Goal: Task Accomplishment & Management: Manage account settings

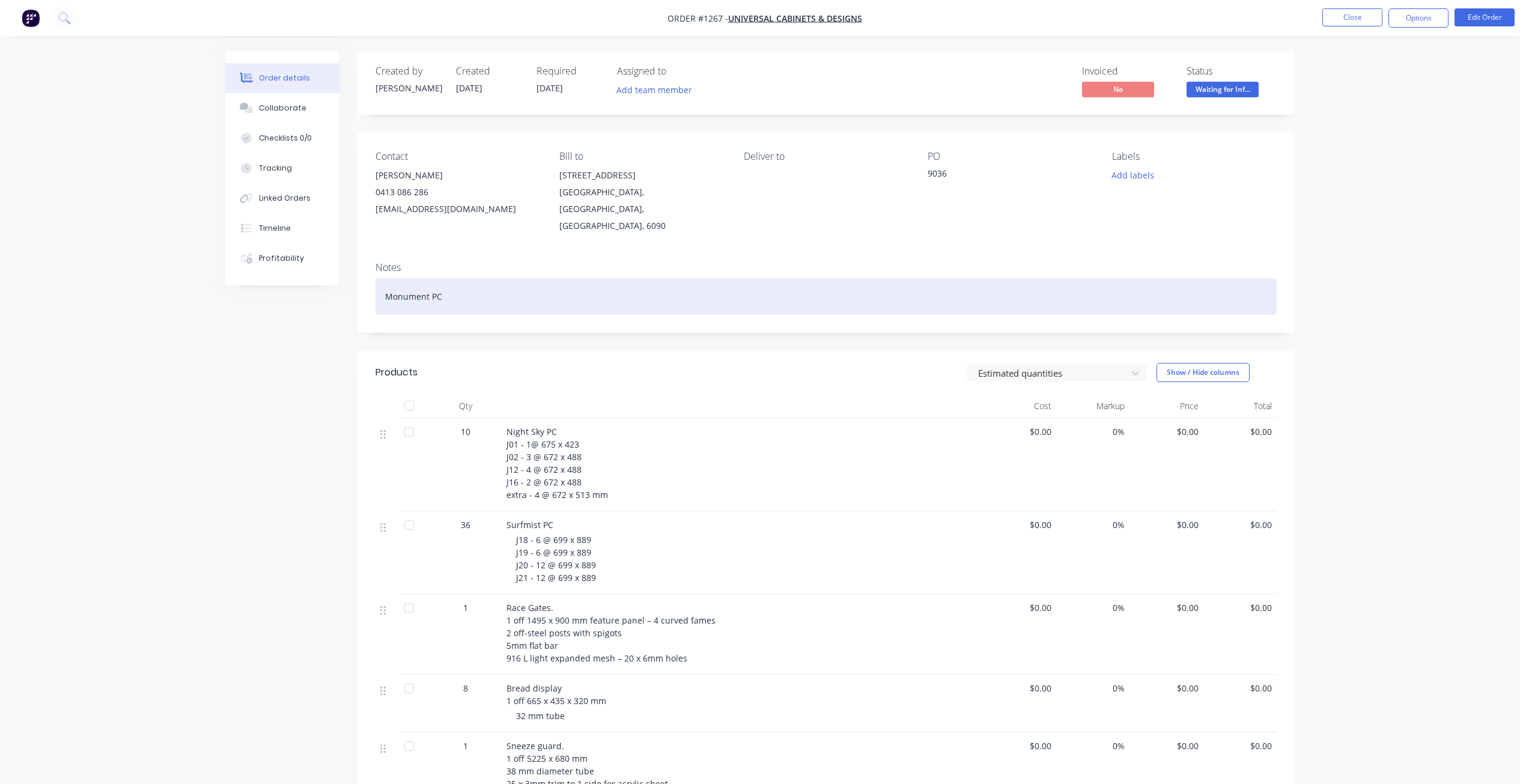
click at [713, 278] on div "Monument PC" at bounding box center [827, 296] width 901 height 37
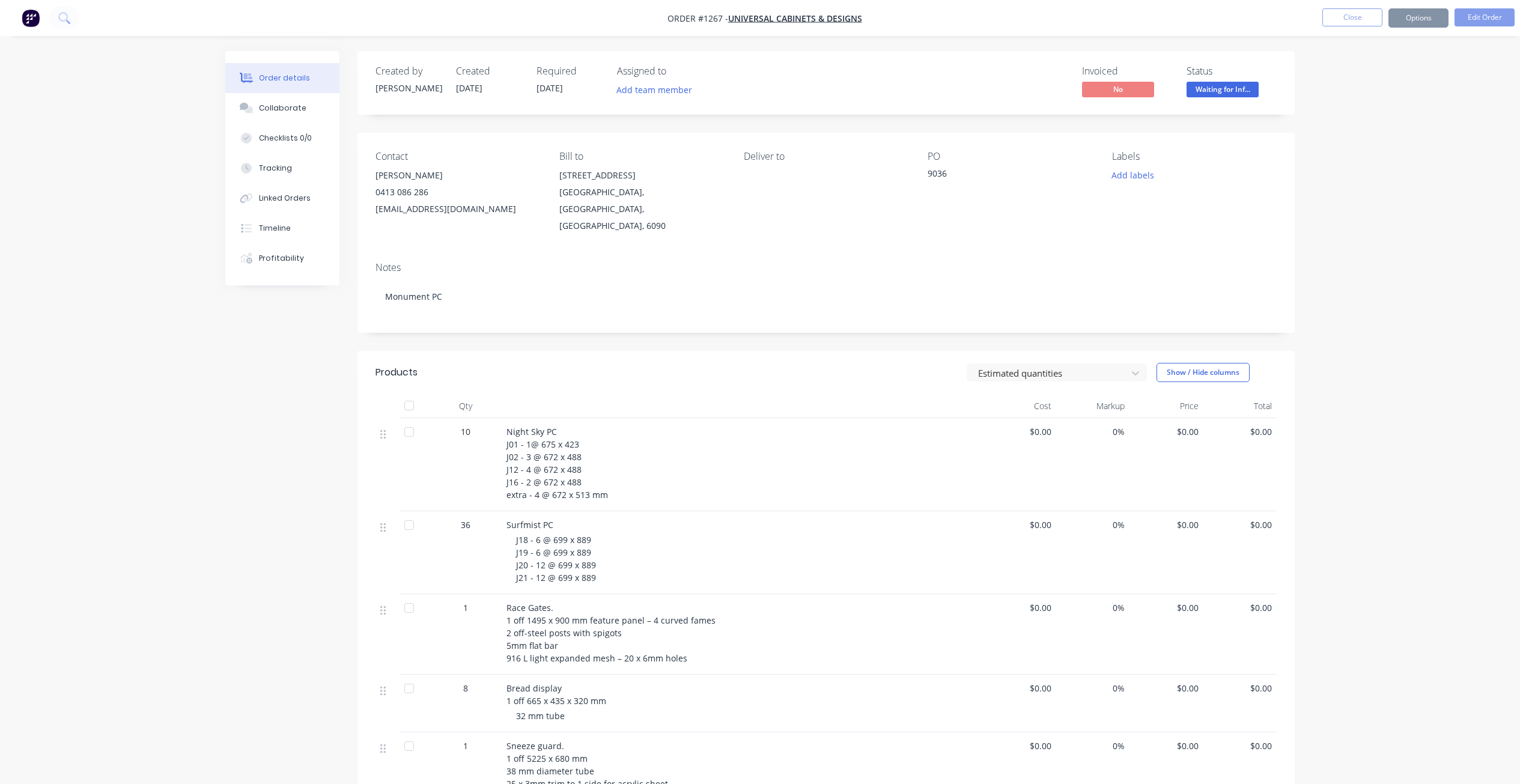
click at [1445, 181] on div "Order details Collaborate Checklists 0/0 Tracking Linked Orders Timeline Profit…" at bounding box center [760, 507] width 1520 height 1014
click at [1340, 15] on button "Close" at bounding box center [1353, 17] width 60 height 18
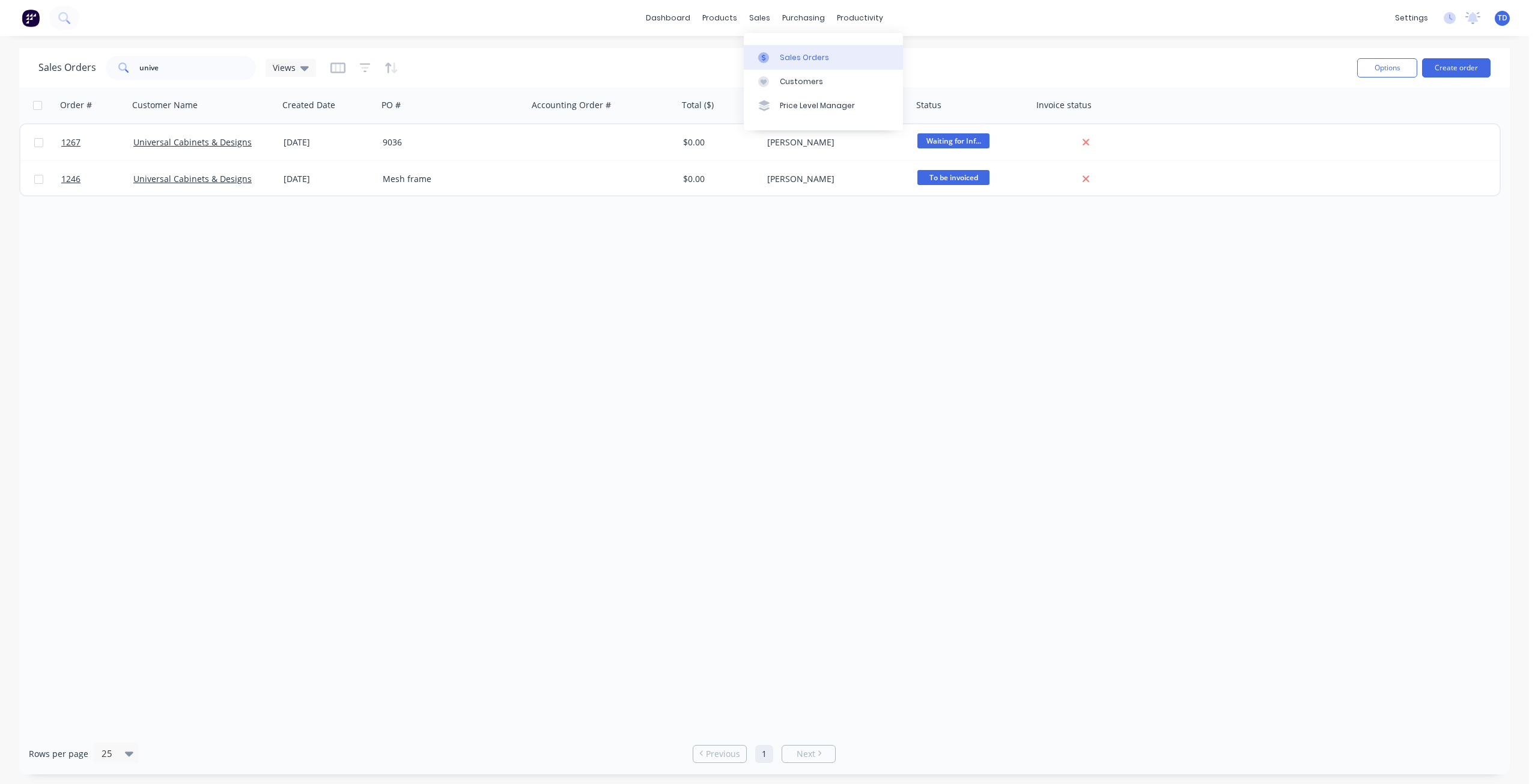
click at [776, 59] on link "Sales Orders" at bounding box center [823, 57] width 159 height 24
drag, startPoint x: 190, startPoint y: 71, endPoint x: -44, endPoint y: 47, distance: 235.2
click at [0, 47] on html "dashboard products sales purchasing productivity dashboard products Product Cat…" at bounding box center [769, 392] width 1538 height 784
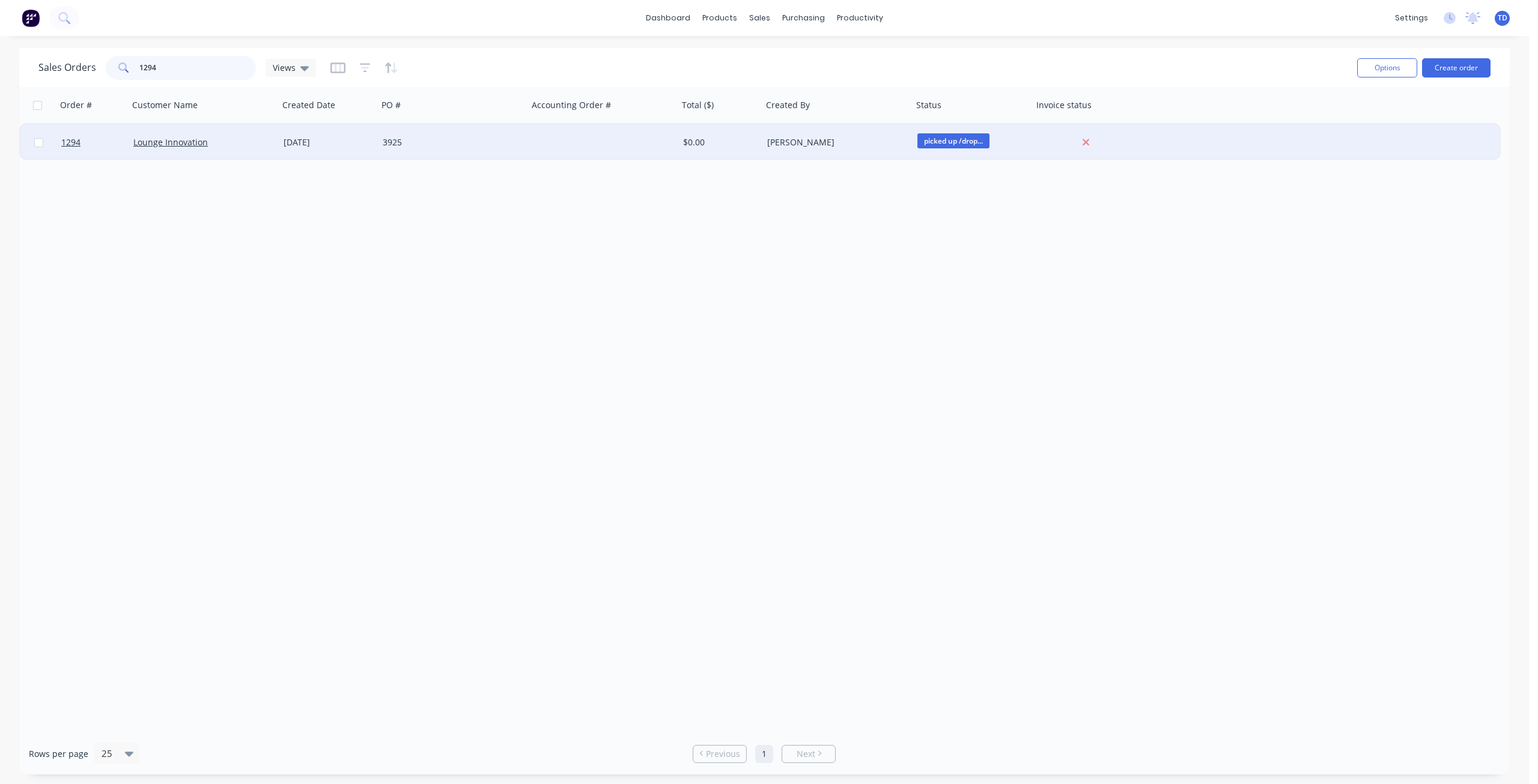
type input "1294"
click at [320, 149] on div "[DATE]" at bounding box center [328, 142] width 99 height 36
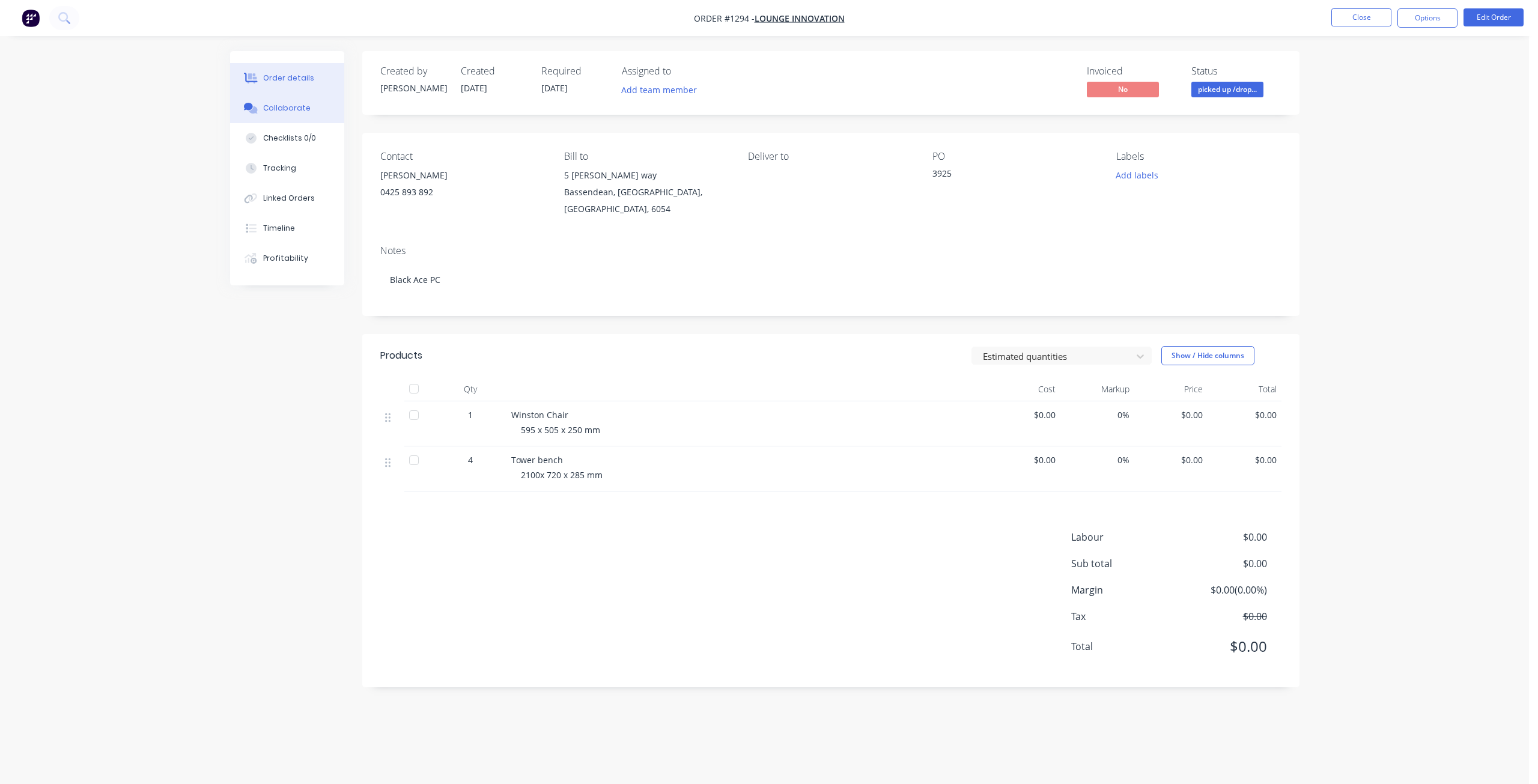
click at [293, 107] on div "Collaborate" at bounding box center [287, 108] width 47 height 11
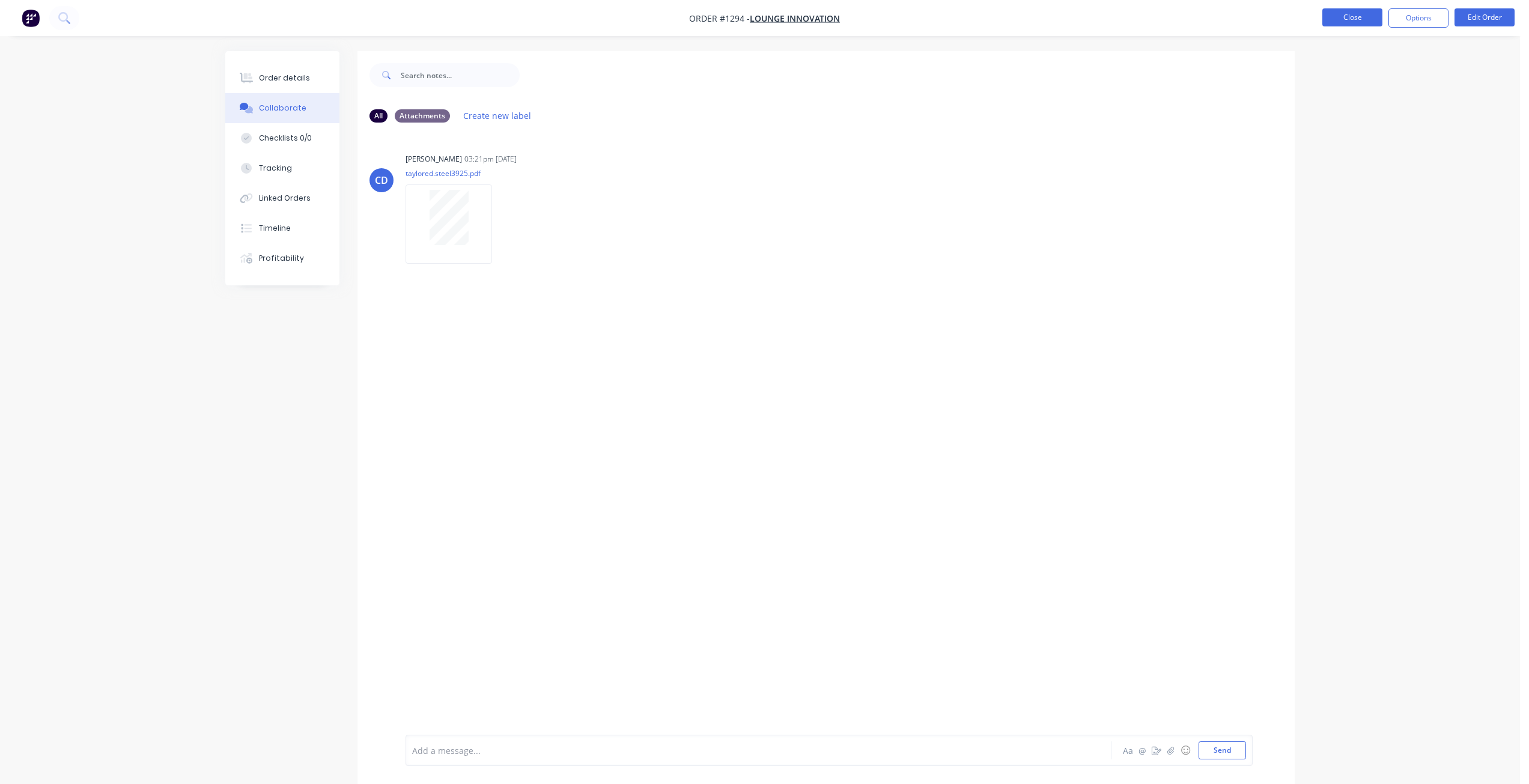
click at [1328, 19] on button "Close" at bounding box center [1353, 17] width 60 height 18
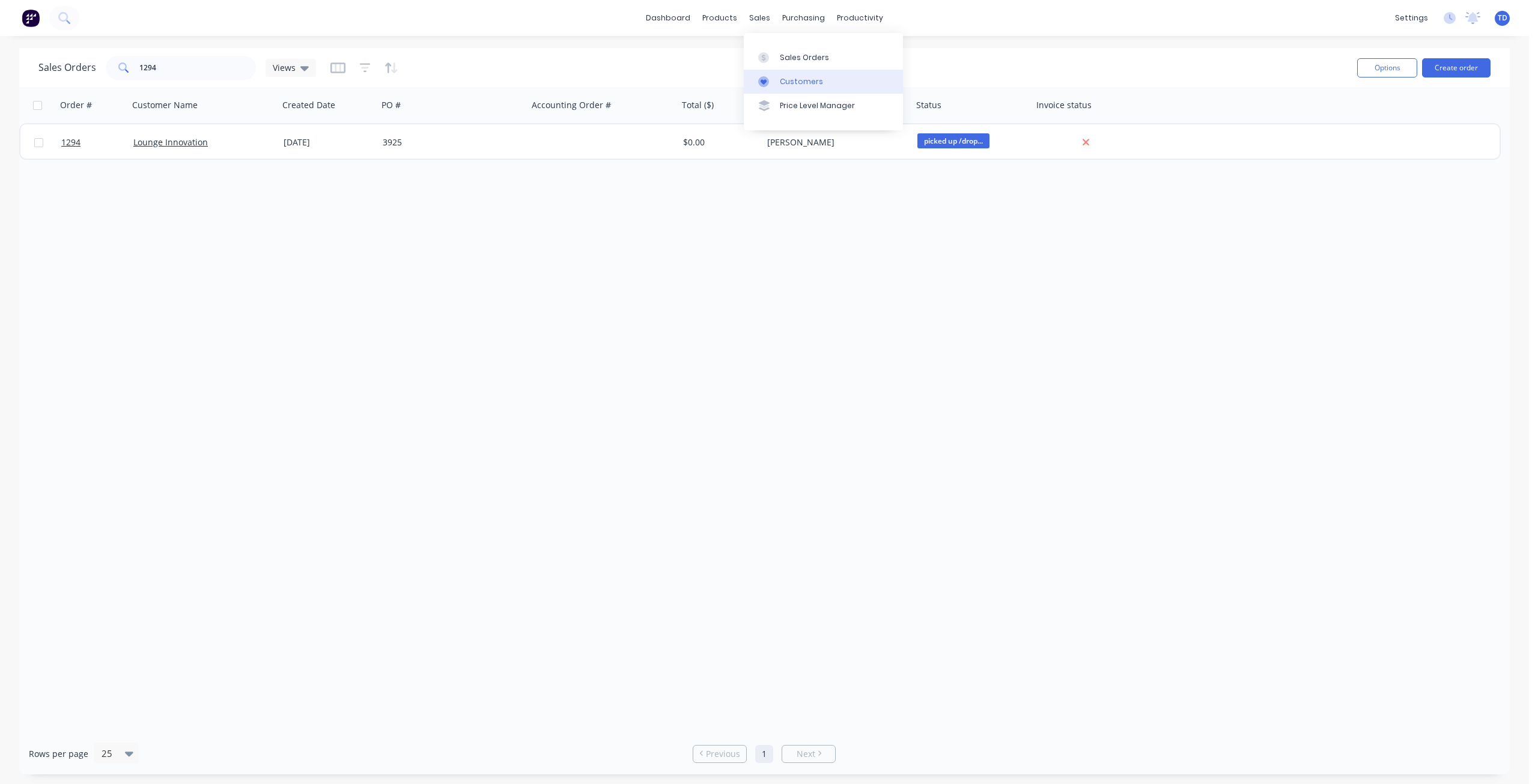
click at [786, 86] on div "Customers" at bounding box center [802, 81] width 44 height 11
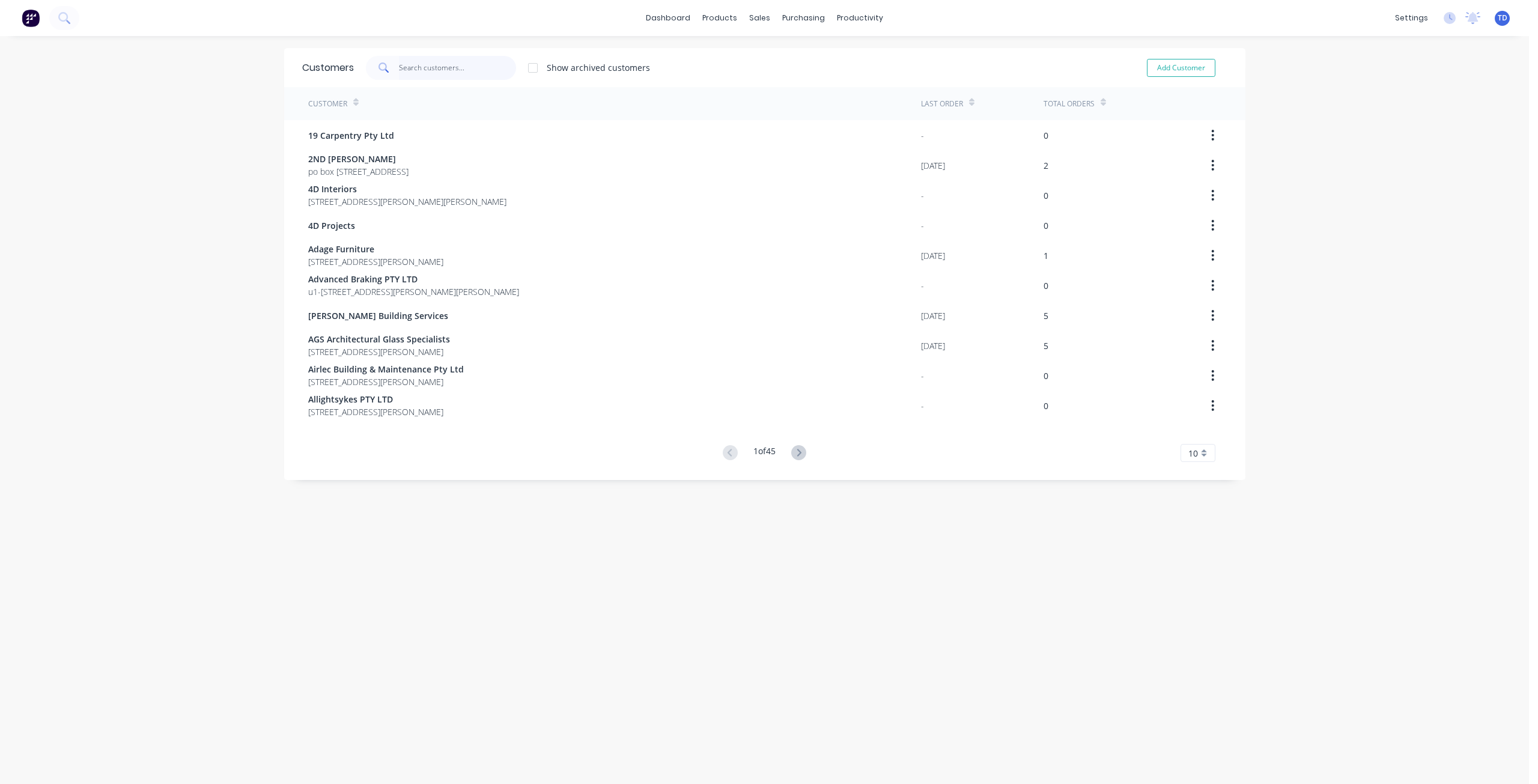
click at [406, 70] on input "text" at bounding box center [457, 67] width 117 height 24
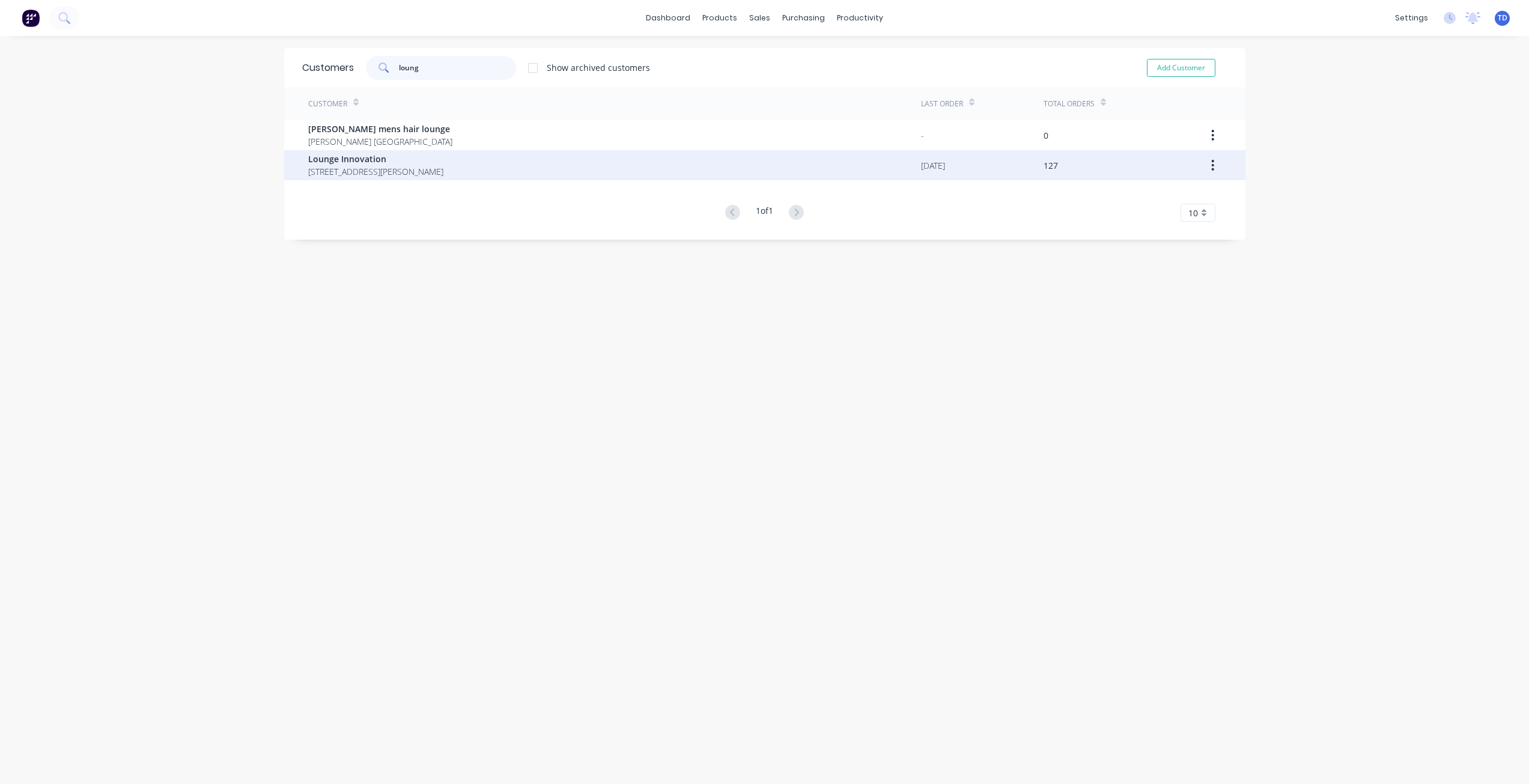
type input "loung"
click at [365, 168] on span "[STREET_ADDRESS][PERSON_NAME]" at bounding box center [376, 171] width 135 height 12
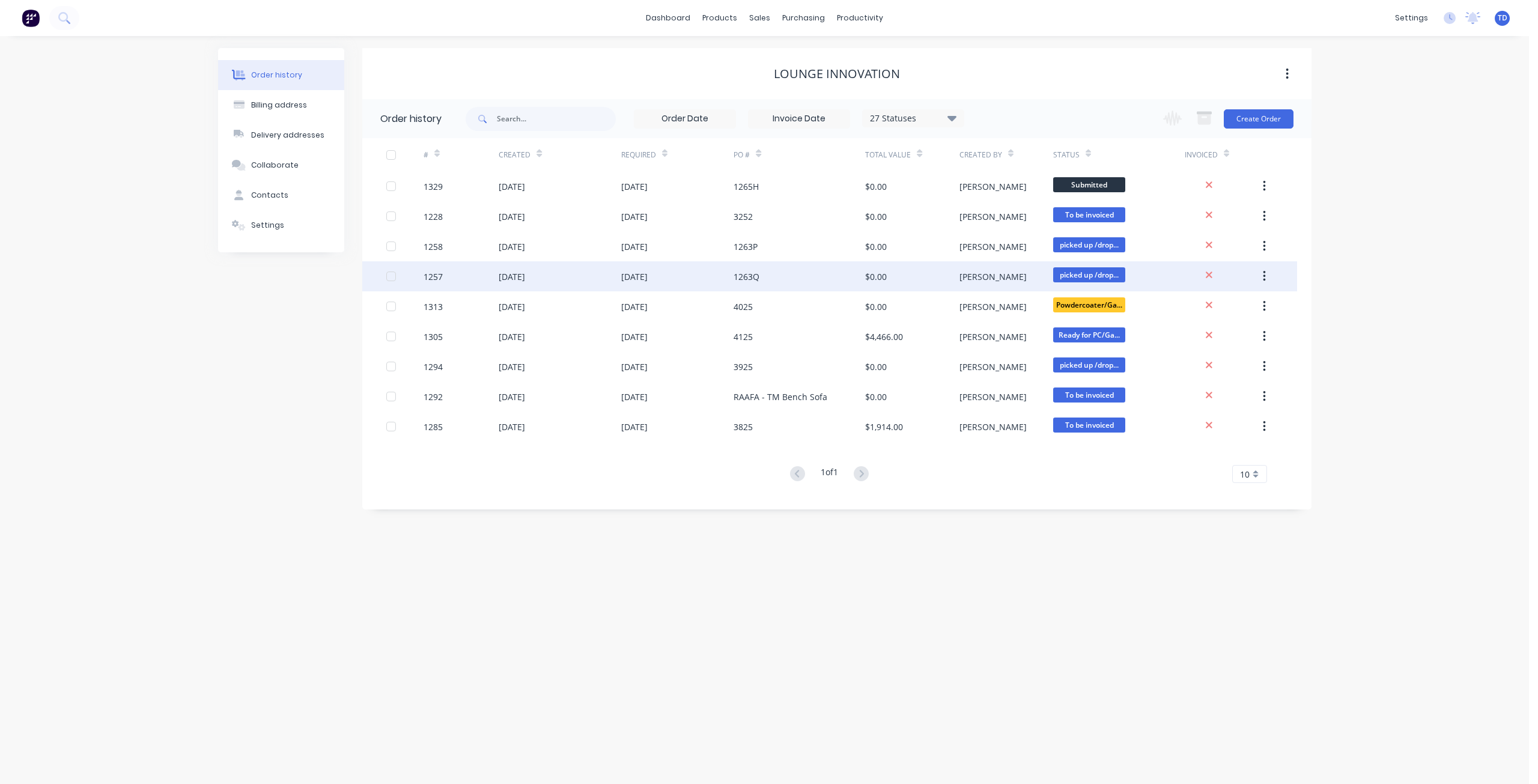
click at [865, 276] on div "1263Q" at bounding box center [799, 276] width 131 height 30
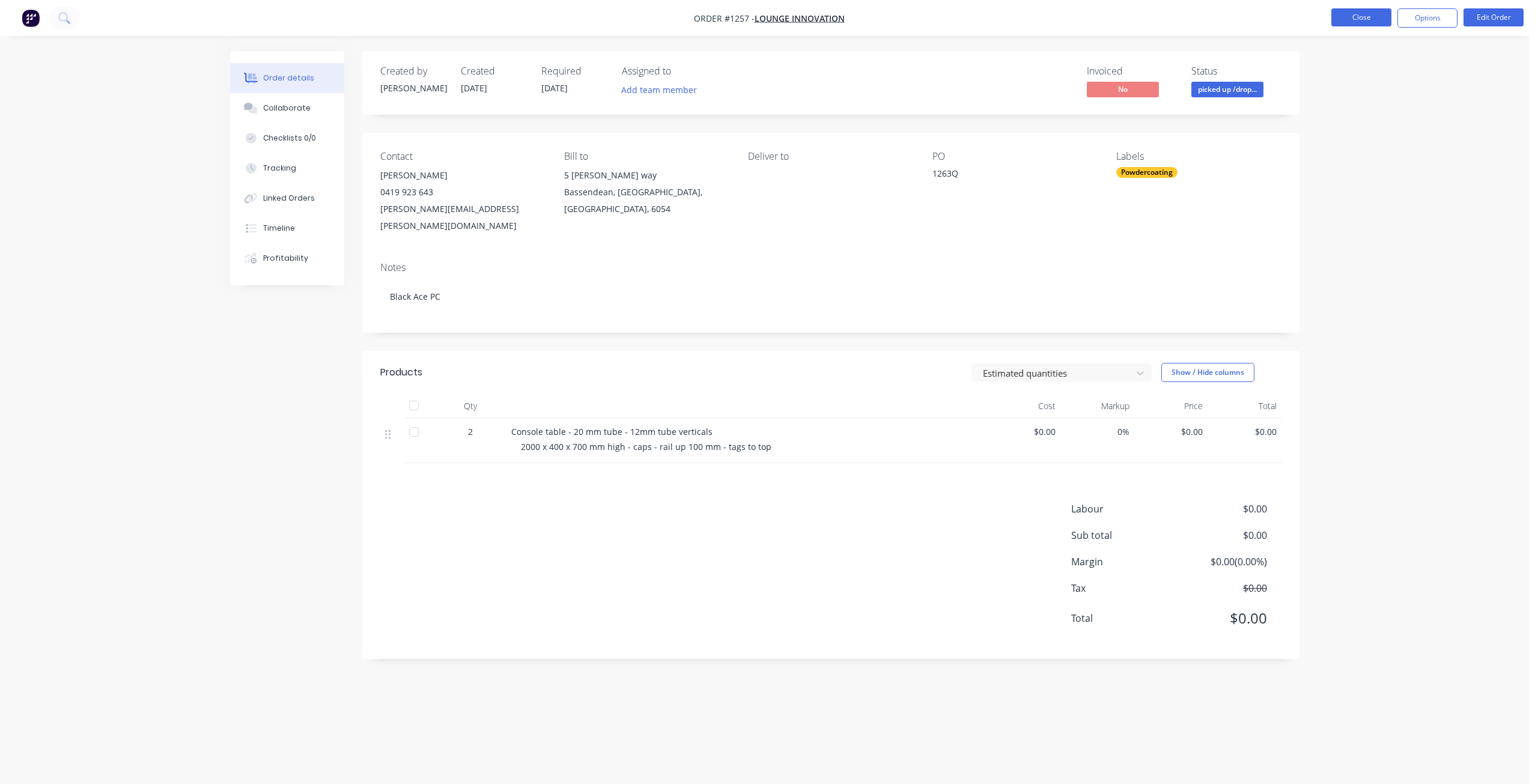
click at [1354, 18] on button "Close" at bounding box center [1361, 17] width 60 height 18
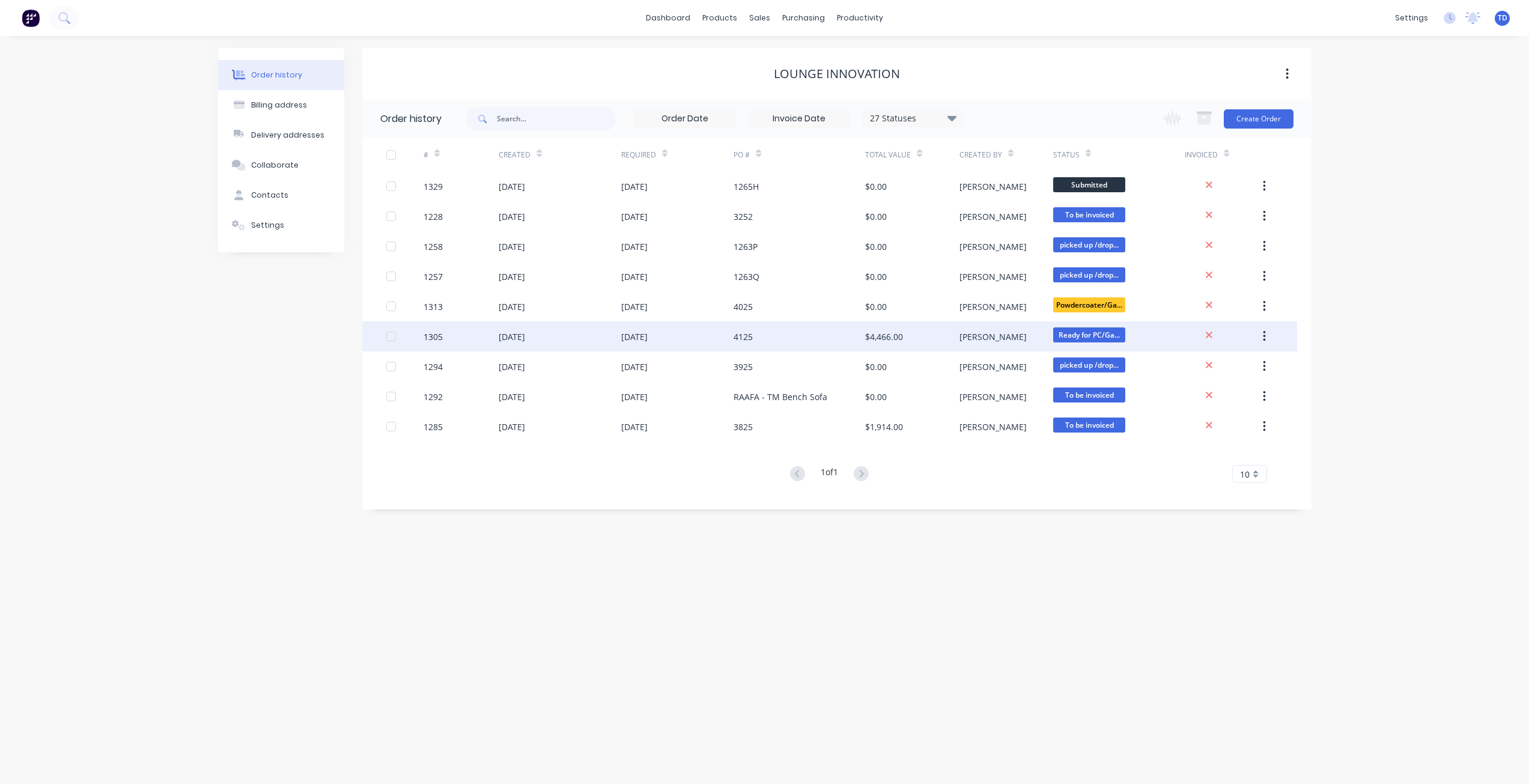
click at [872, 339] on div "$4,466.00" at bounding box center [884, 336] width 38 height 12
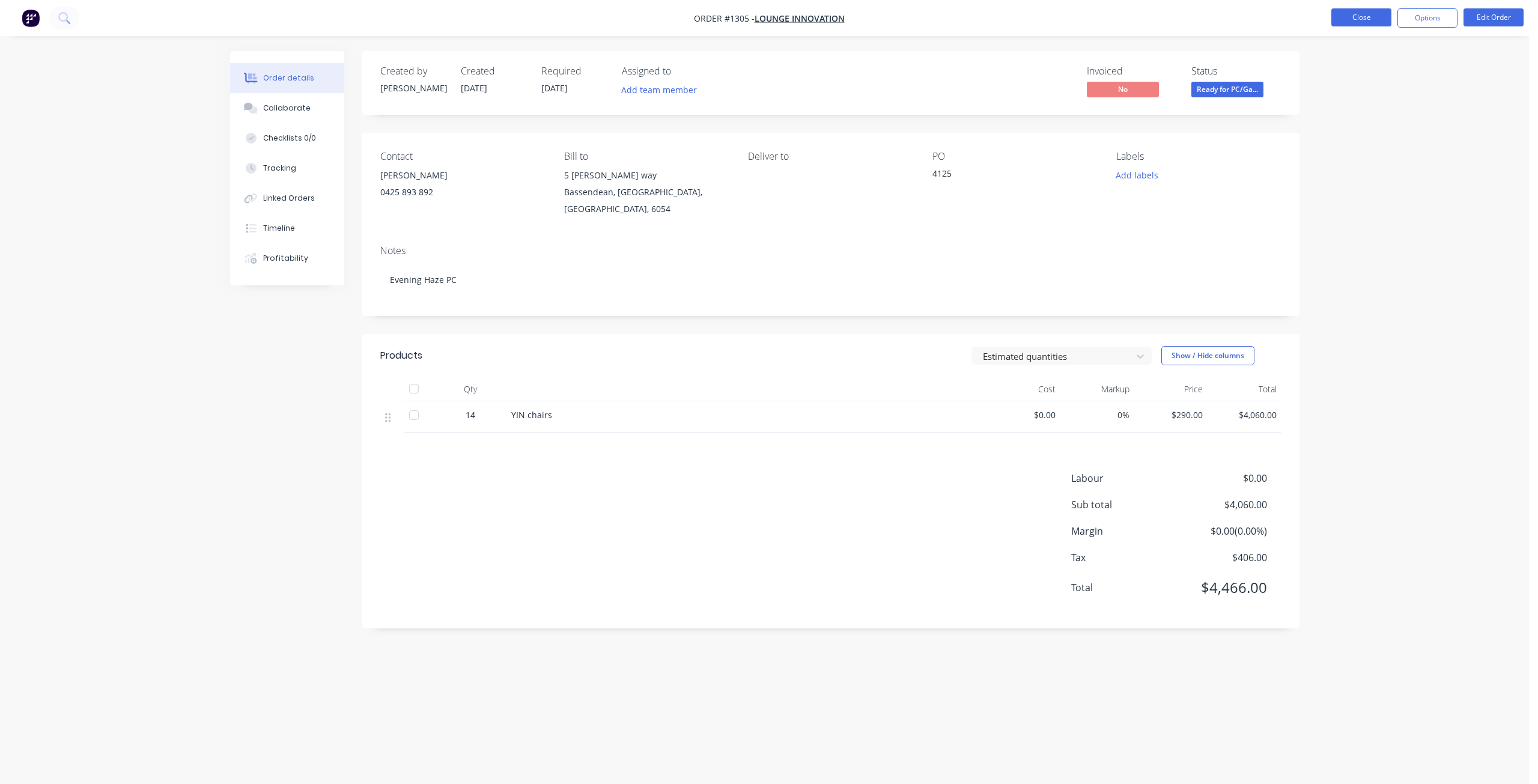
click at [1365, 16] on button "Close" at bounding box center [1361, 17] width 60 height 18
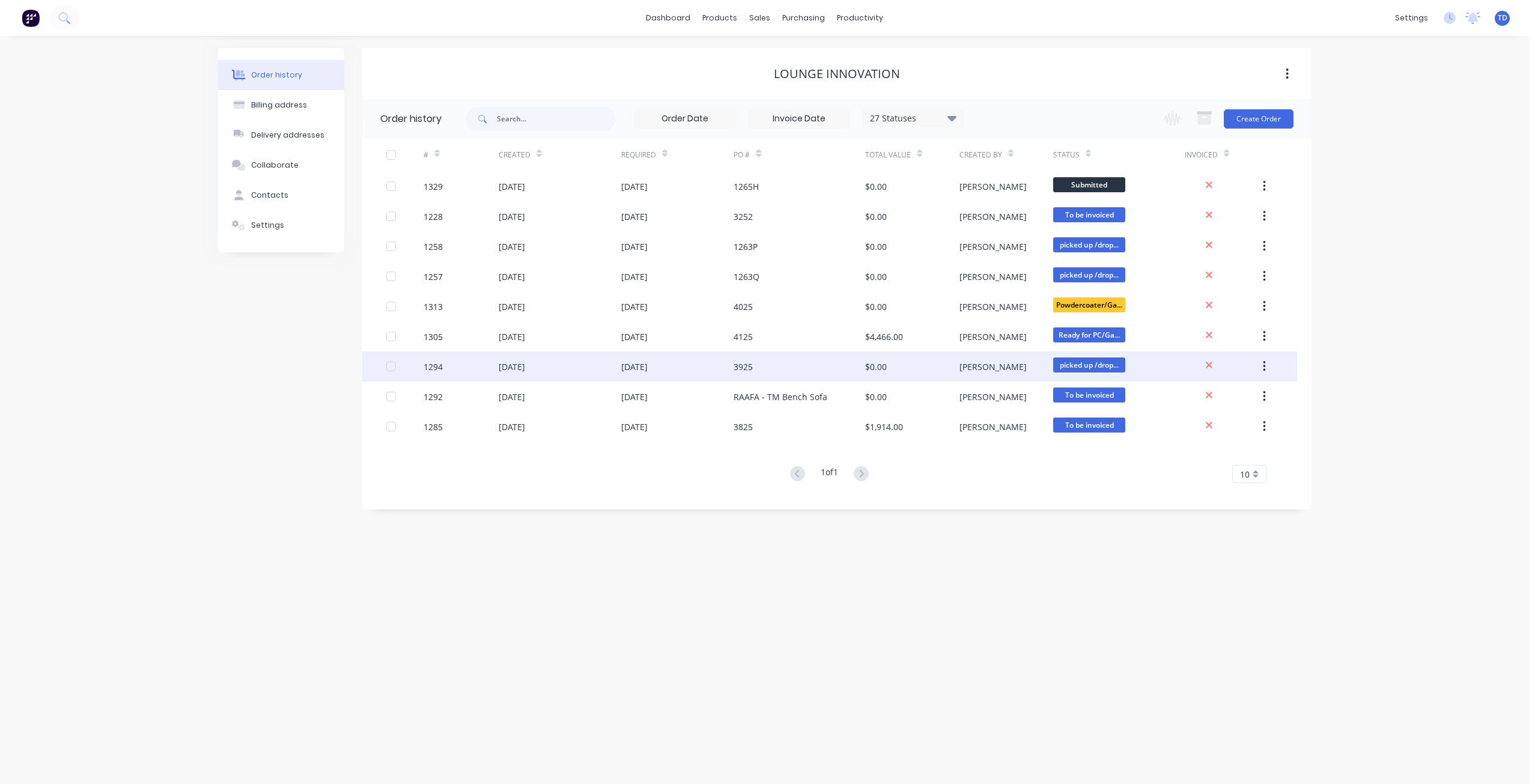
click at [1009, 369] on div "[PERSON_NAME]" at bounding box center [1006, 366] width 94 height 30
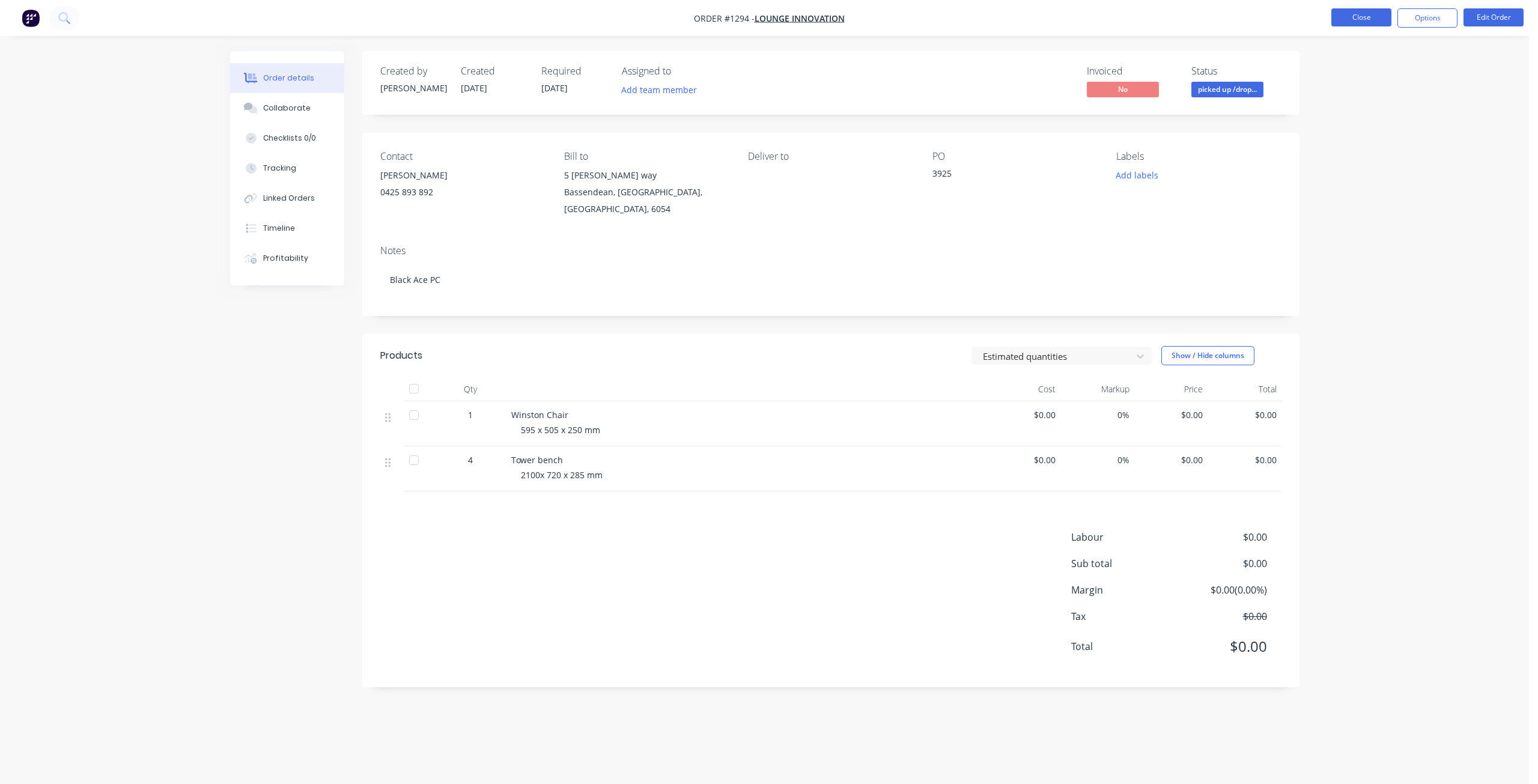
click at [1365, 19] on button "Close" at bounding box center [1361, 17] width 60 height 18
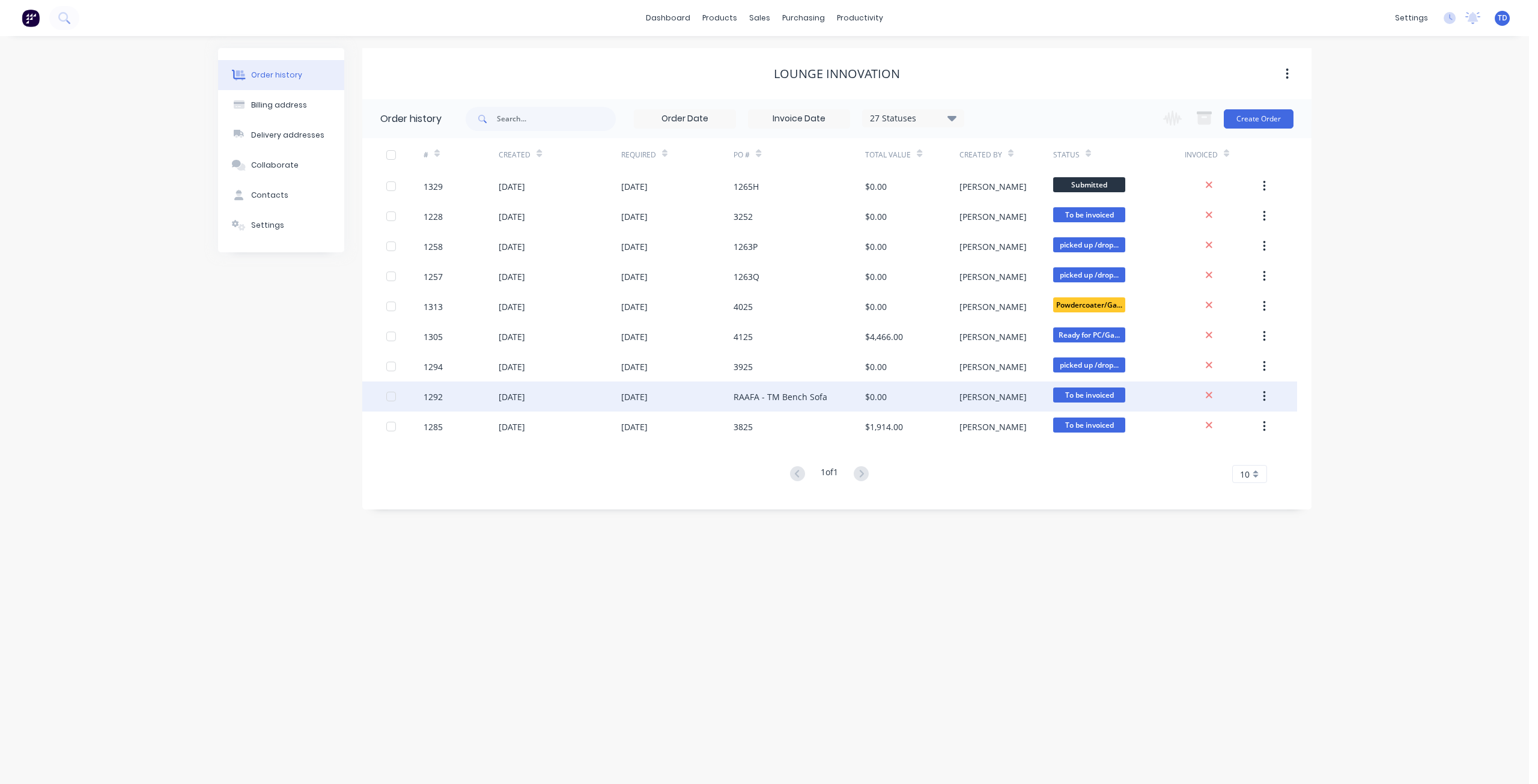
click at [939, 401] on div "$0.00" at bounding box center [911, 396] width 94 height 30
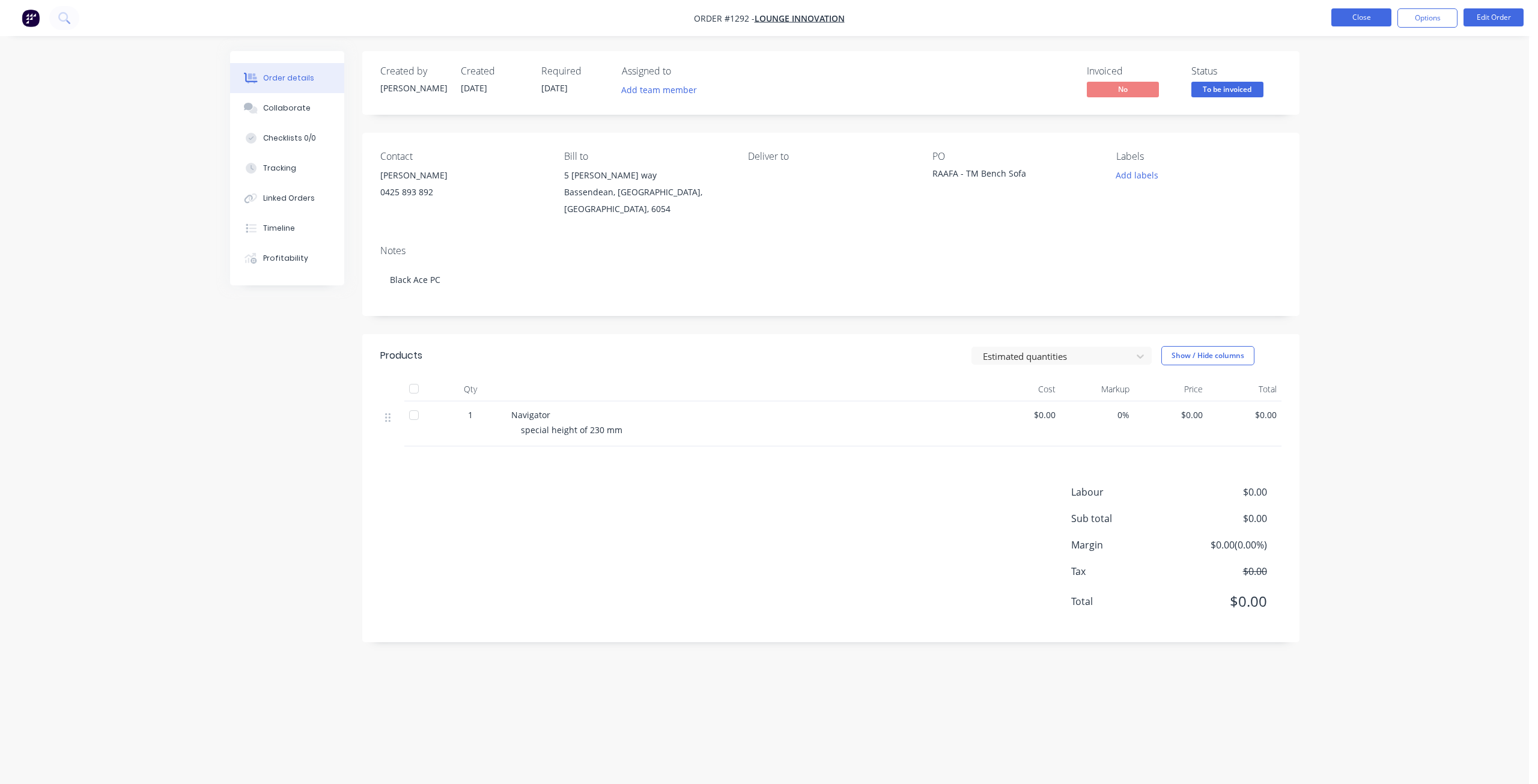
click at [1360, 22] on button "Close" at bounding box center [1361, 17] width 60 height 18
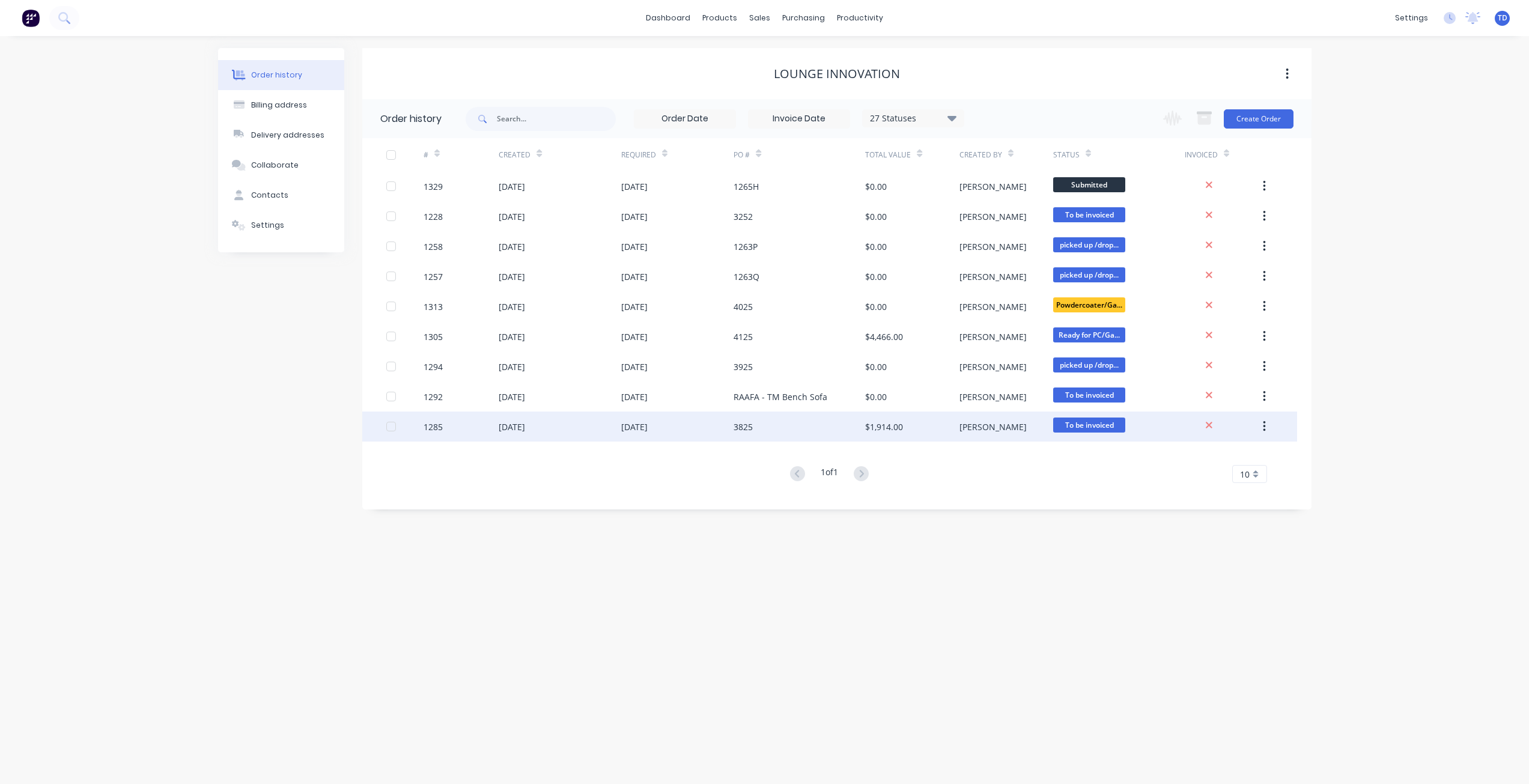
click at [898, 424] on div "$1,914.00" at bounding box center [884, 426] width 38 height 12
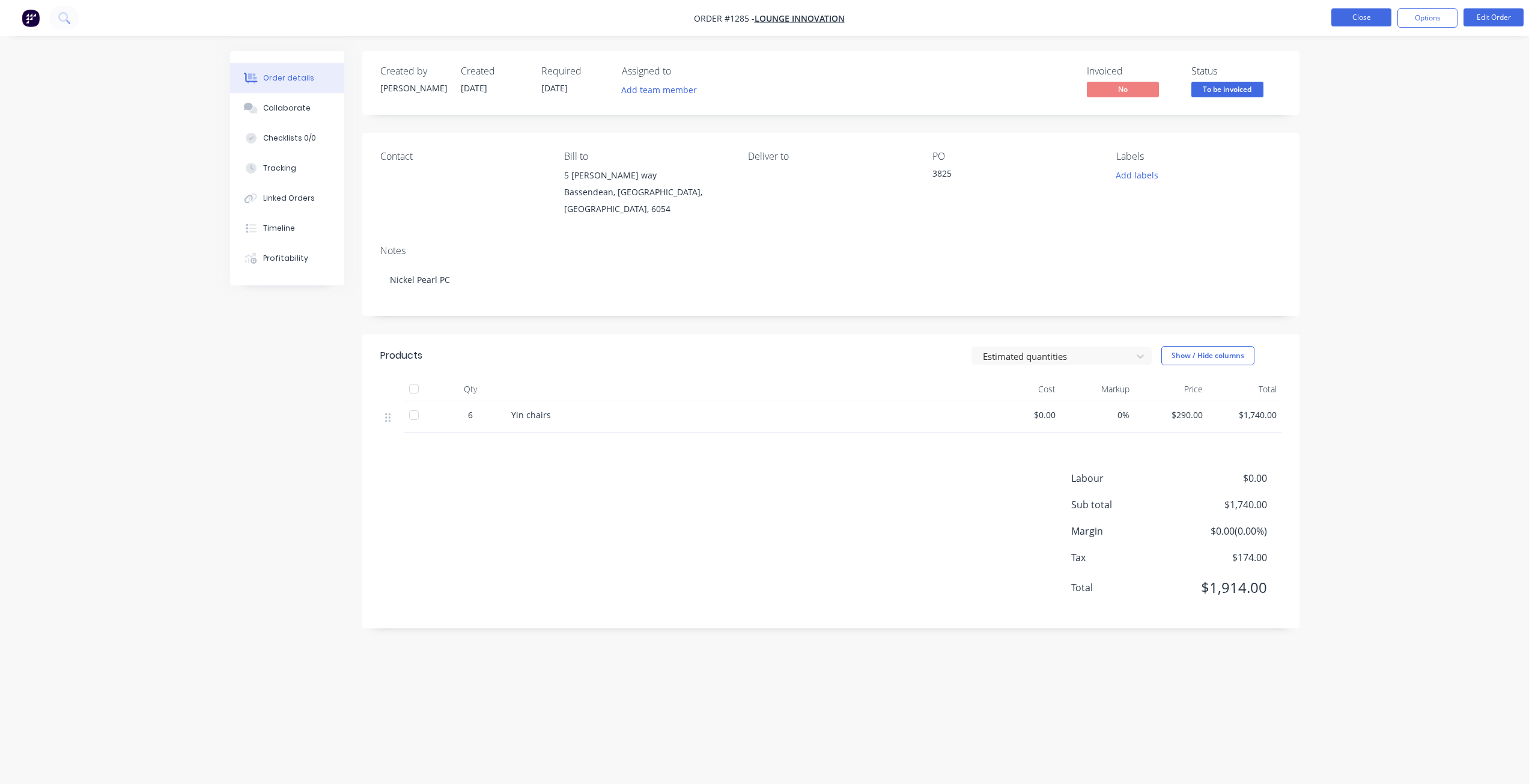
click at [1354, 16] on button "Close" at bounding box center [1361, 17] width 60 height 18
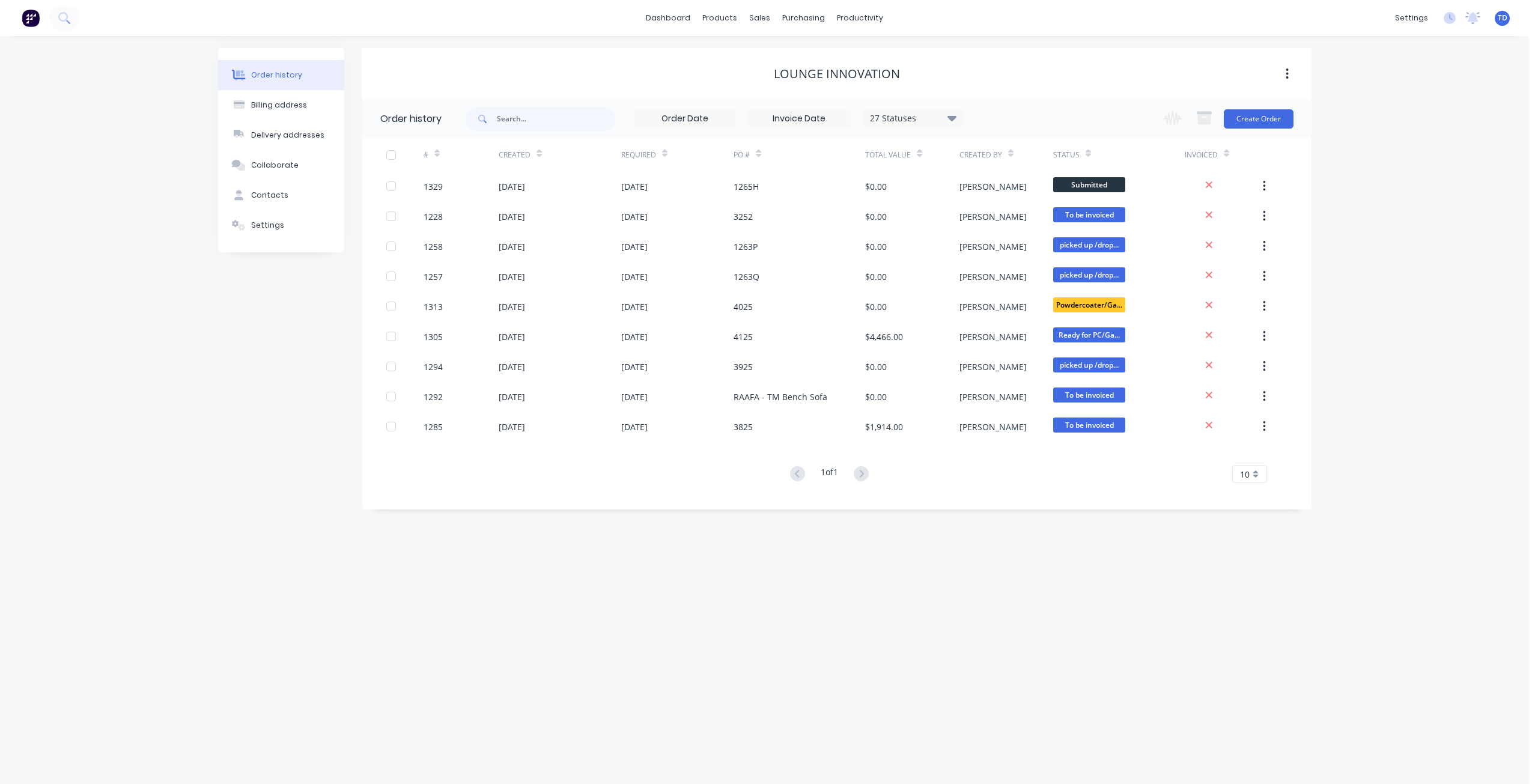
click at [954, 119] on icon at bounding box center [951, 117] width 9 height 5
click at [1012, 257] on label at bounding box center [1012, 257] width 0 height 0
click at [1012, 266] on input "checkbox" at bounding box center [1016, 263] width 9 height 12
checkbox input "true"
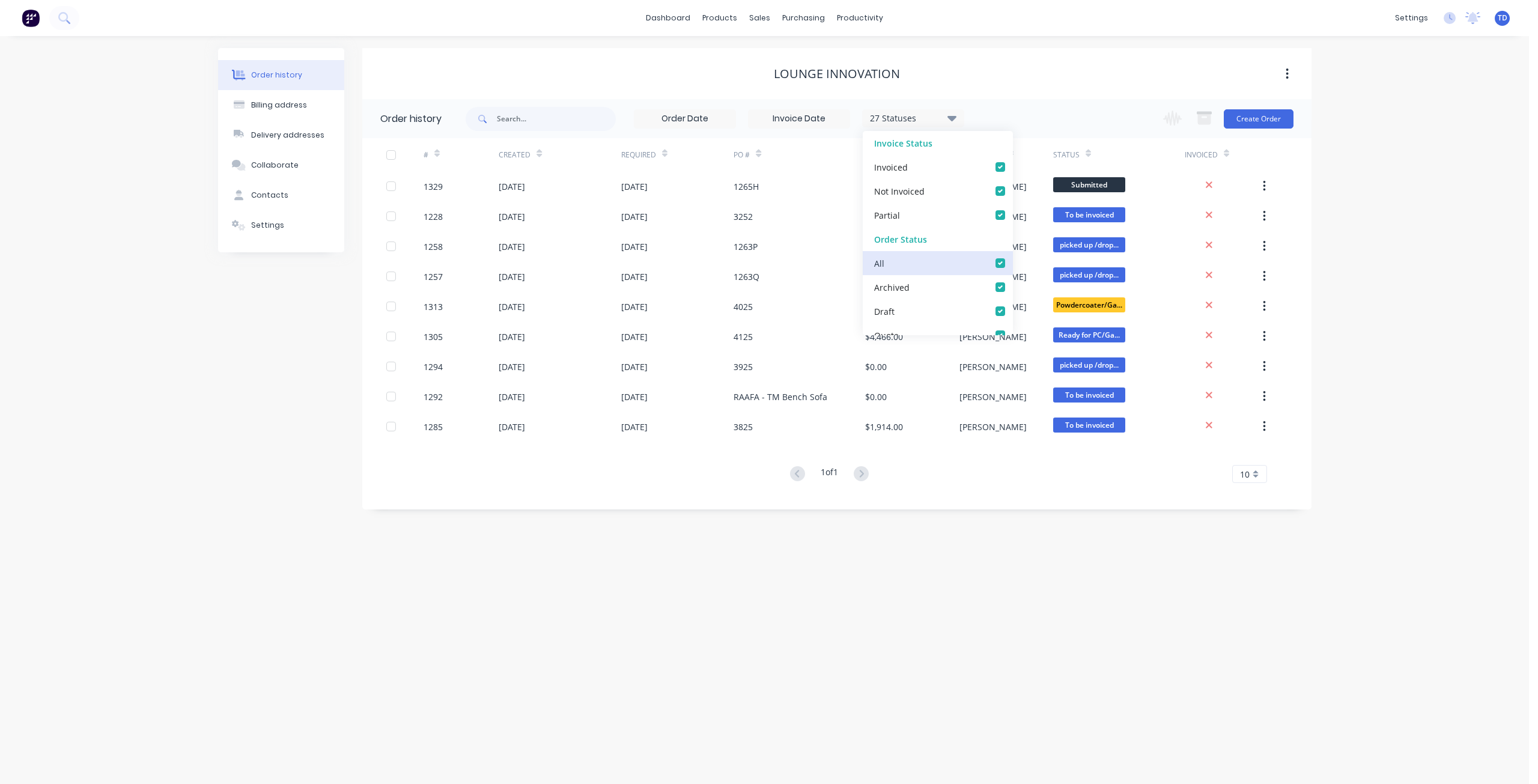
checkbox input "true"
click at [1038, 85] on div "Lounge Innovation" at bounding box center [836, 73] width 949 height 51
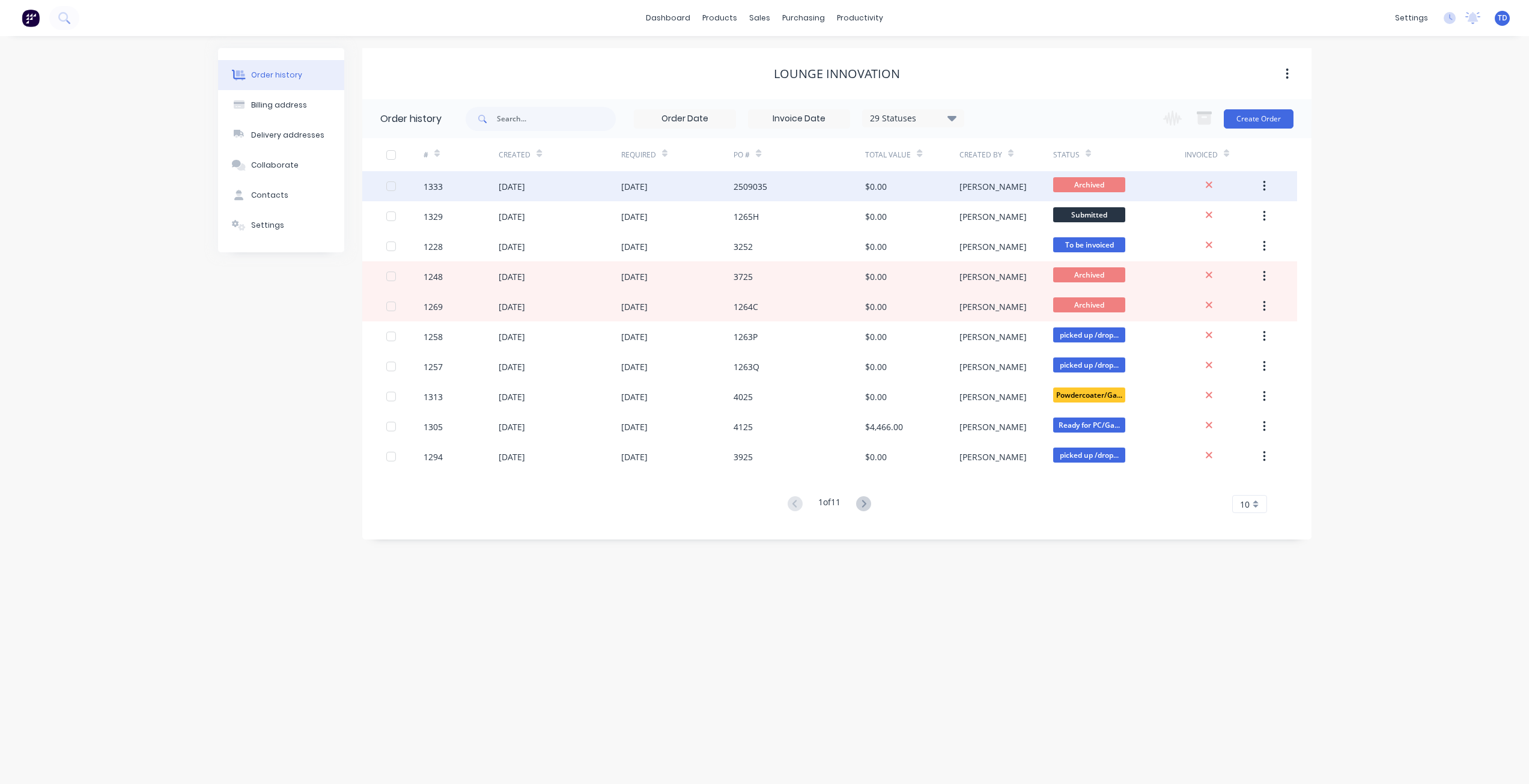
click at [750, 189] on div "2509035" at bounding box center [750, 186] width 33 height 12
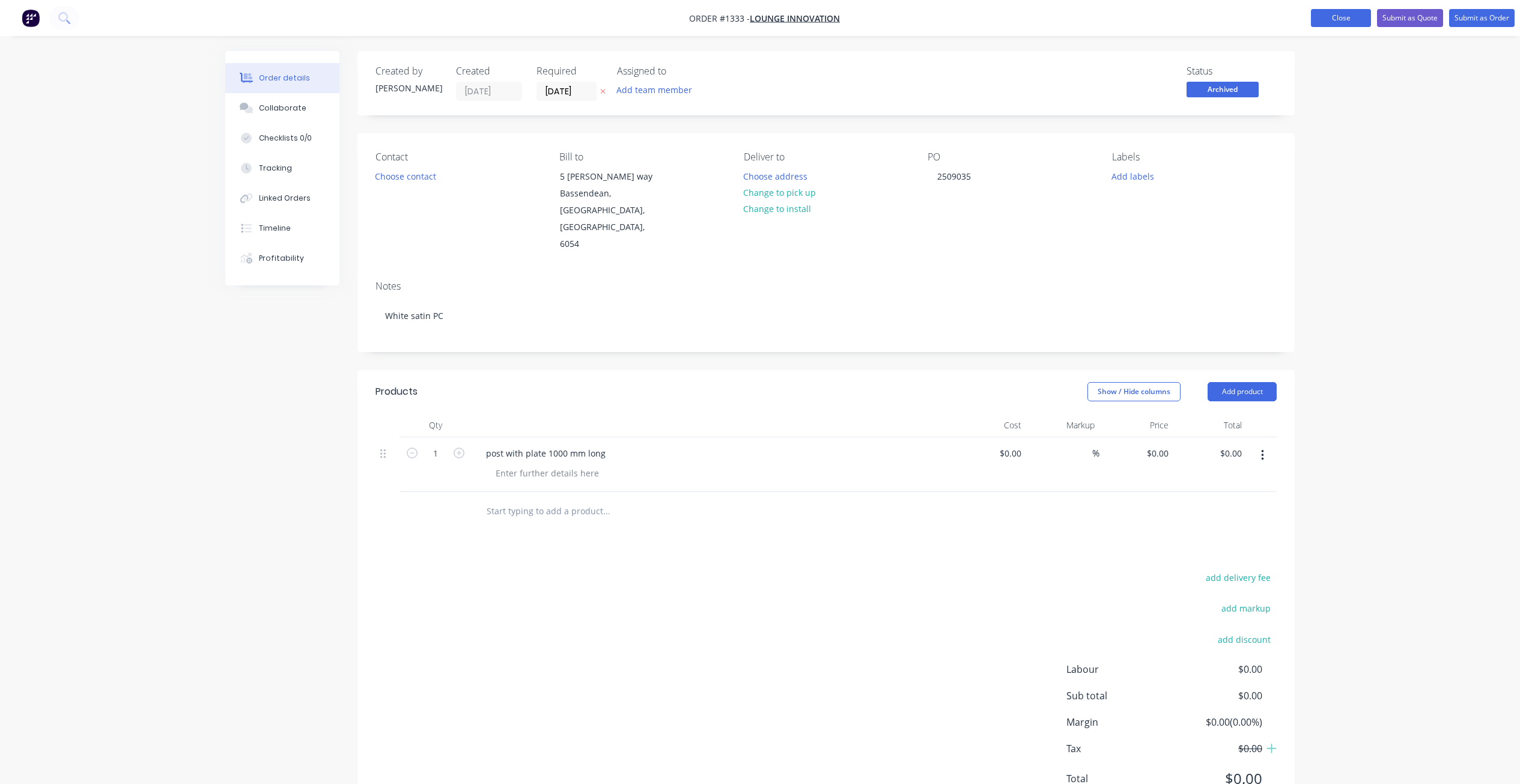
click at [1321, 16] on button "Close" at bounding box center [1341, 17] width 60 height 18
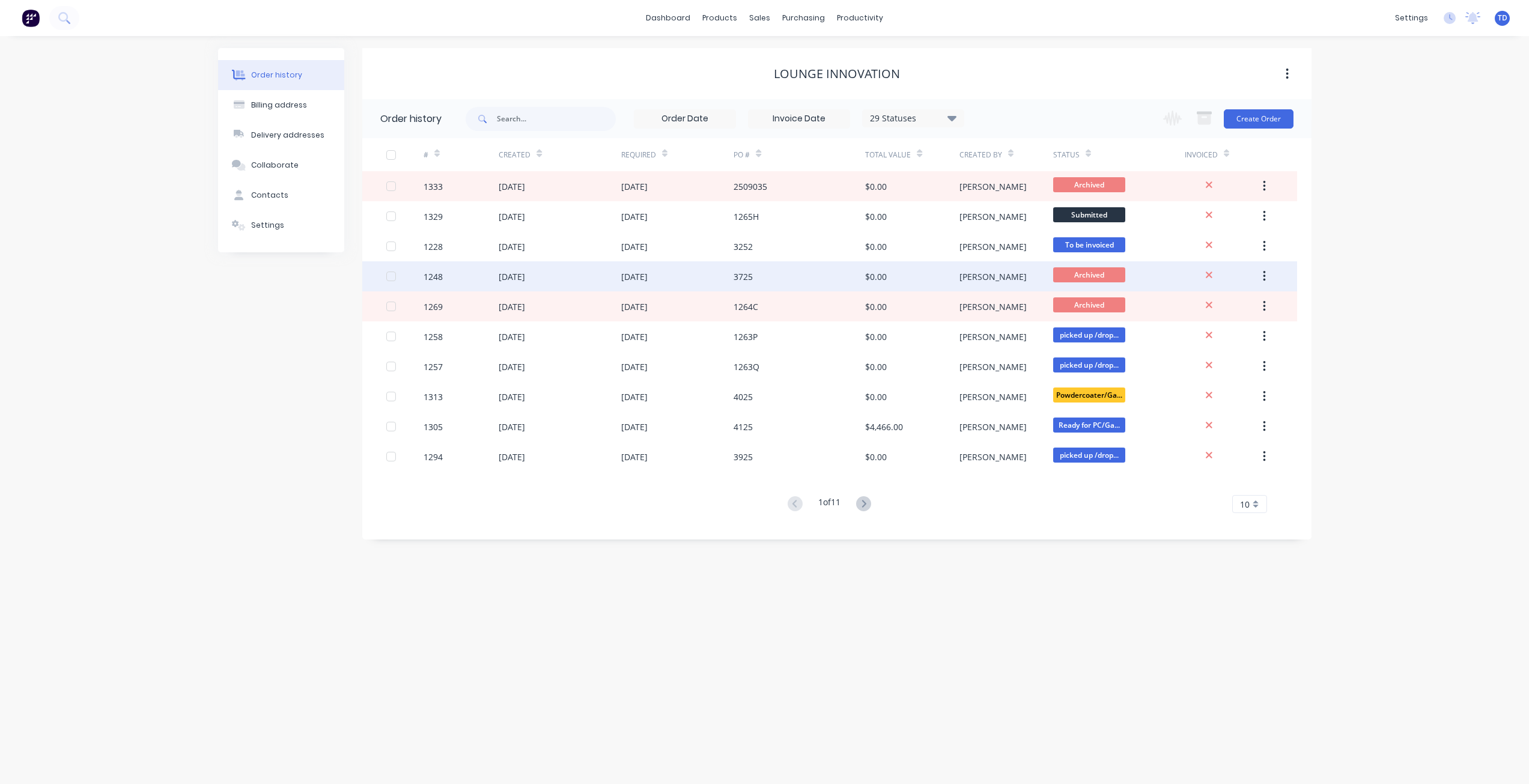
click at [850, 284] on div "3725" at bounding box center [799, 276] width 131 height 30
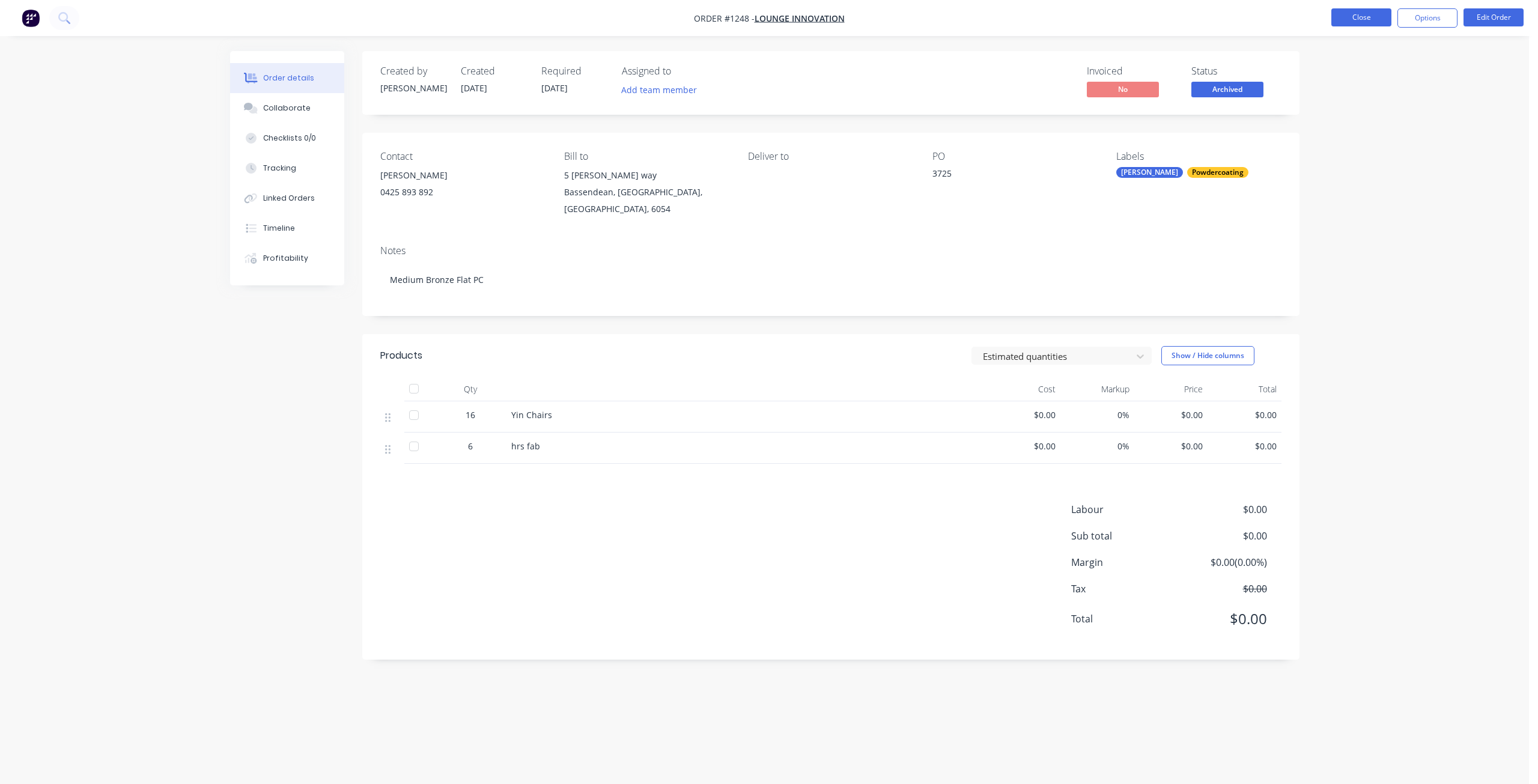
click at [1366, 15] on button "Close" at bounding box center [1361, 17] width 60 height 18
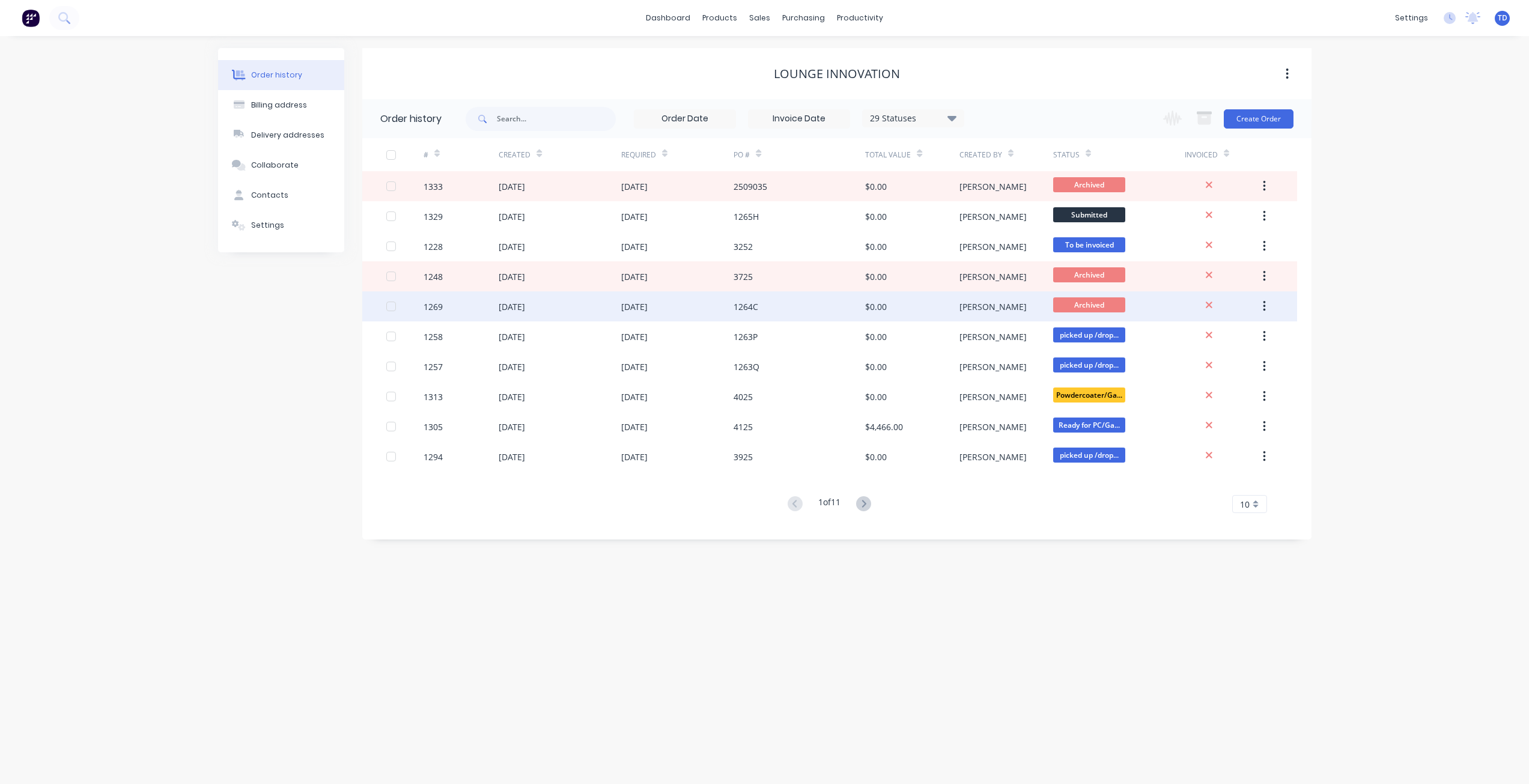
click at [743, 309] on div "1264C" at bounding box center [746, 306] width 25 height 12
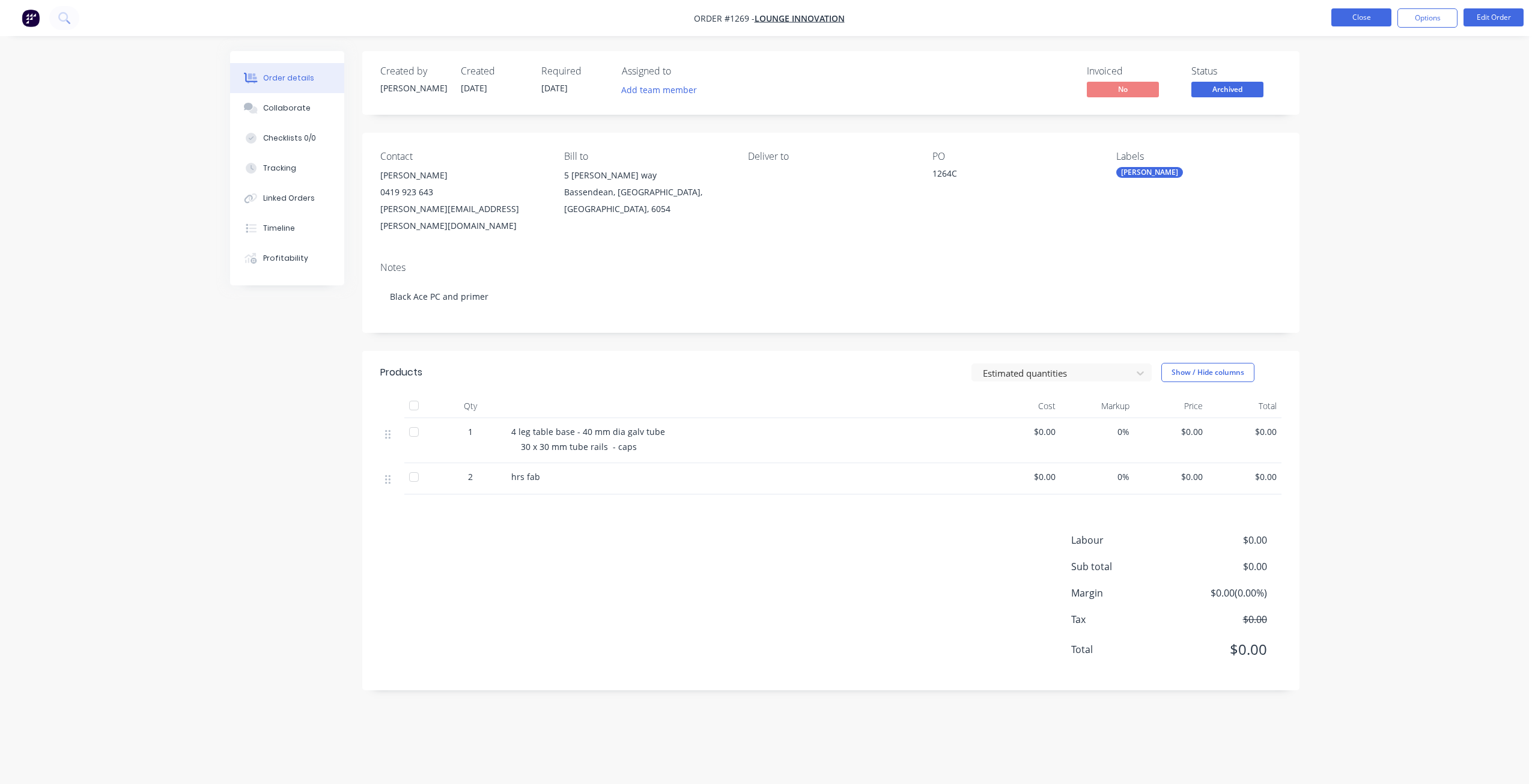
click at [1347, 19] on button "Close" at bounding box center [1361, 17] width 60 height 18
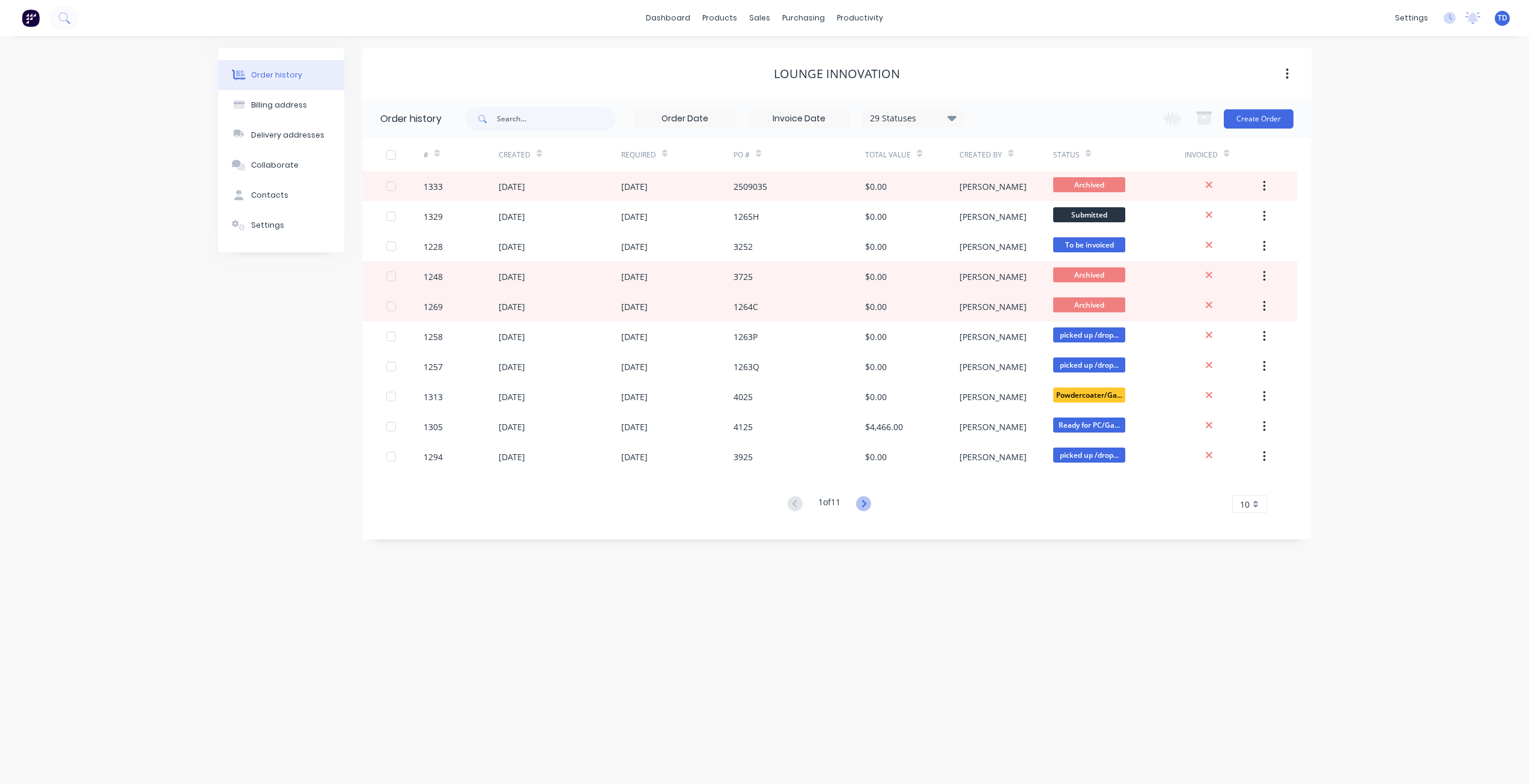
click at [865, 508] on icon at bounding box center [863, 503] width 15 height 15
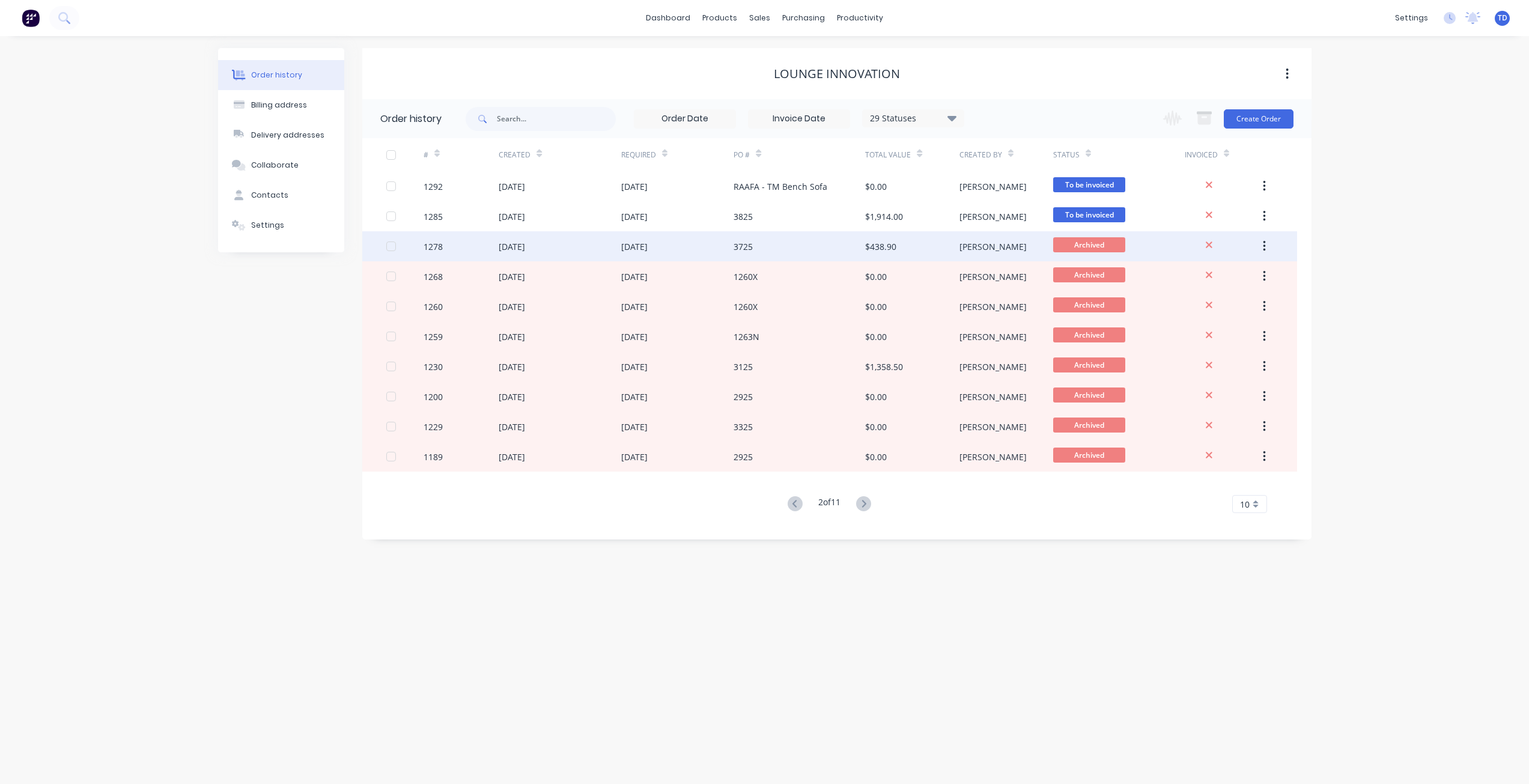
click at [770, 247] on div "3725" at bounding box center [799, 246] width 131 height 30
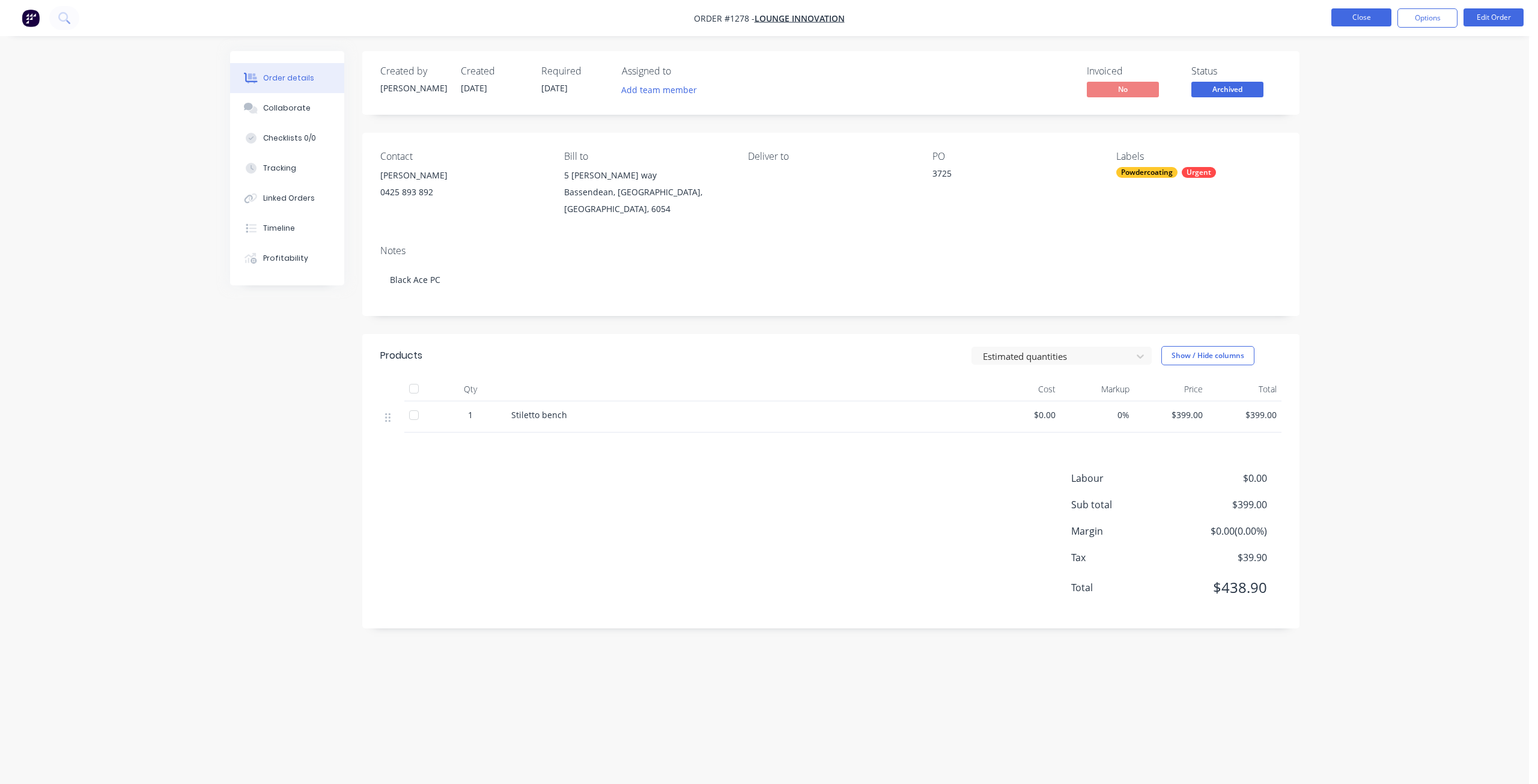
click at [1361, 15] on button "Close" at bounding box center [1361, 17] width 60 height 18
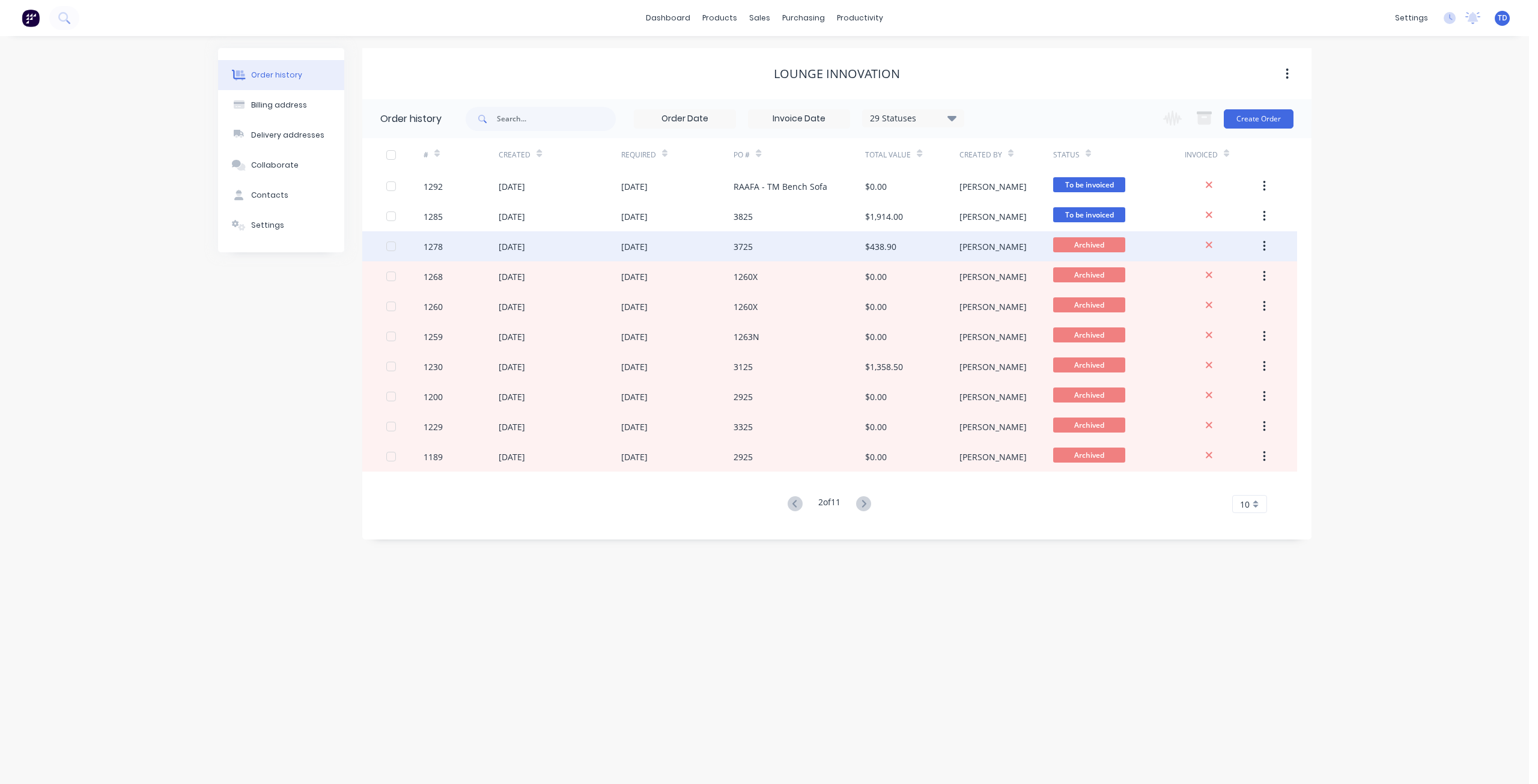
click at [797, 250] on div "3725" at bounding box center [799, 246] width 131 height 30
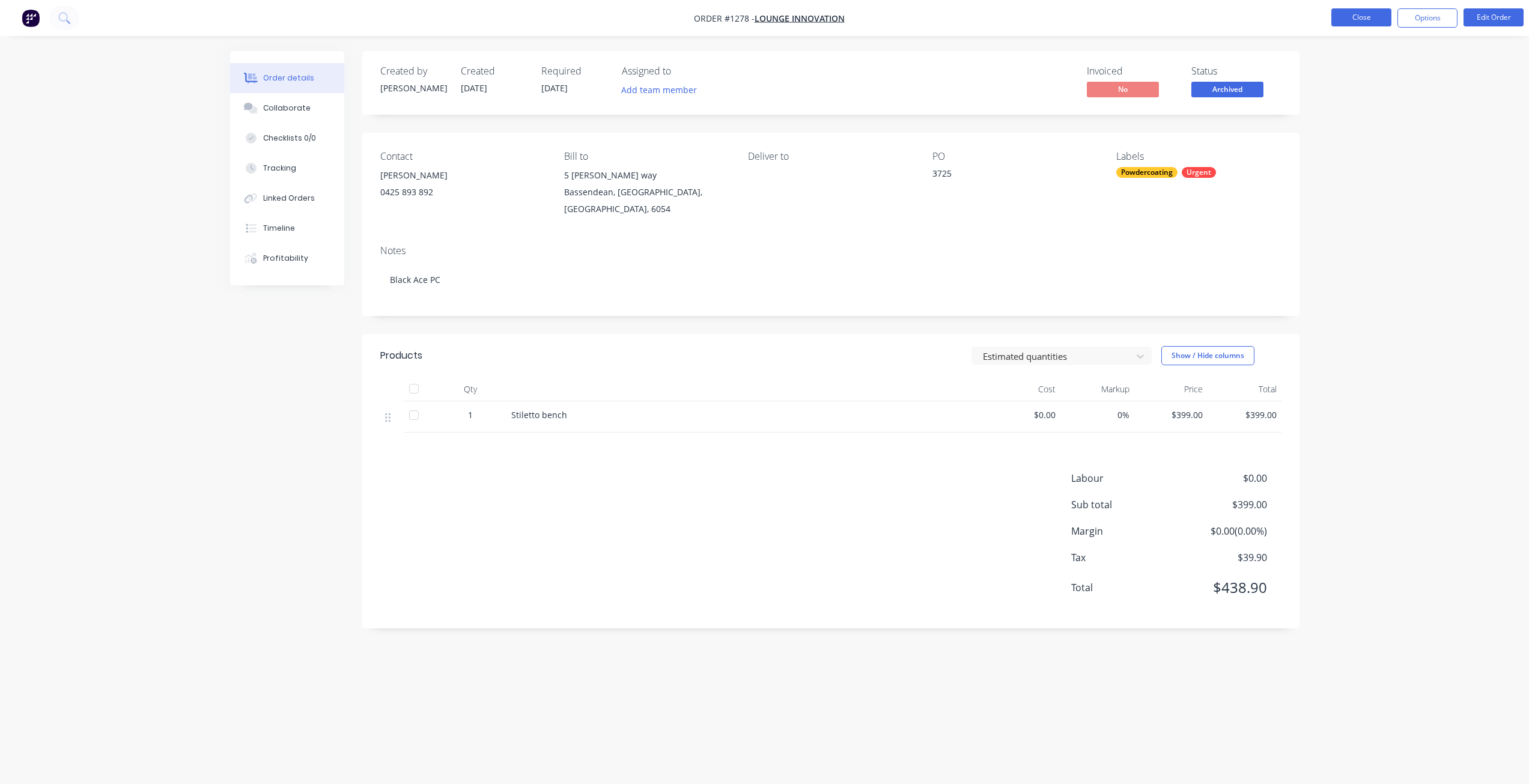
click at [1356, 14] on button "Close" at bounding box center [1361, 17] width 60 height 18
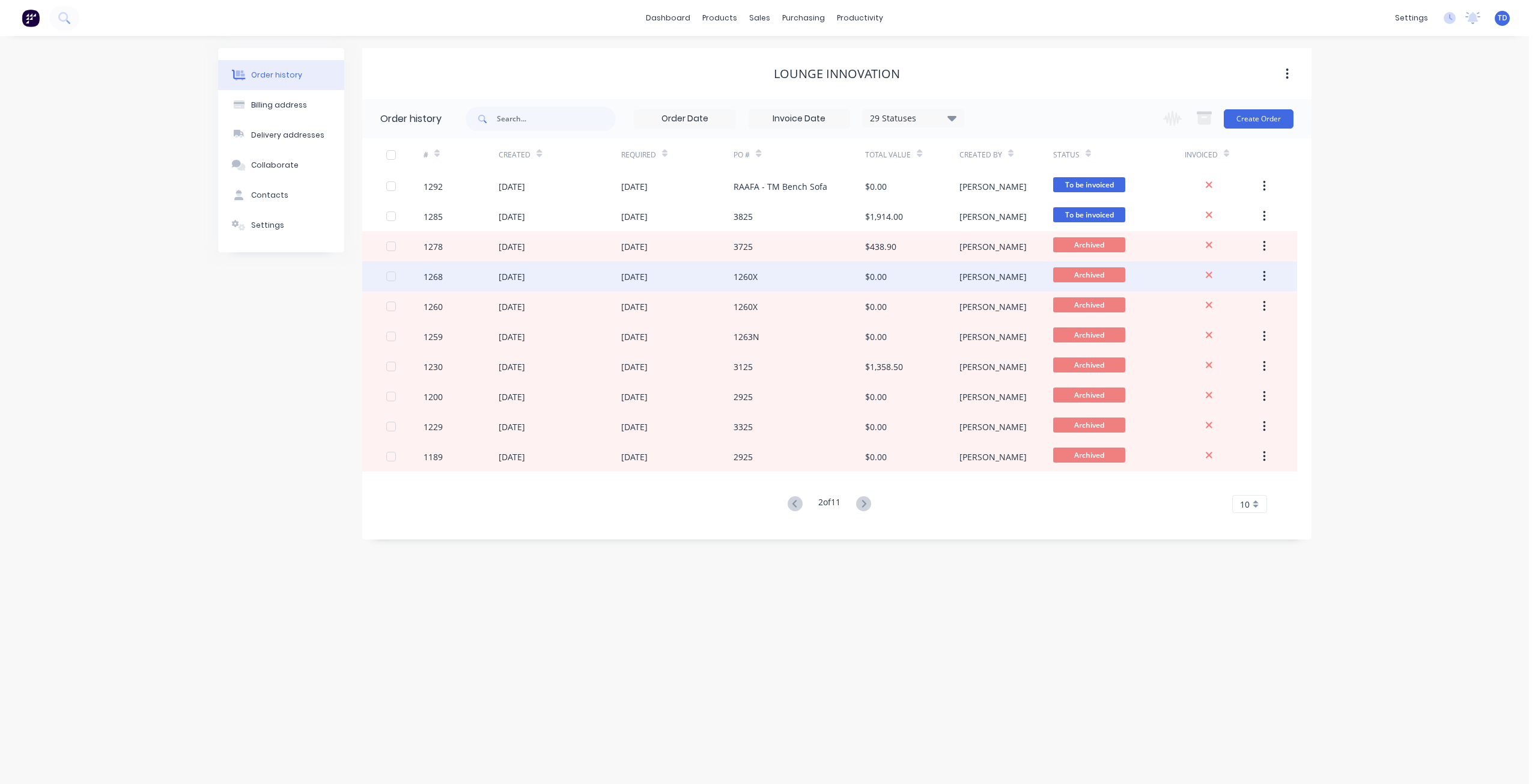
click at [826, 267] on div "1260X" at bounding box center [799, 276] width 131 height 30
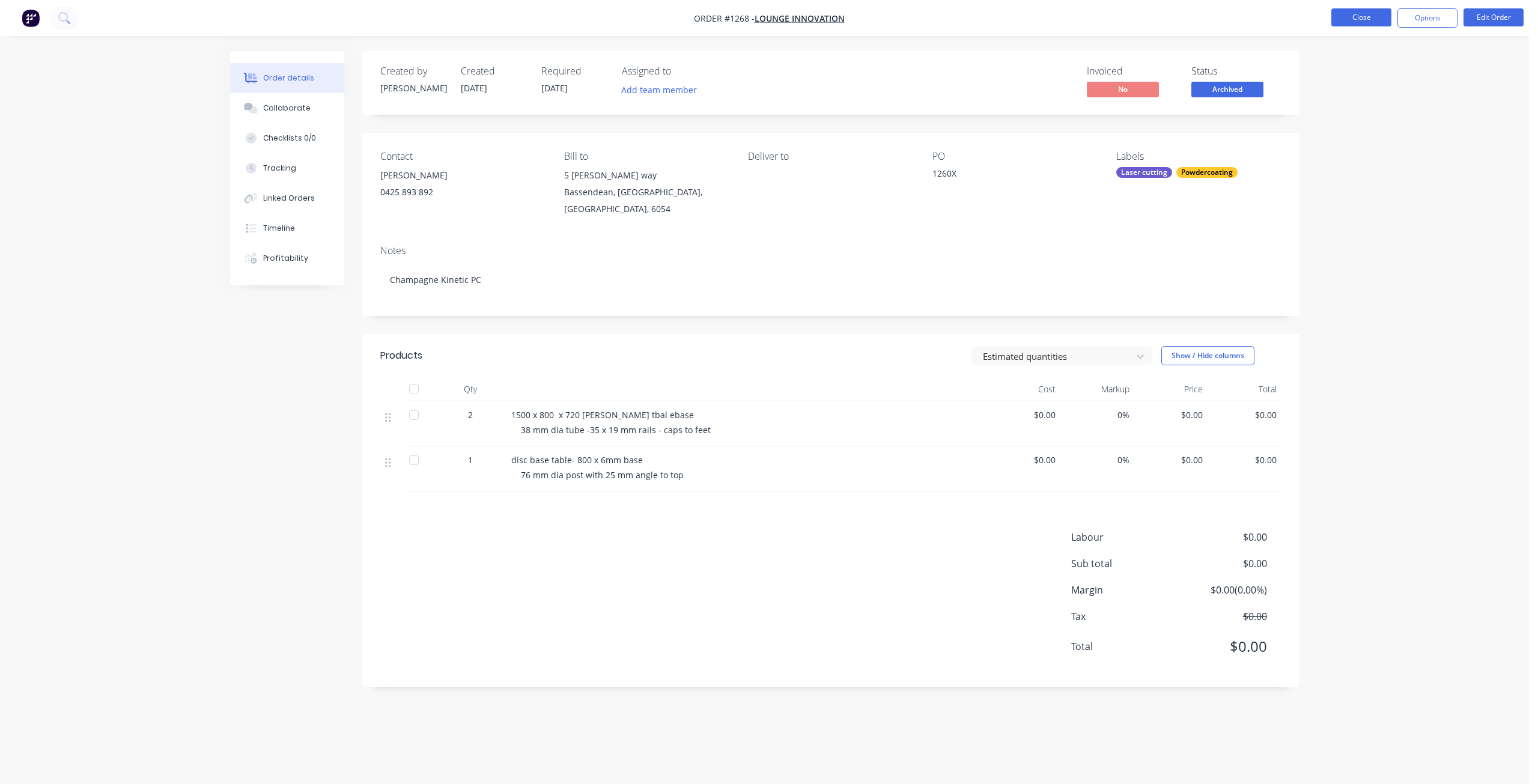
click at [1357, 20] on button "Close" at bounding box center [1361, 17] width 60 height 18
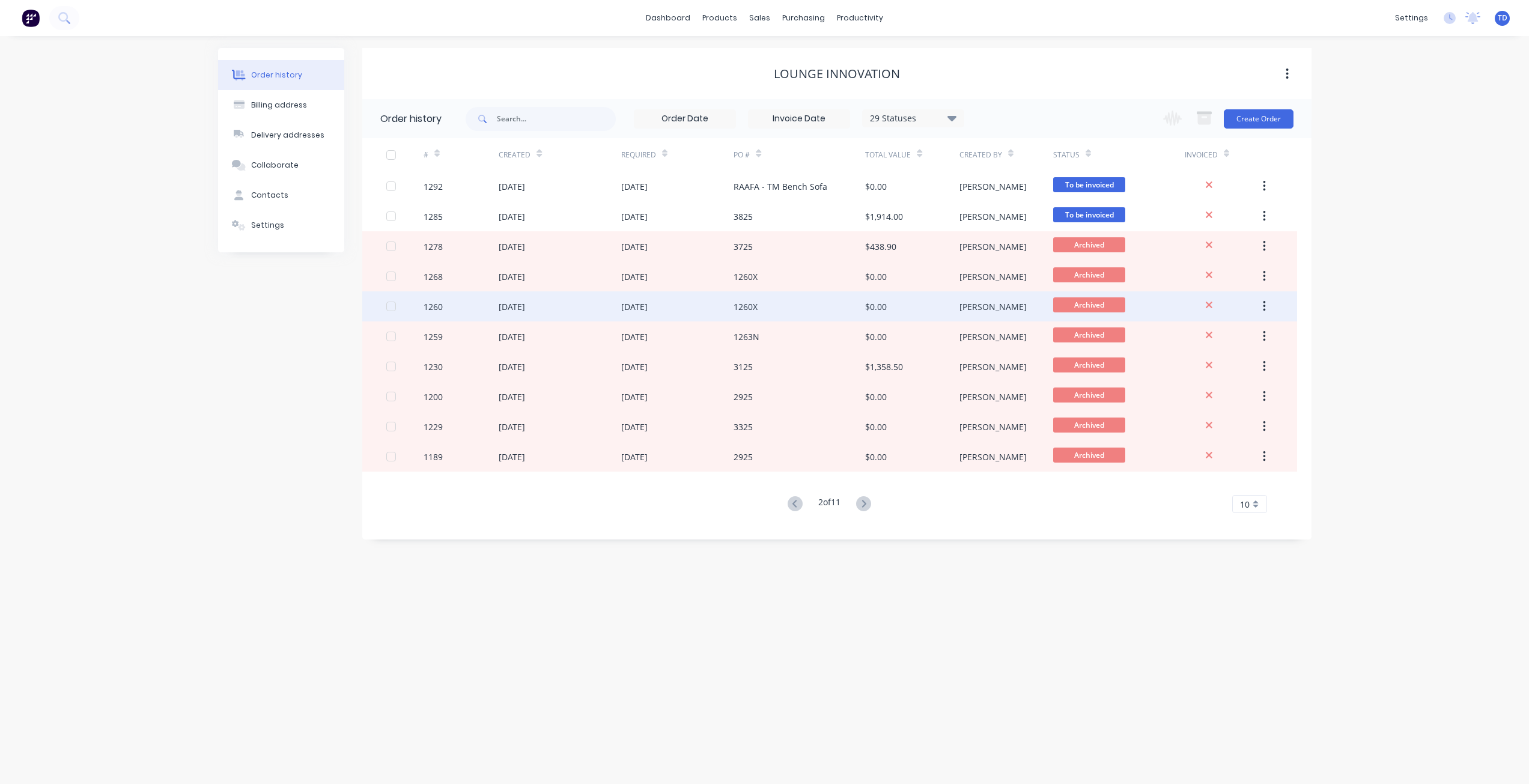
click at [858, 313] on div "1260X" at bounding box center [799, 306] width 131 height 30
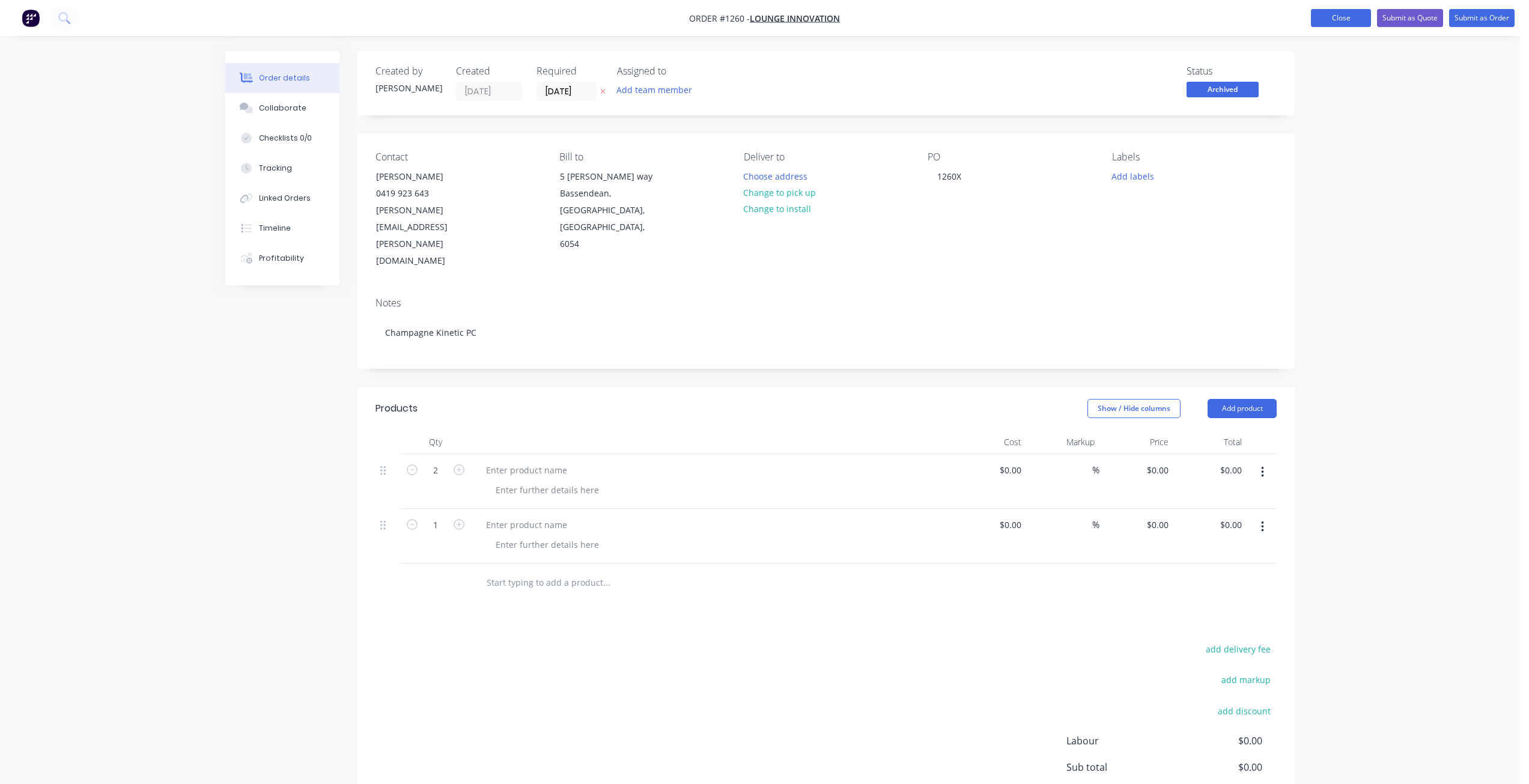
click at [1345, 17] on button "Close" at bounding box center [1341, 17] width 60 height 18
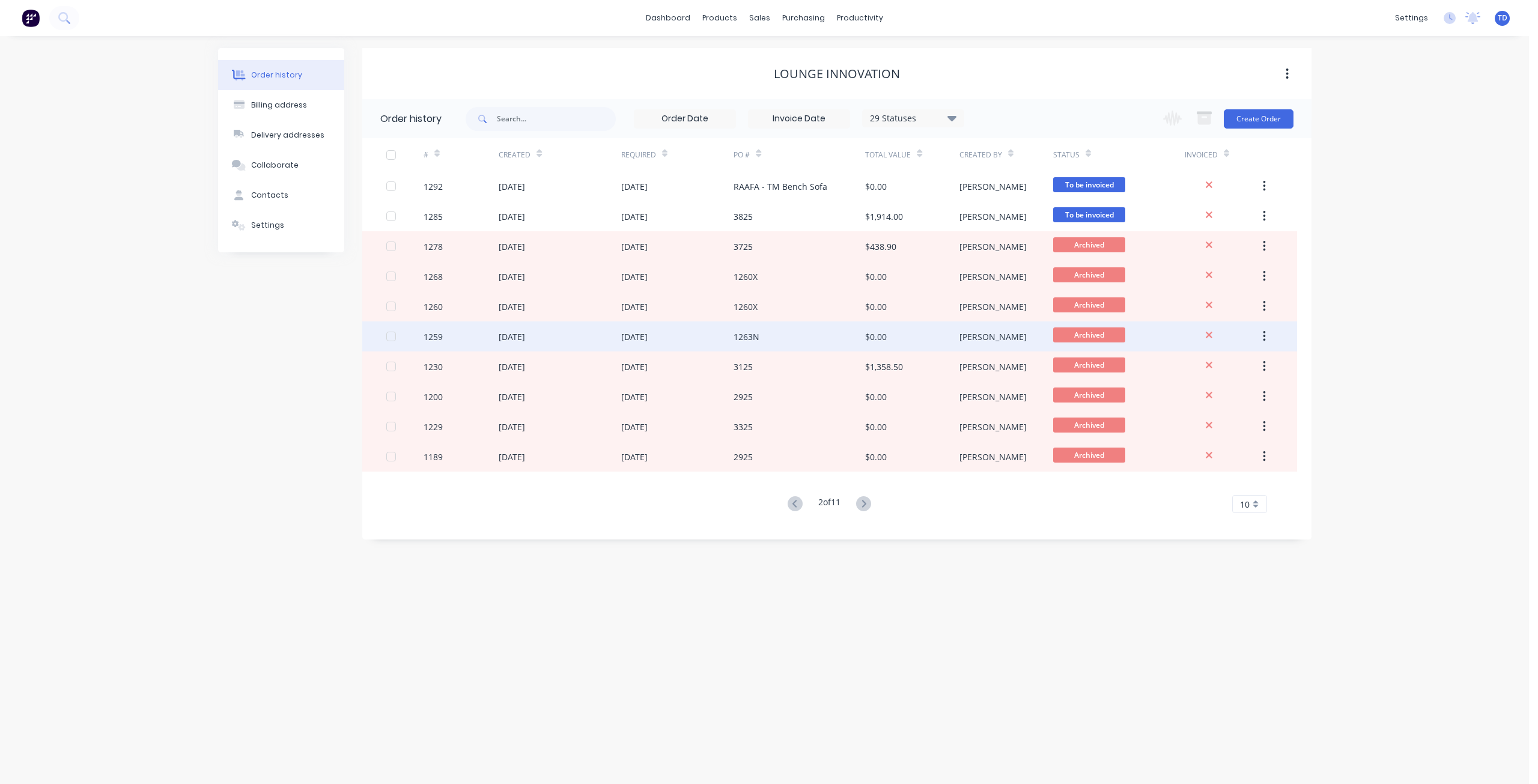
click at [821, 341] on div "1263N" at bounding box center [799, 336] width 131 height 30
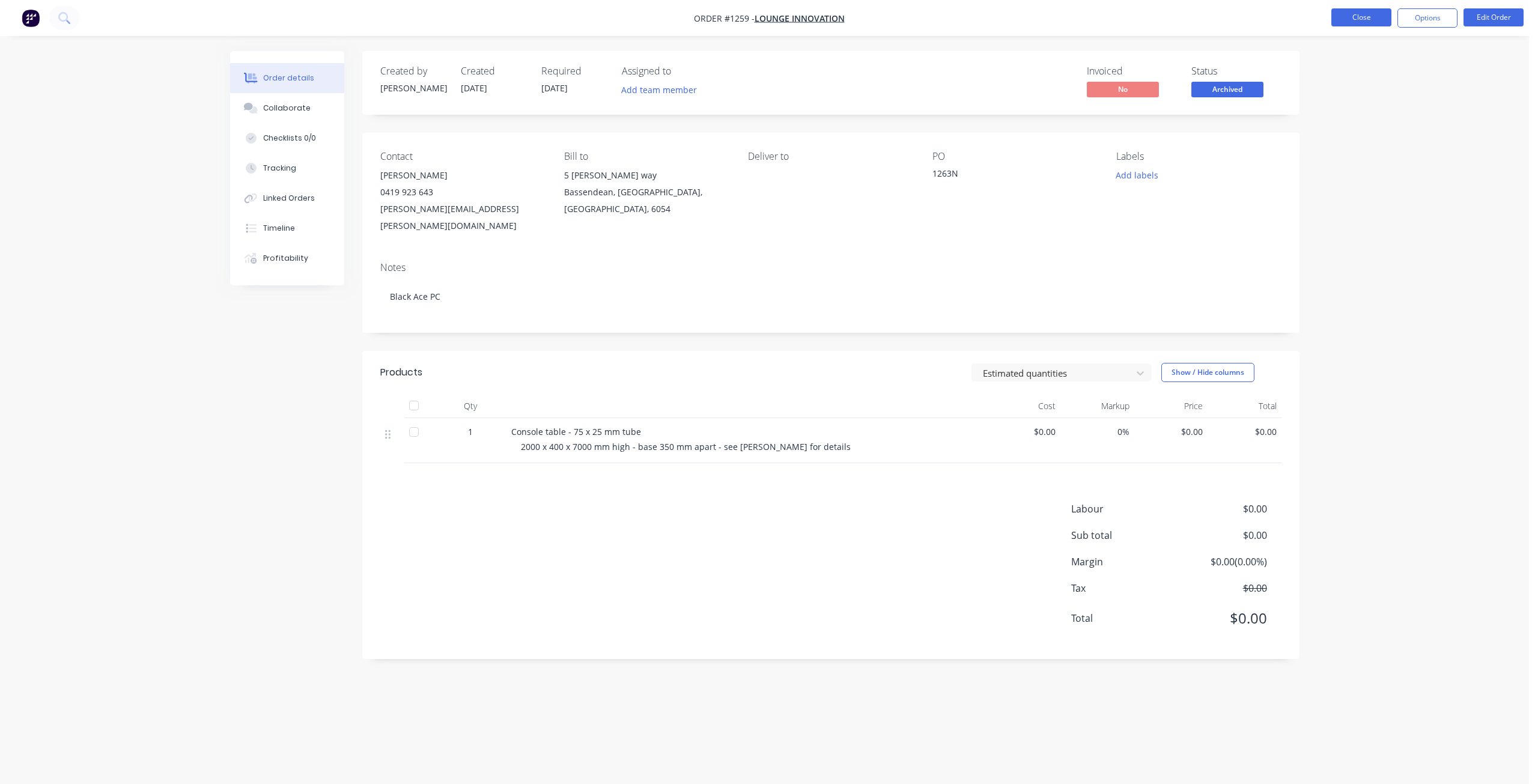
click at [1346, 20] on button "Close" at bounding box center [1361, 17] width 60 height 18
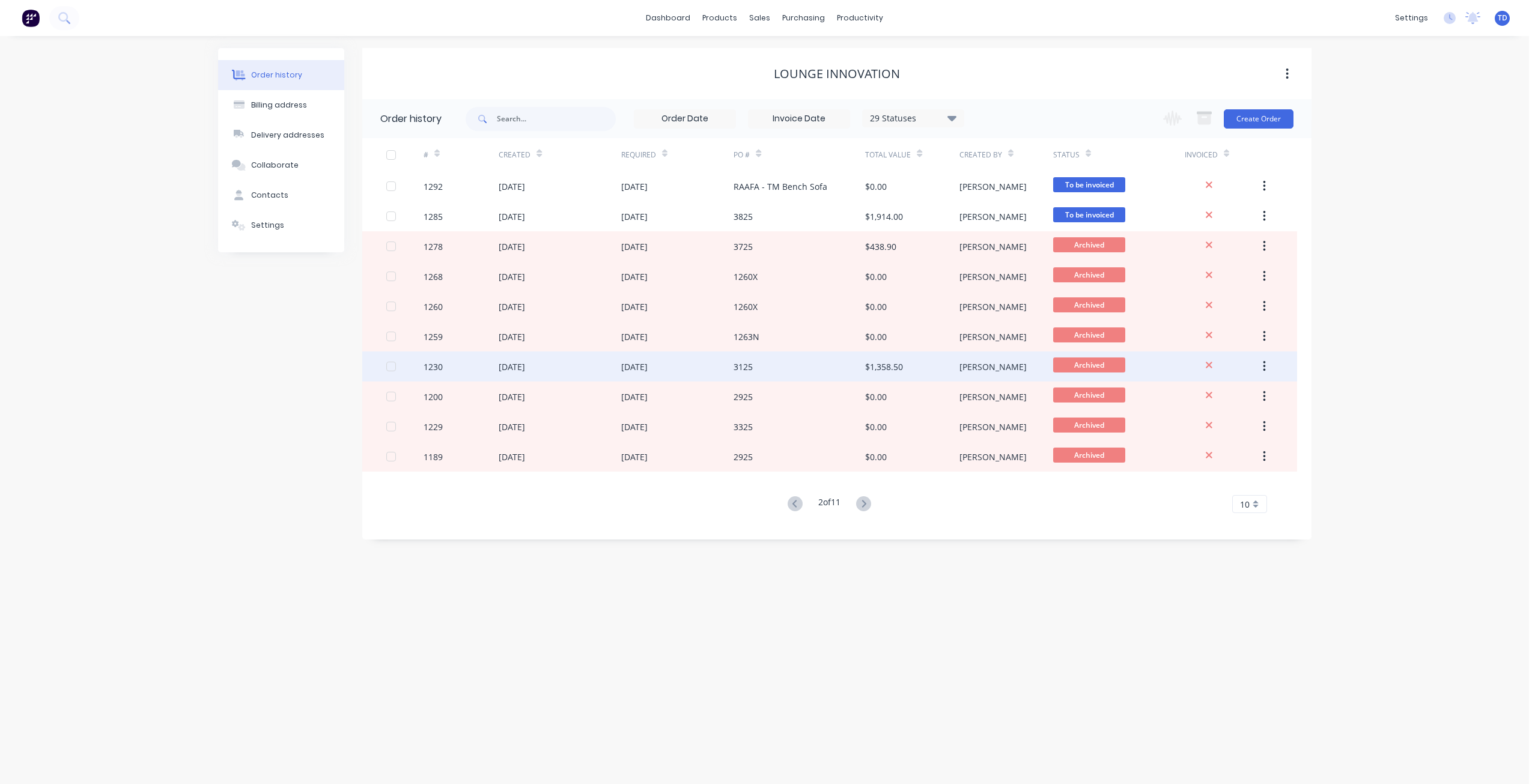
click at [810, 371] on div "3125" at bounding box center [799, 366] width 131 height 30
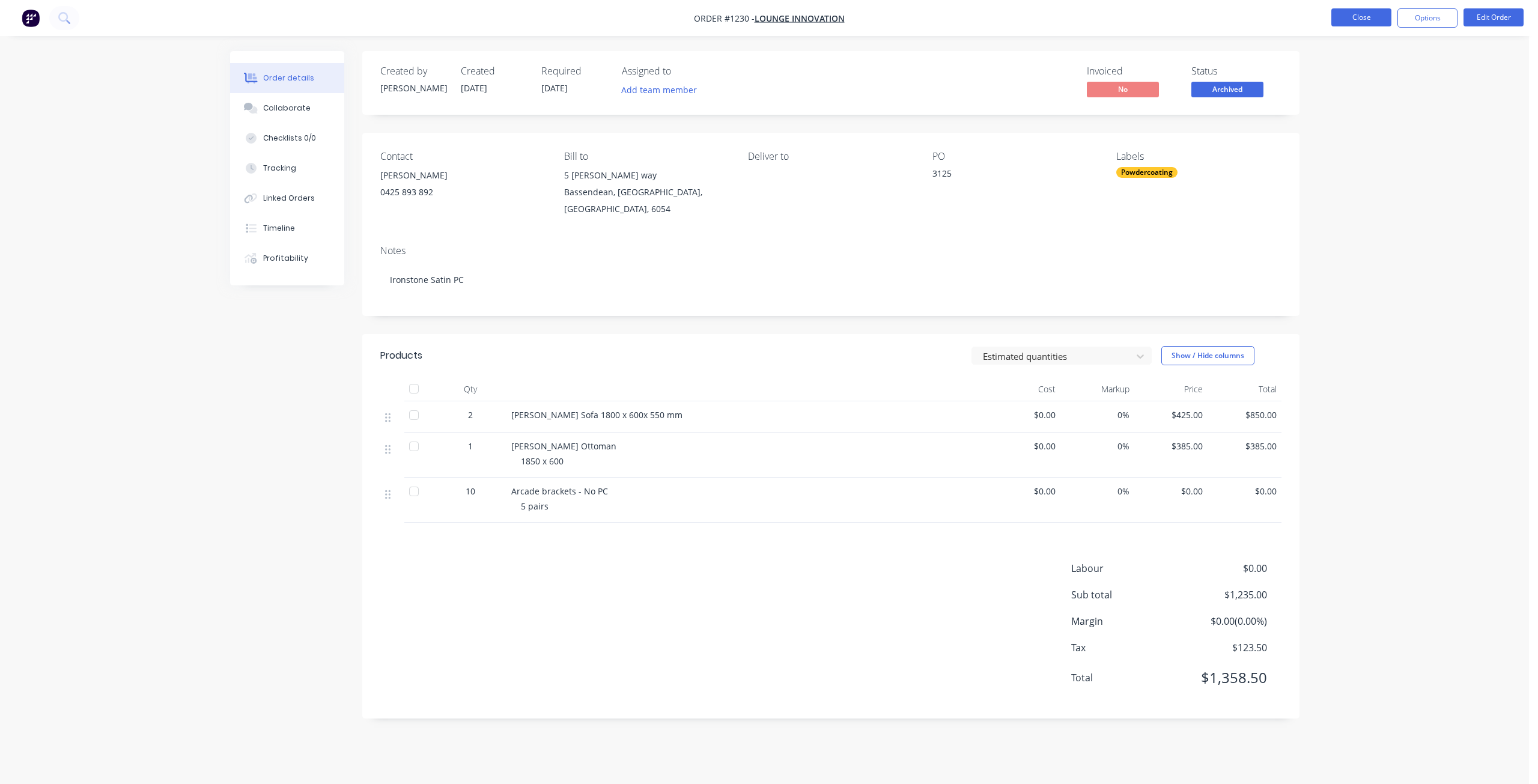
click at [1363, 19] on button "Close" at bounding box center [1361, 17] width 60 height 18
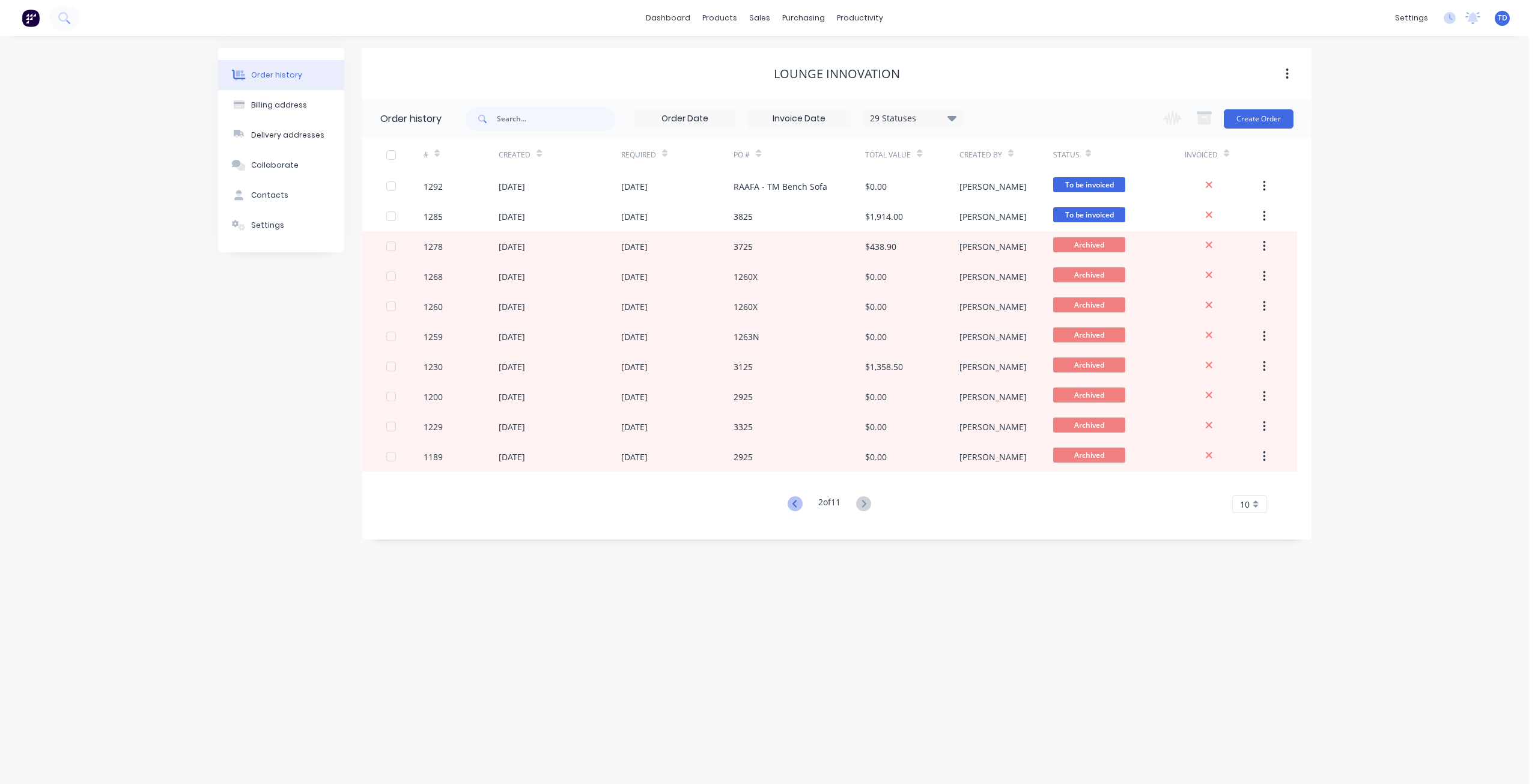
click at [797, 503] on icon at bounding box center [795, 503] width 15 height 15
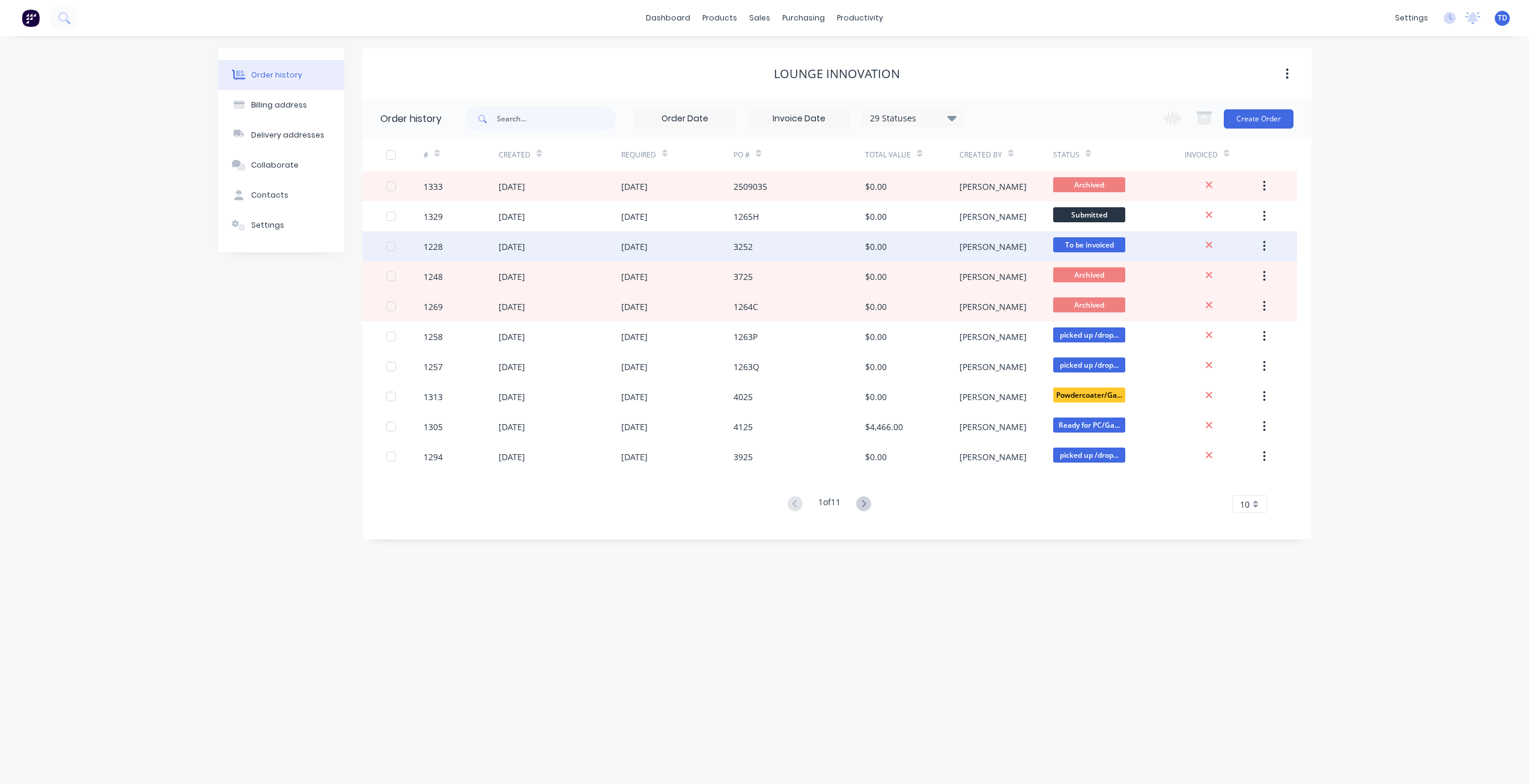
click at [805, 249] on div "3252" at bounding box center [799, 246] width 131 height 30
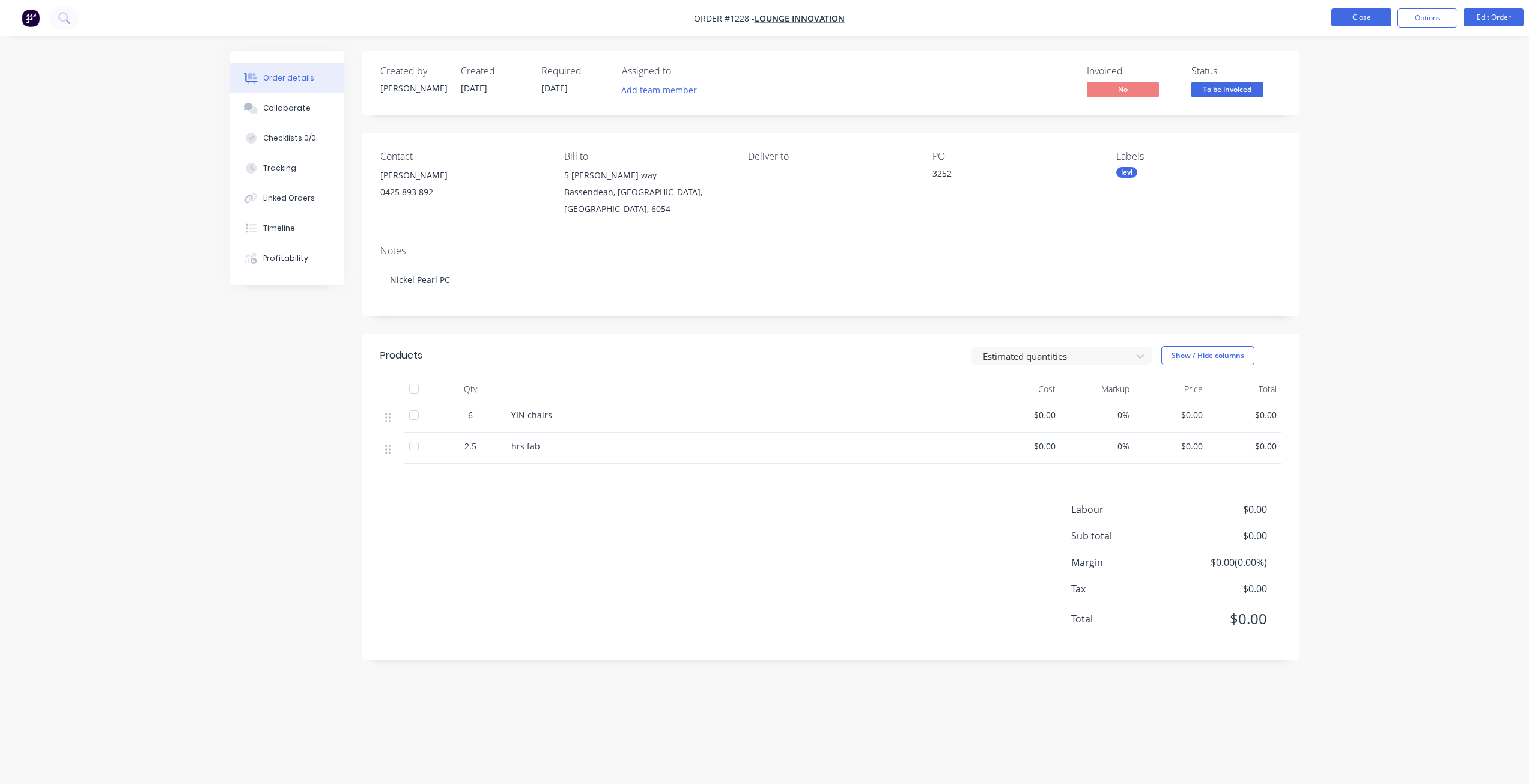
click at [1354, 17] on button "Close" at bounding box center [1361, 17] width 60 height 18
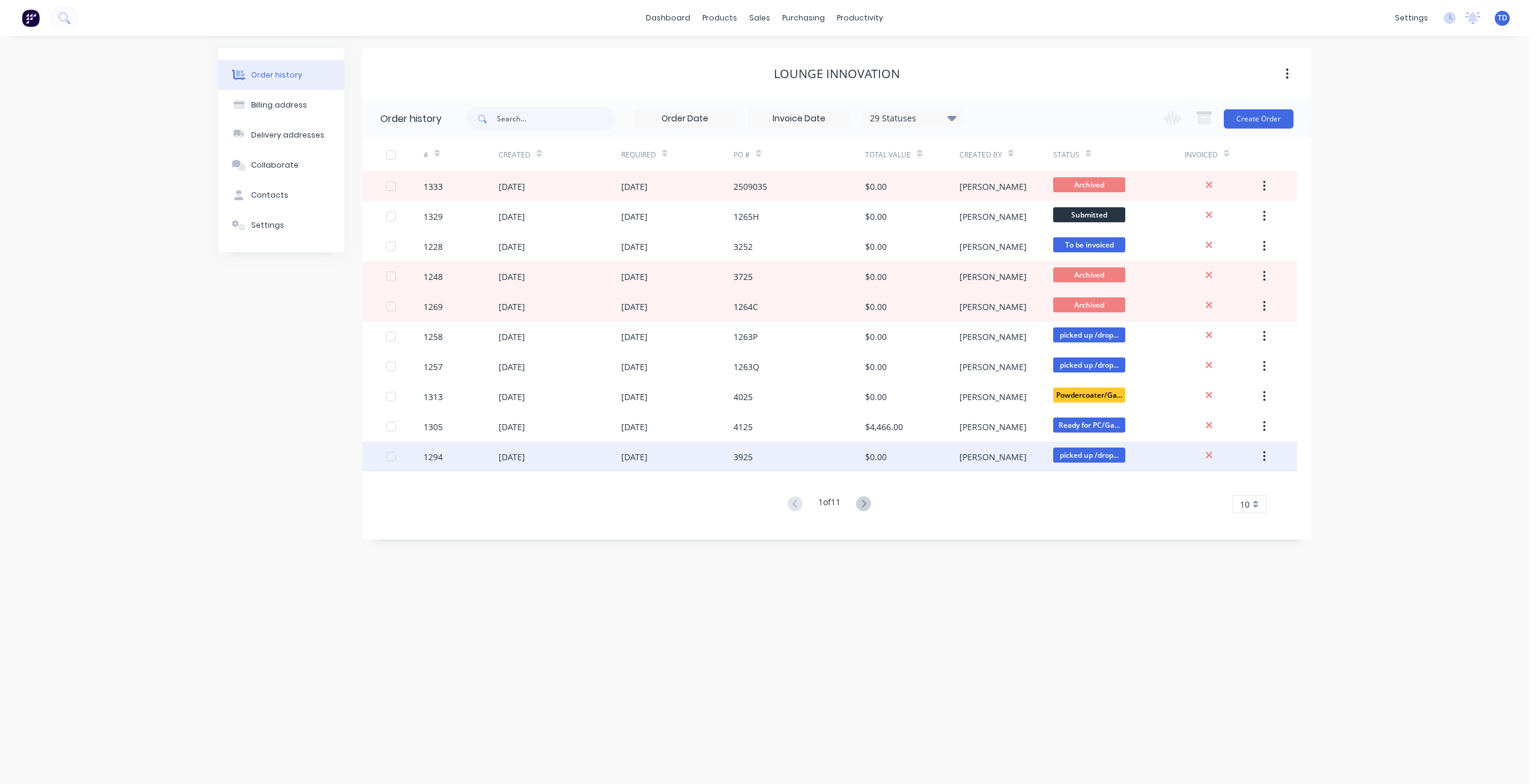
click at [525, 455] on div "[DATE]" at bounding box center [511, 456] width 26 height 12
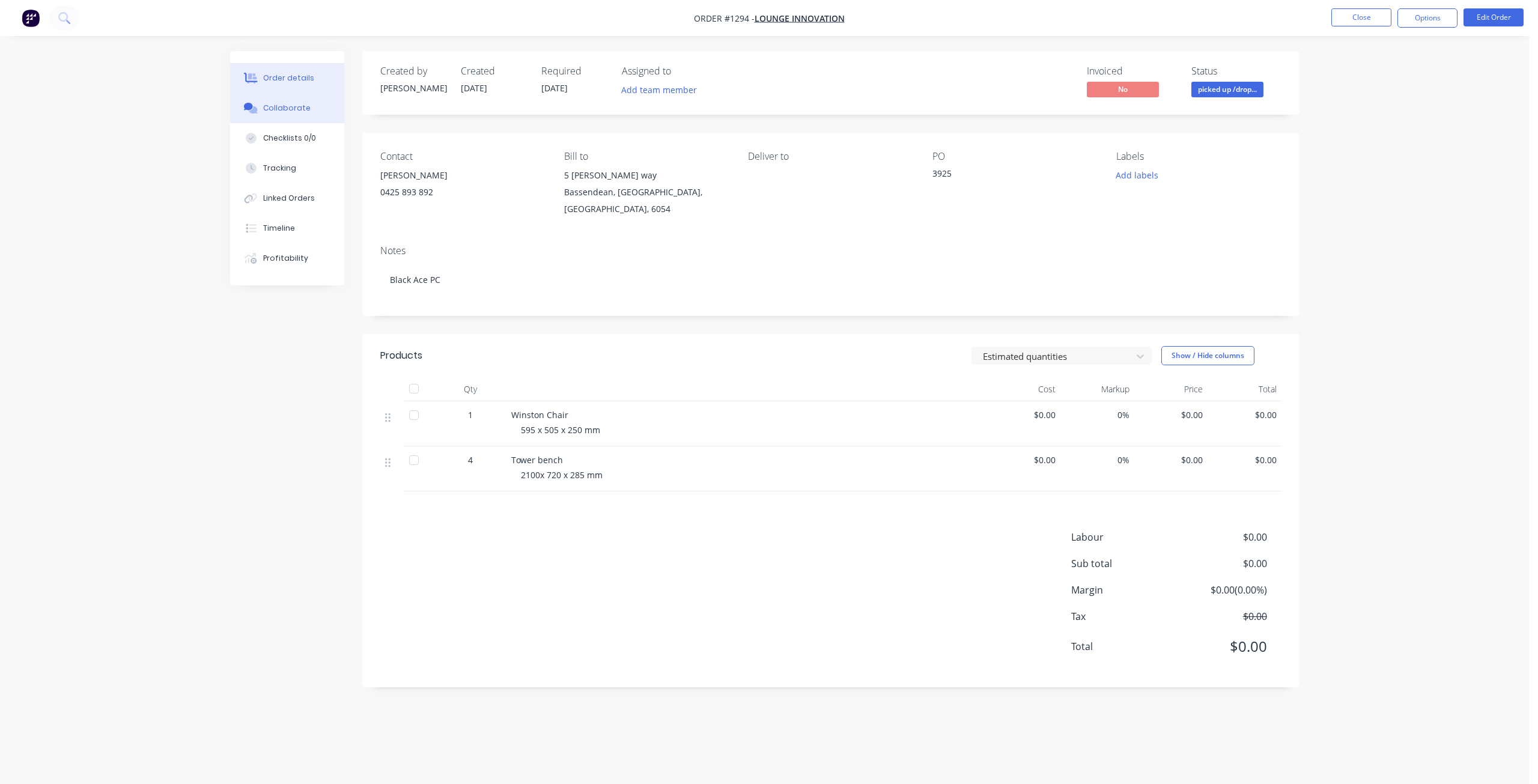
click at [294, 105] on div "Collaborate" at bounding box center [287, 108] width 47 height 11
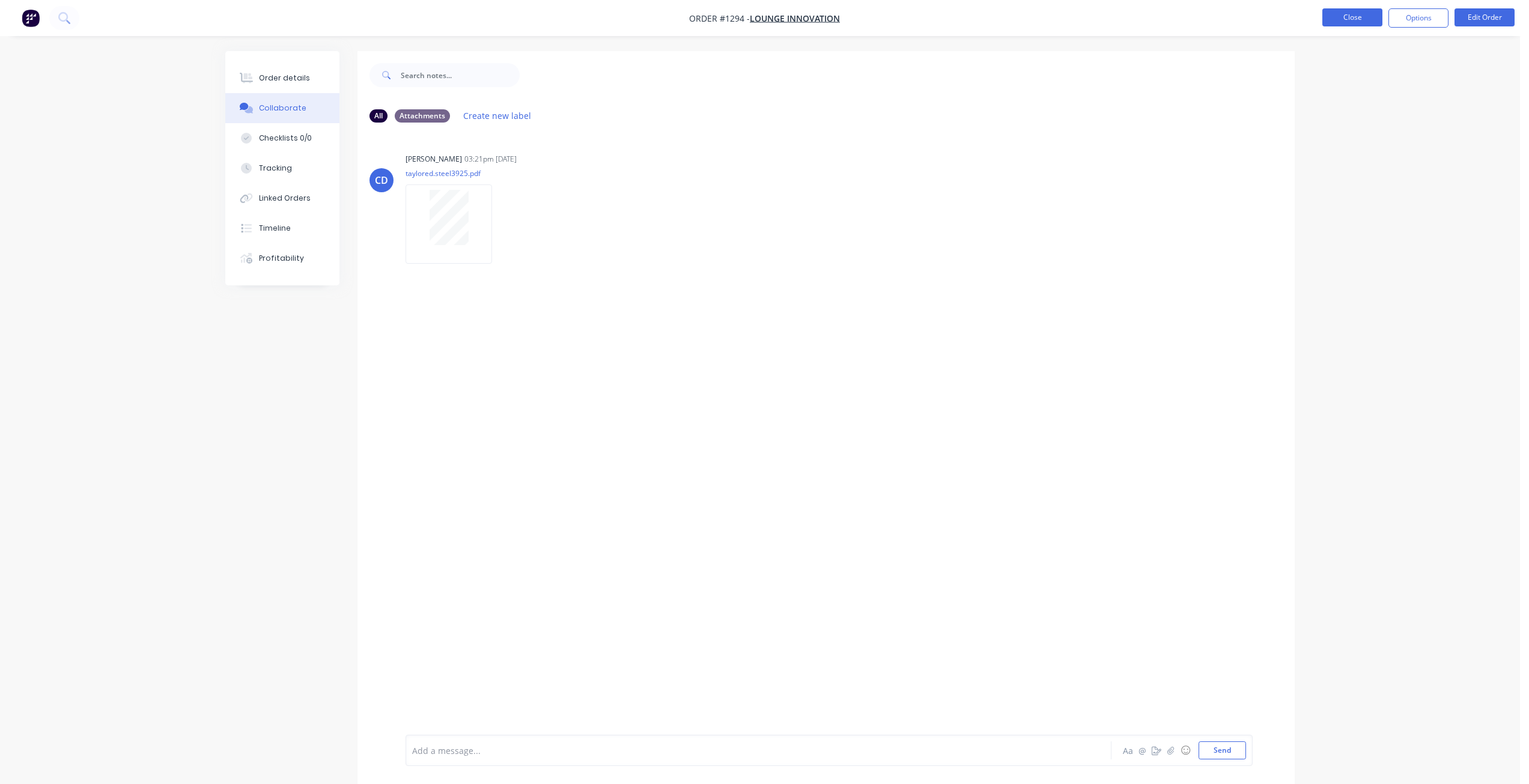
click at [1350, 19] on button "Close" at bounding box center [1353, 17] width 60 height 18
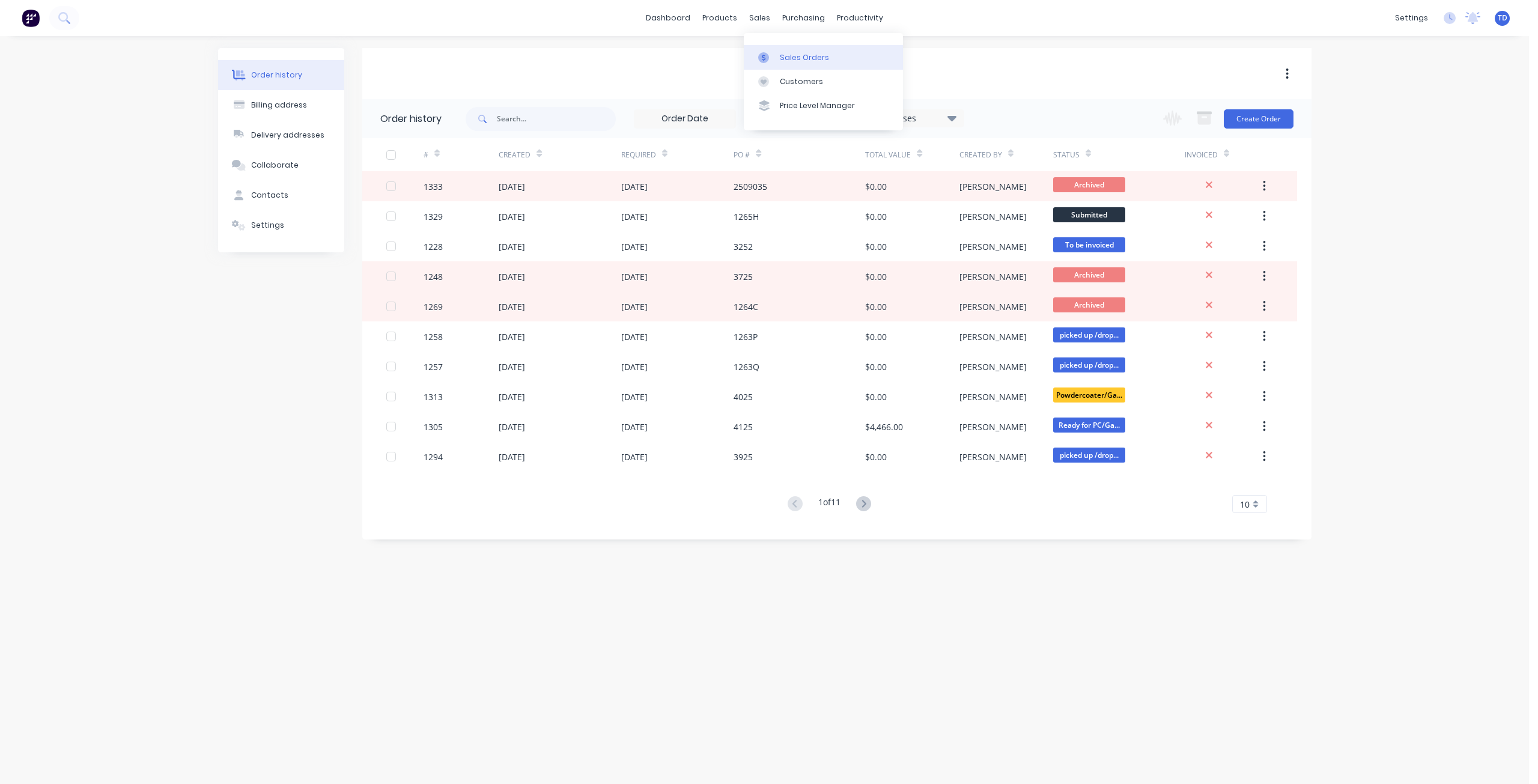
click at [781, 57] on div "Sales Orders" at bounding box center [805, 57] width 49 height 11
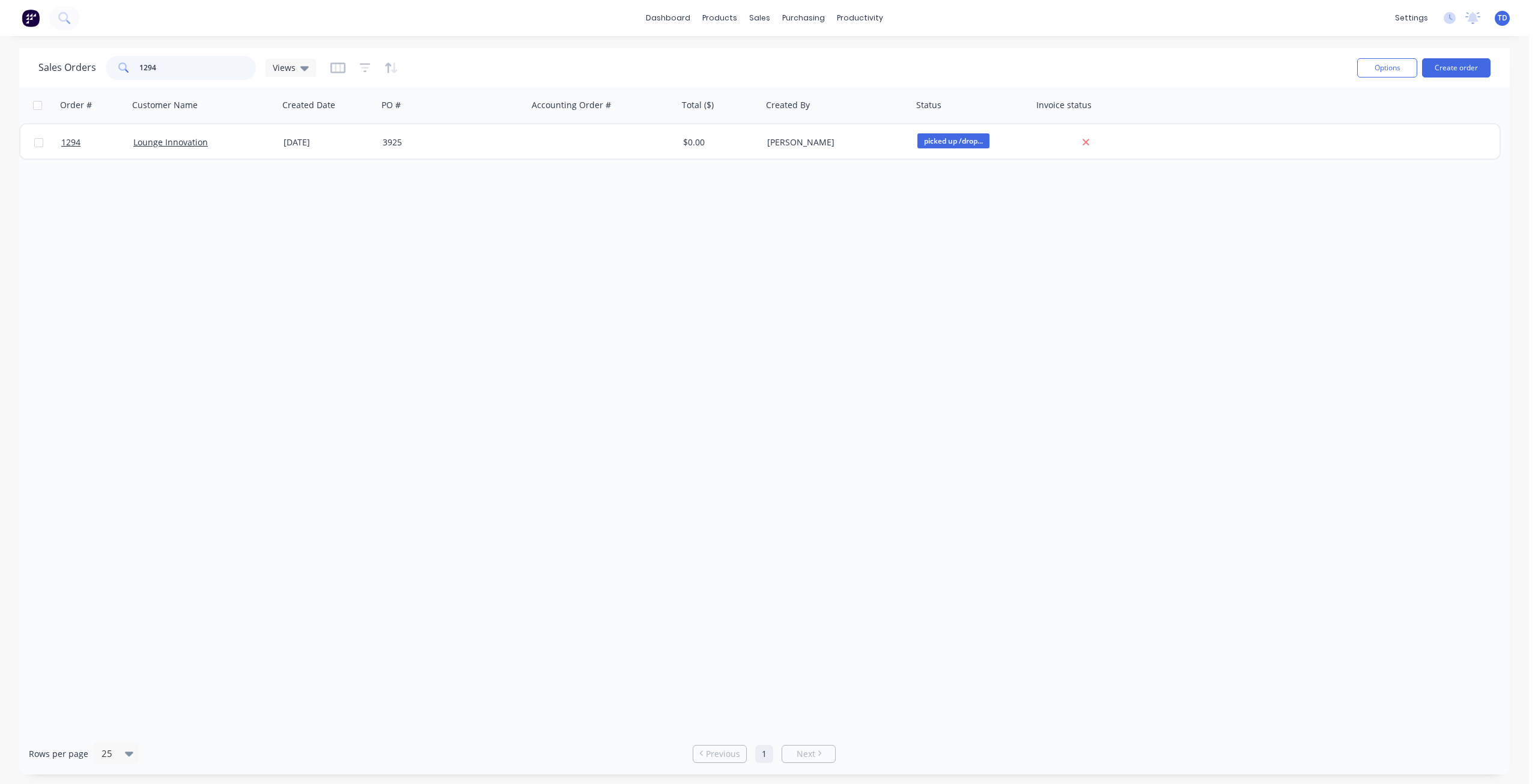
drag, startPoint x: 181, startPoint y: 68, endPoint x: -51, endPoint y: 67, distance: 232.0
click at [0, 67] on html "dashboard products sales purchasing productivity dashboard products Product Cat…" at bounding box center [769, 392] width 1538 height 784
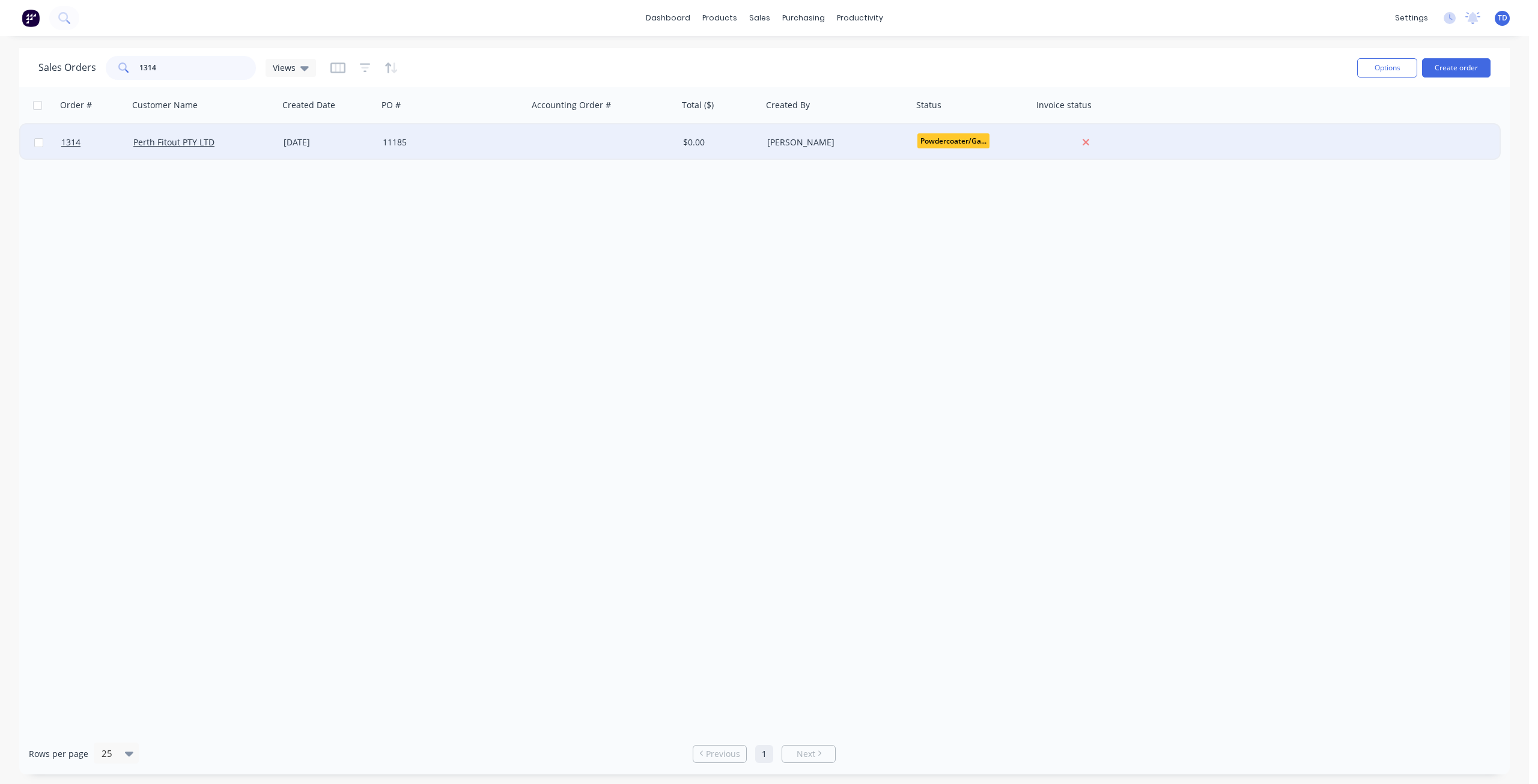
type input "1314"
click at [416, 144] on div "11185" at bounding box center [449, 142] width 133 height 12
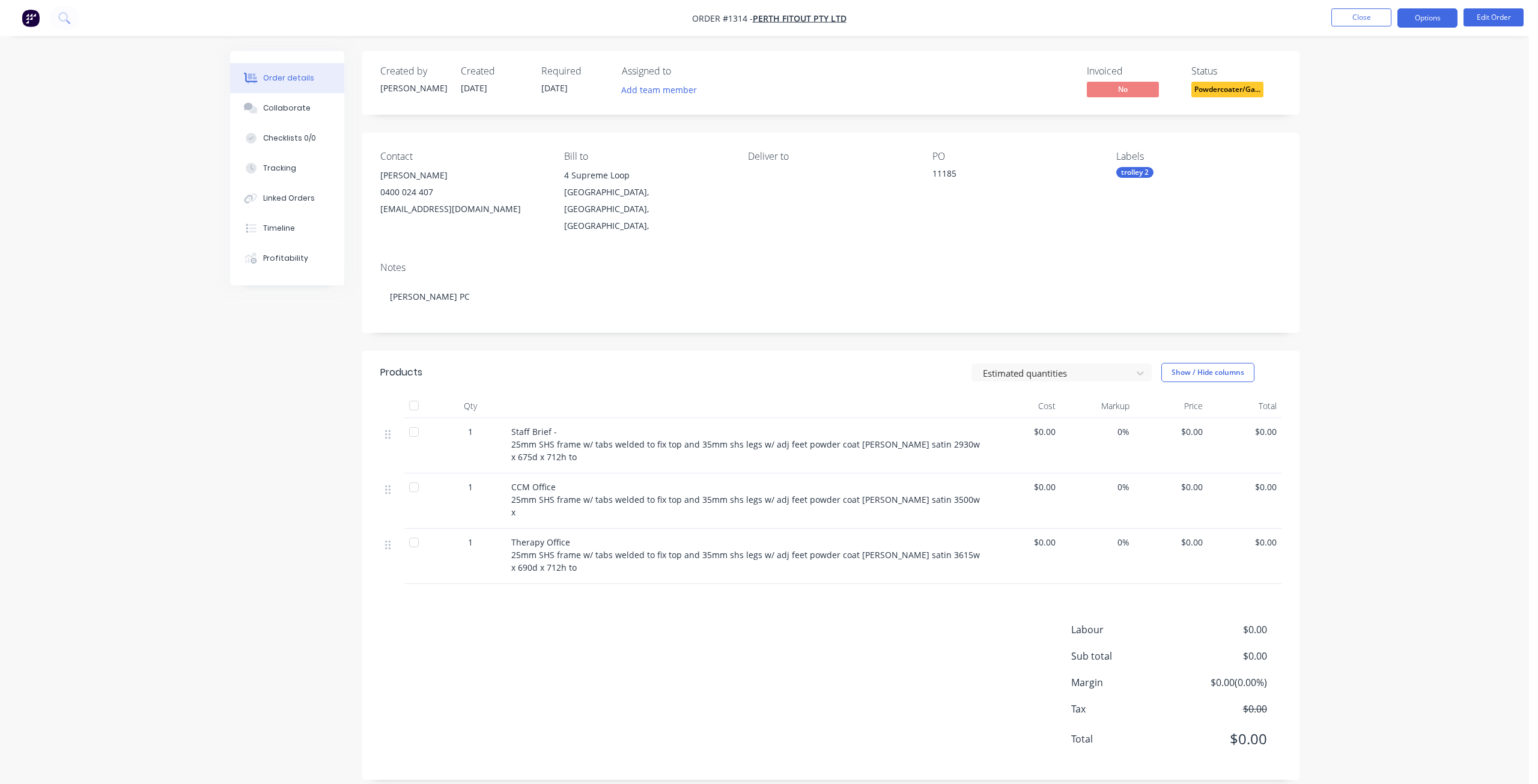
click at [1434, 20] on button "Options" at bounding box center [1427, 18] width 60 height 19
click at [1375, 173] on div "Delivery Docket" at bounding box center [1391, 169] width 110 height 17
click at [1365, 123] on div "Without pricing" at bounding box center [1391, 121] width 110 height 17
click at [1375, 15] on button "Close" at bounding box center [1361, 17] width 60 height 18
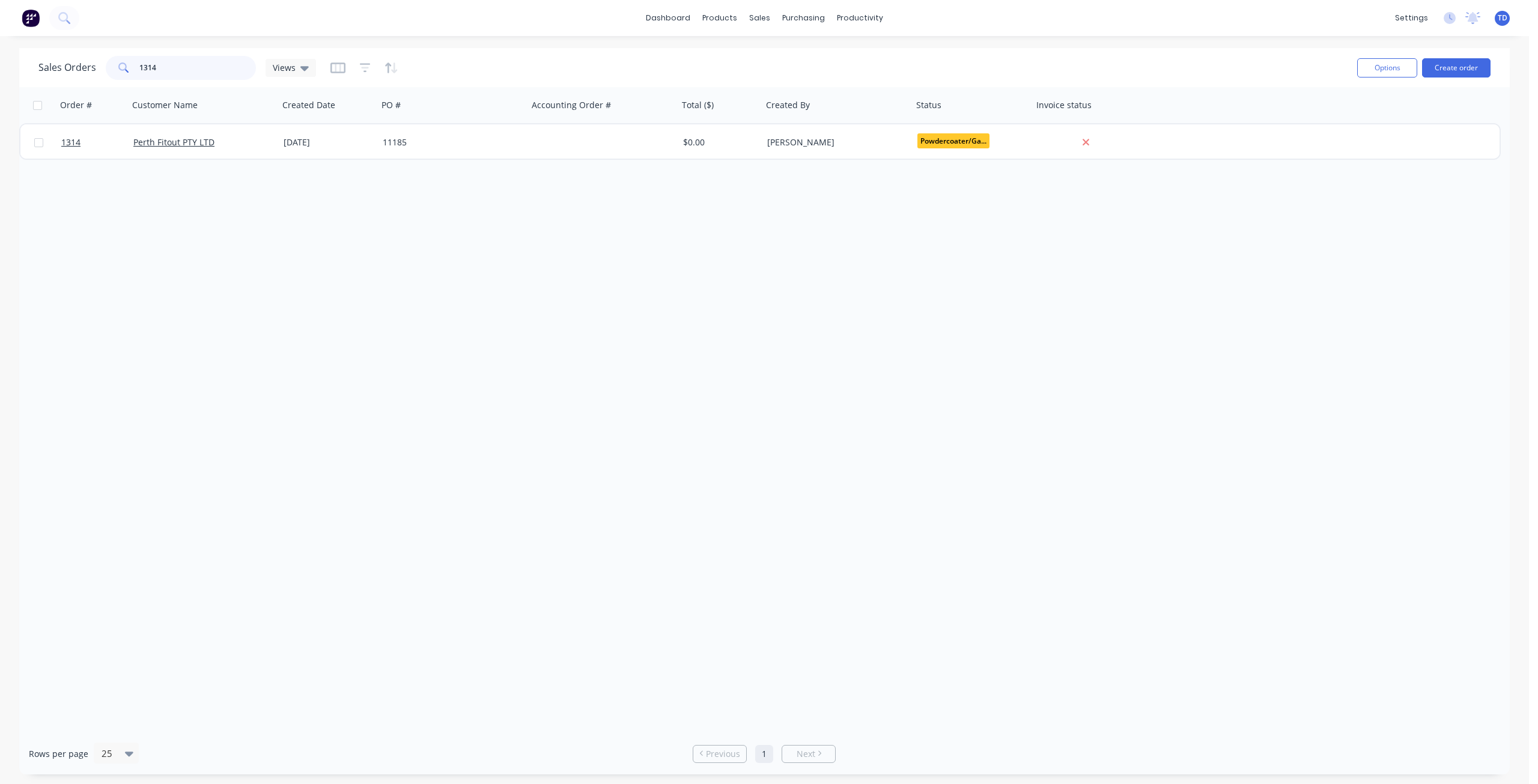
drag, startPoint x: 180, startPoint y: 70, endPoint x: -55, endPoint y: 49, distance: 235.9
click at [0, 49] on html "dashboard products sales purchasing productivity dashboard products Product Cat…" at bounding box center [769, 392] width 1538 height 784
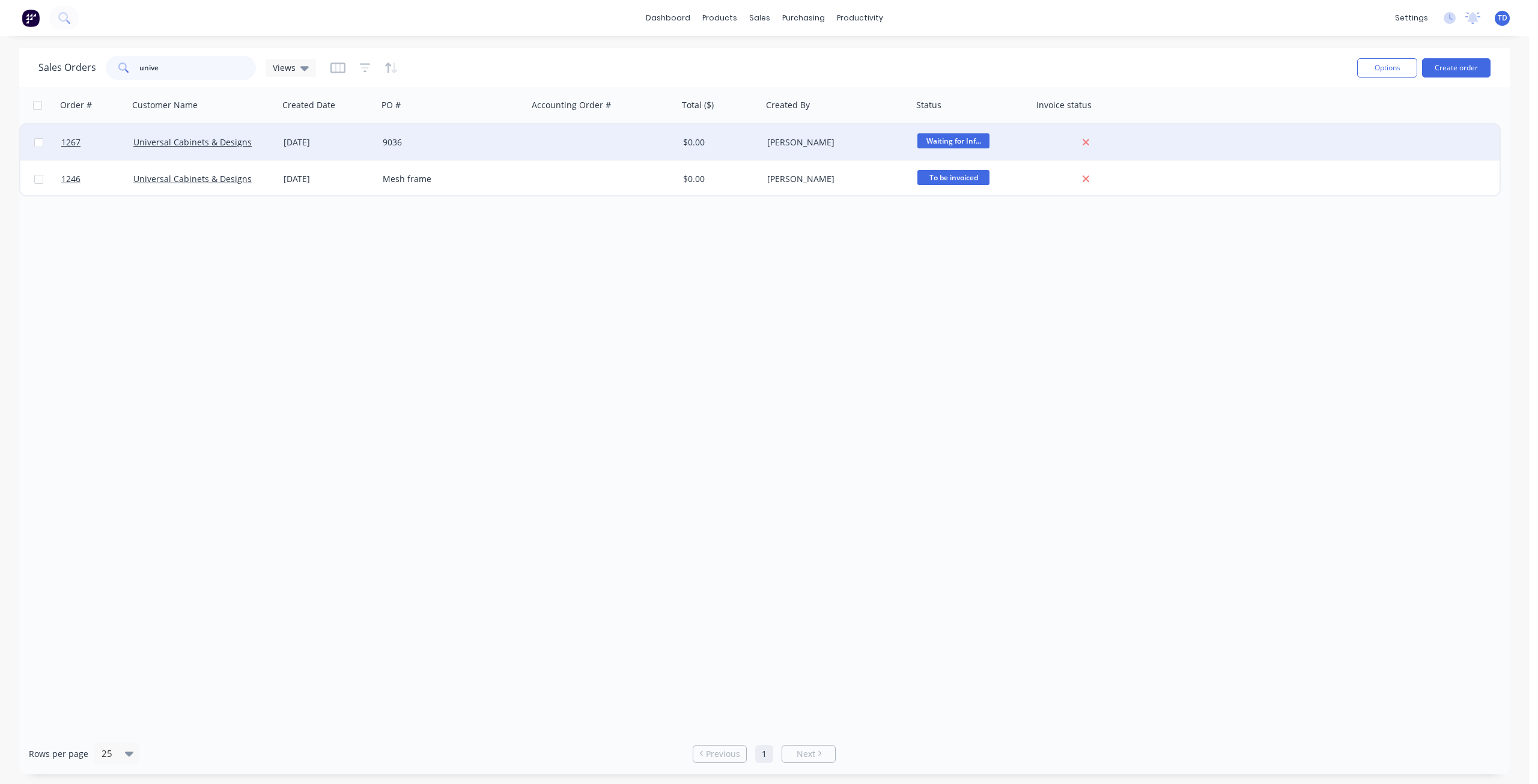
type input "unive"
click at [494, 145] on div "9036" at bounding box center [449, 142] width 133 height 12
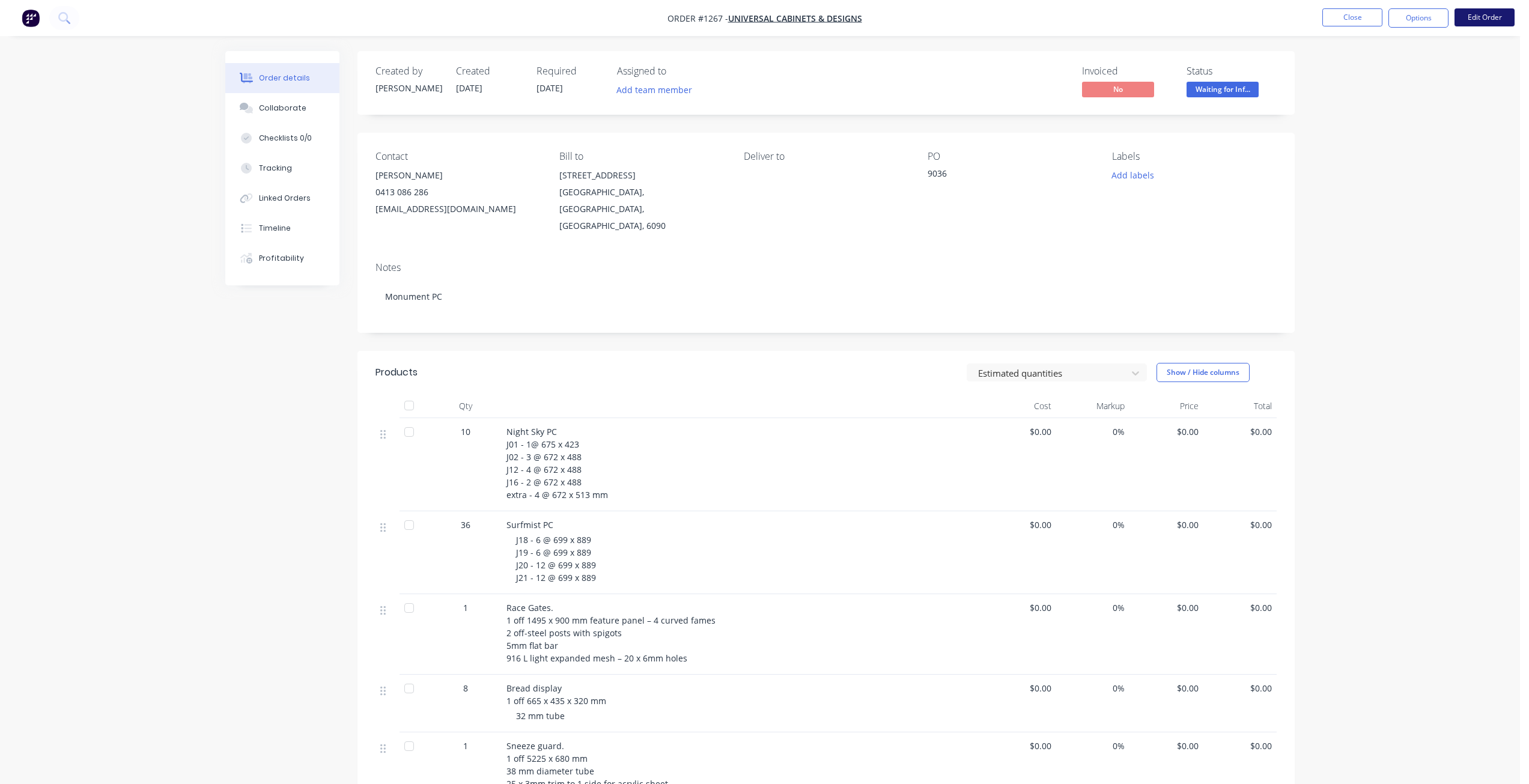
click at [1479, 19] on button "Edit Order" at bounding box center [1485, 17] width 60 height 18
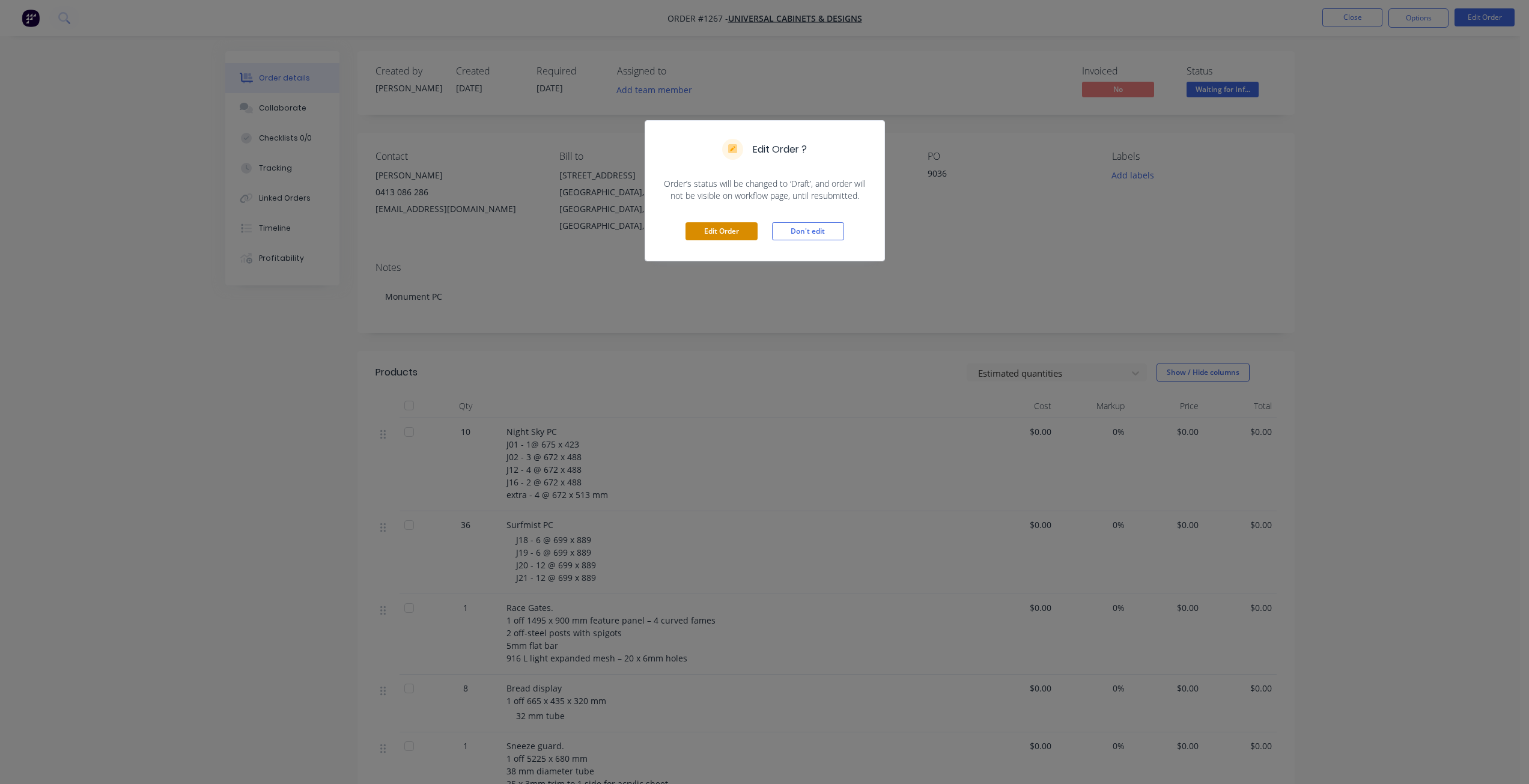
click at [722, 228] on button "Edit Order" at bounding box center [721, 231] width 72 height 18
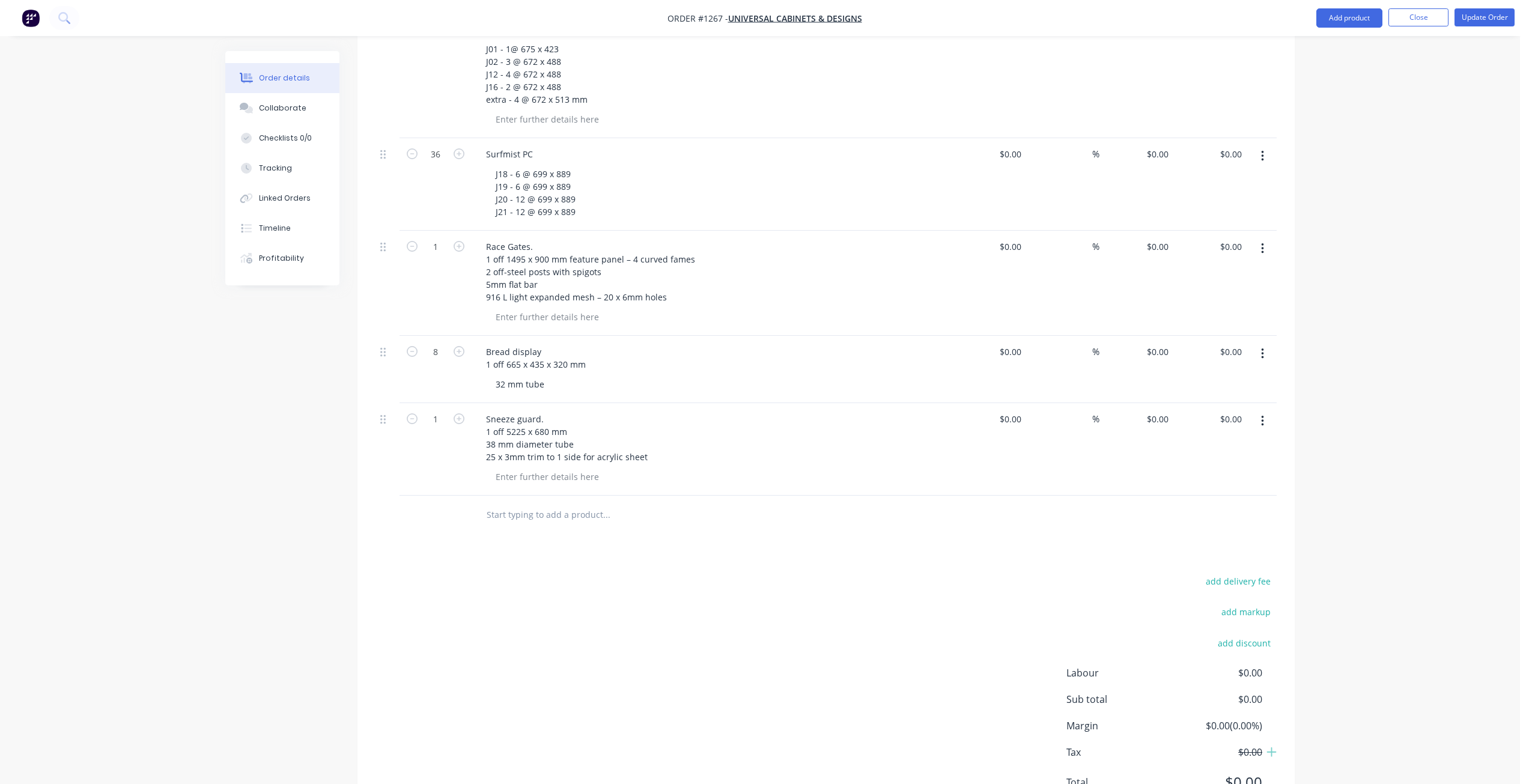
scroll to position [418, 0]
click at [1336, 22] on button "Add product" at bounding box center [1349, 18] width 66 height 19
click at [1309, 75] on div "Basic product" at bounding box center [1326, 73] width 93 height 17
click at [502, 502] on div at bounding box center [527, 511] width 100 height 17
click at [519, 522] on div at bounding box center [547, 531] width 123 height 17
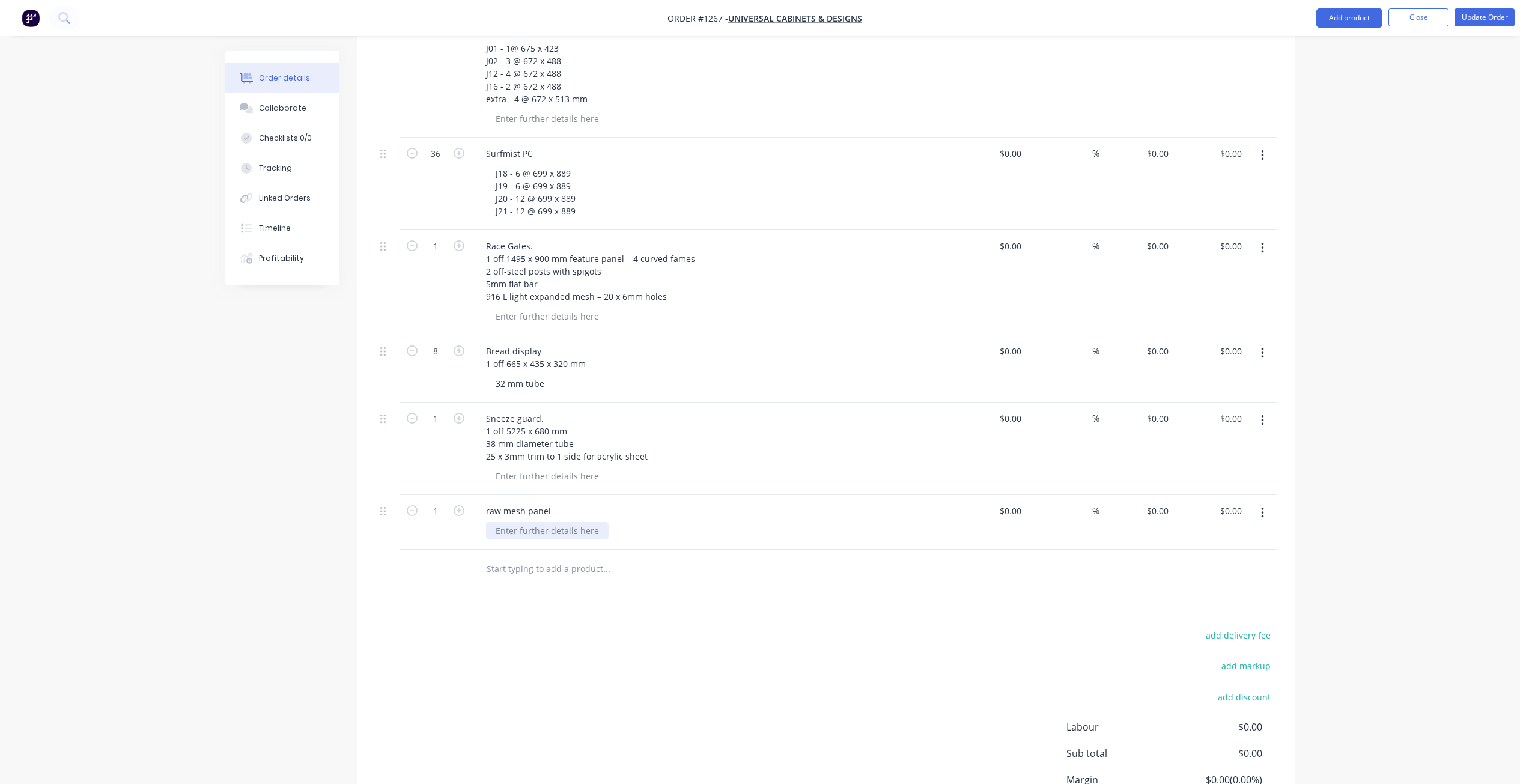
click at [522, 522] on div at bounding box center [547, 531] width 123 height 17
click at [1386, 138] on div "Order details Collaborate Checklists 0/0 Tracking Linked Orders Timeline Profit…" at bounding box center [760, 244] width 1520 height 1325
click at [1389, 131] on div "Order details Collaborate Checklists 0/0 Tracking Linked Orders Timeline Profit…" at bounding box center [760, 244] width 1520 height 1325
click at [1480, 19] on button "Update Order" at bounding box center [1485, 17] width 60 height 18
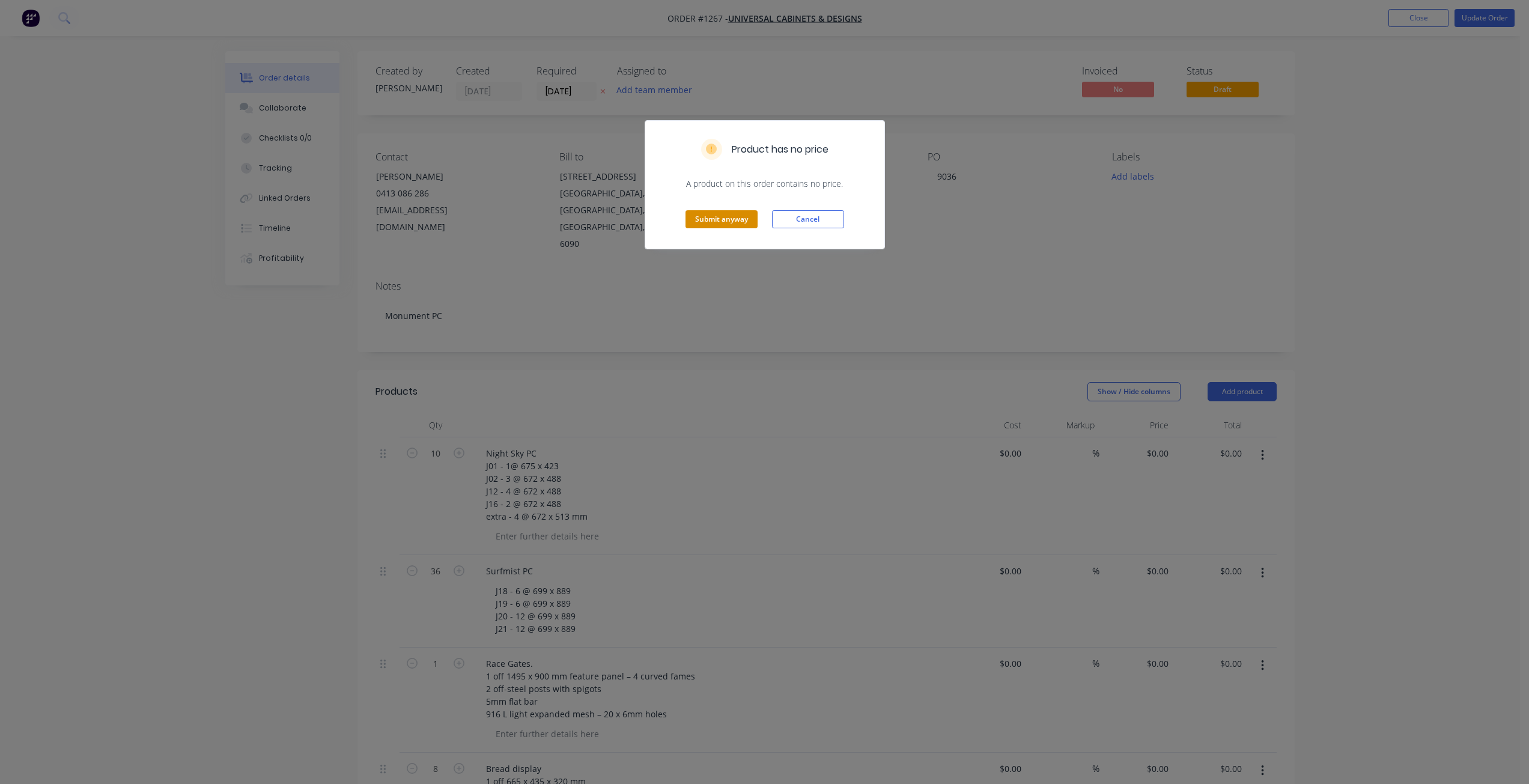
click at [723, 218] on button "Submit anyway" at bounding box center [721, 219] width 72 height 18
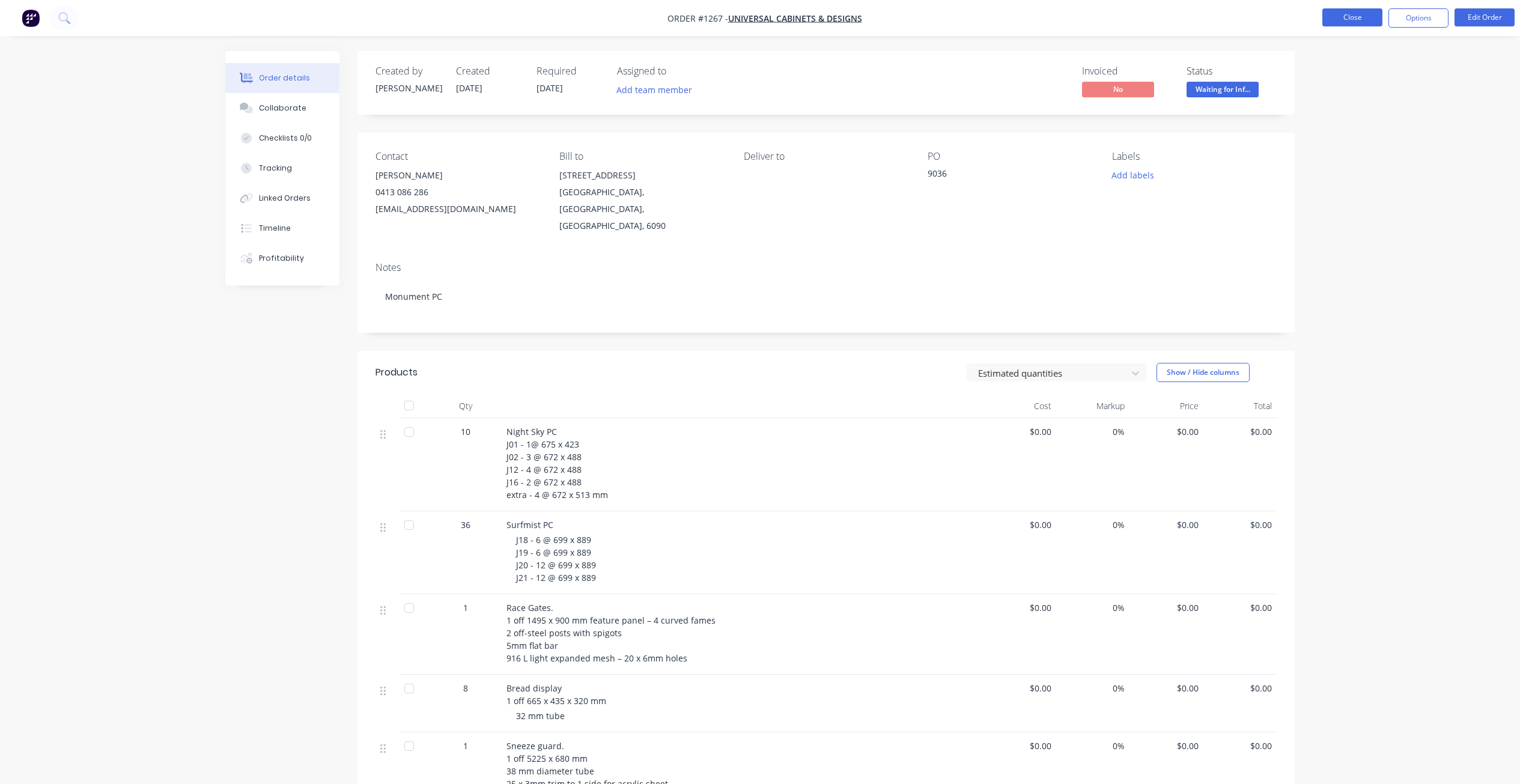
click at [1335, 16] on button "Close" at bounding box center [1353, 17] width 60 height 18
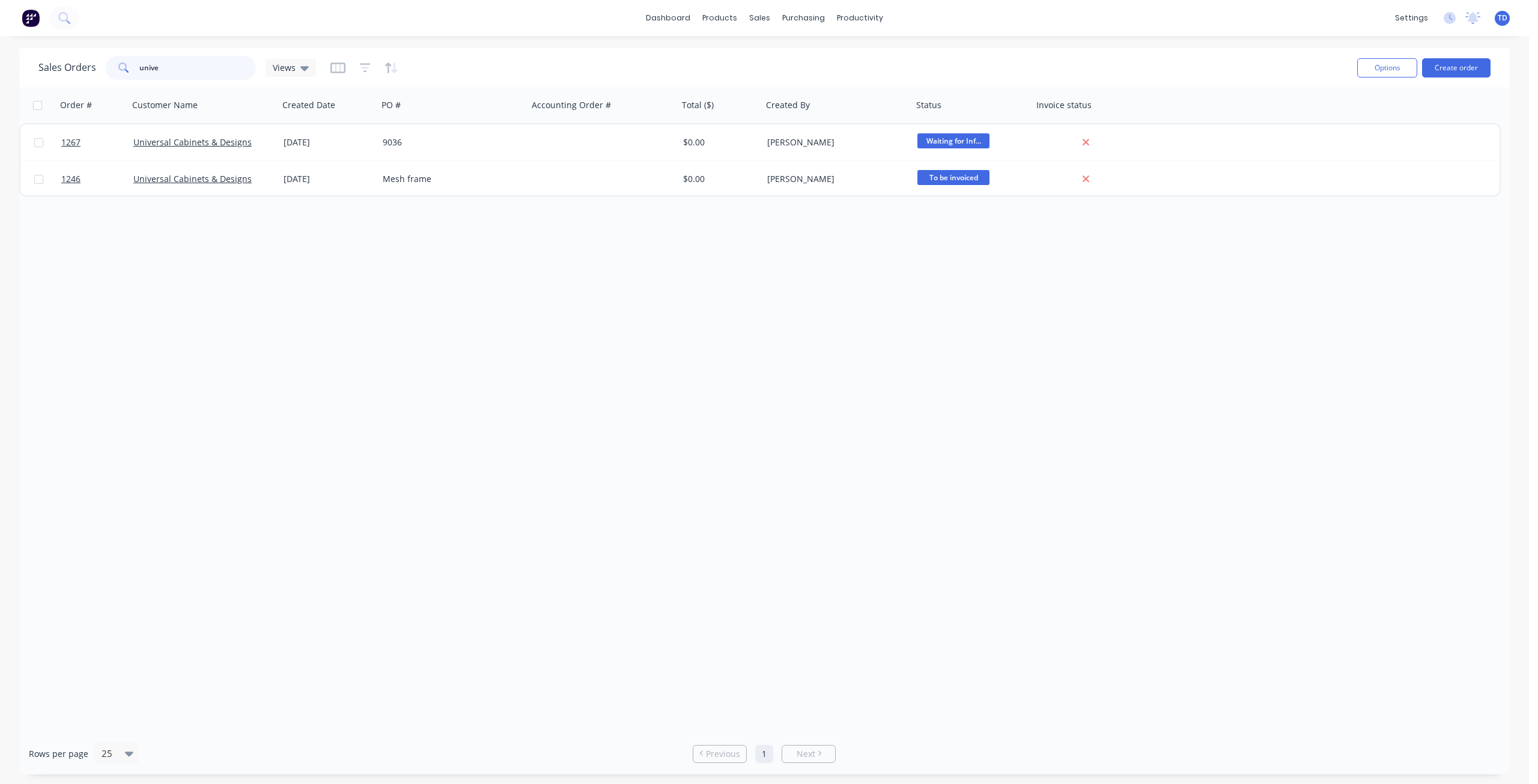
drag, startPoint x: 167, startPoint y: 68, endPoint x: -12, endPoint y: 69, distance: 179.0
click at [0, 69] on html "dashboard products sales purchasing productivity dashboard products Product Cat…" at bounding box center [769, 392] width 1538 height 784
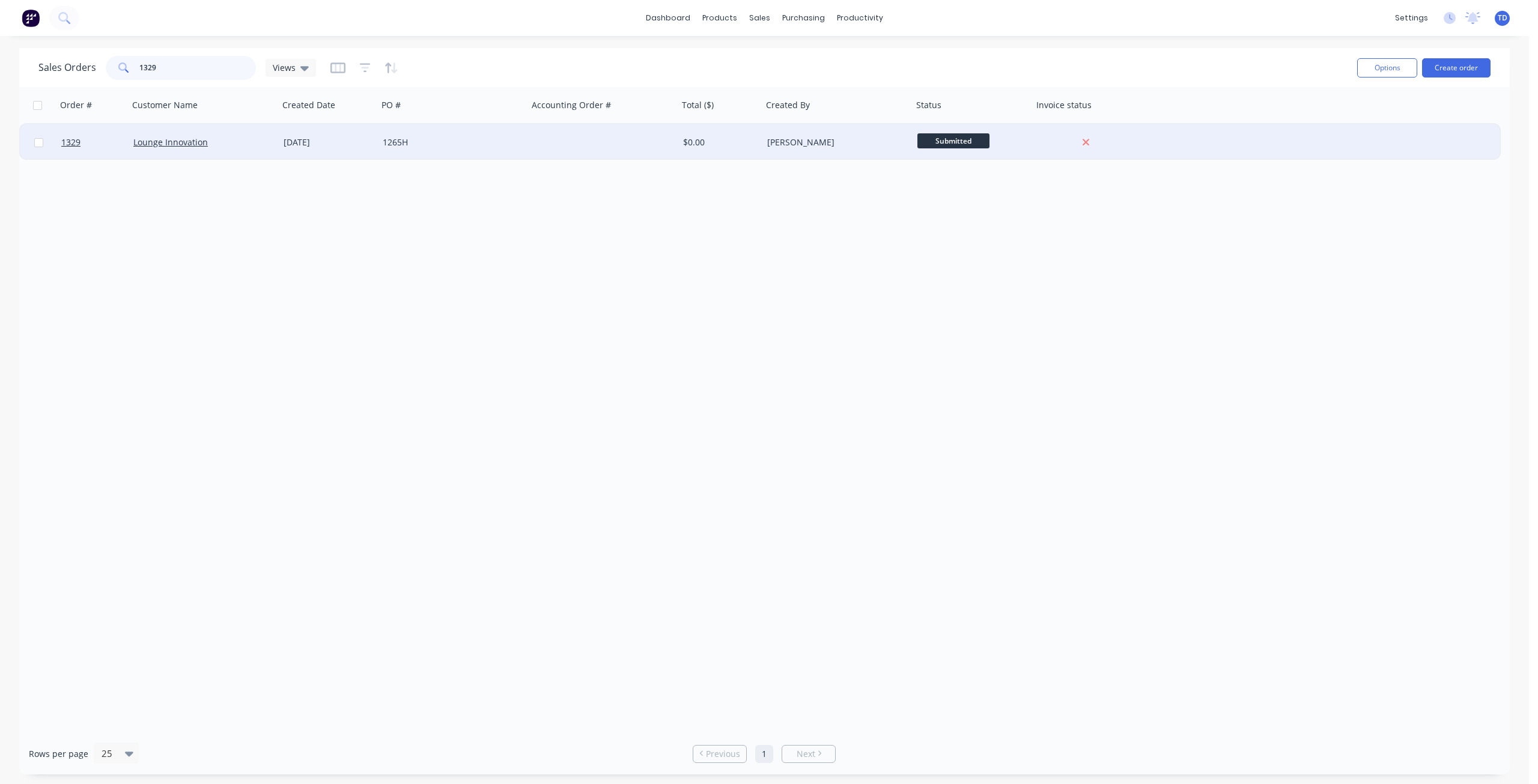
type input "1329"
click at [371, 143] on div "[DATE]" at bounding box center [328, 142] width 89 height 12
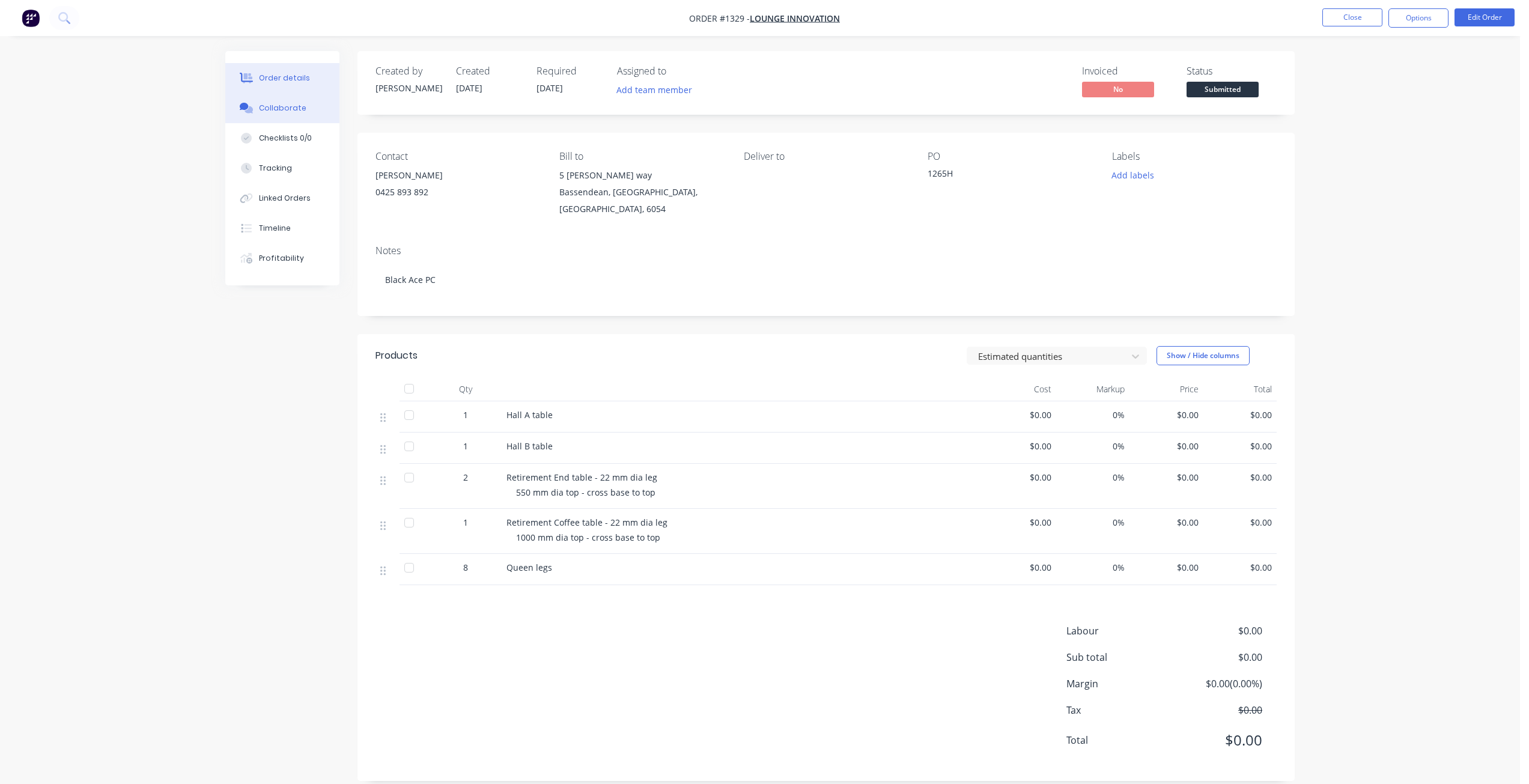
click at [274, 117] on button "Collaborate" at bounding box center [282, 107] width 114 height 30
